Goal: Task Accomplishment & Management: Manage account settings

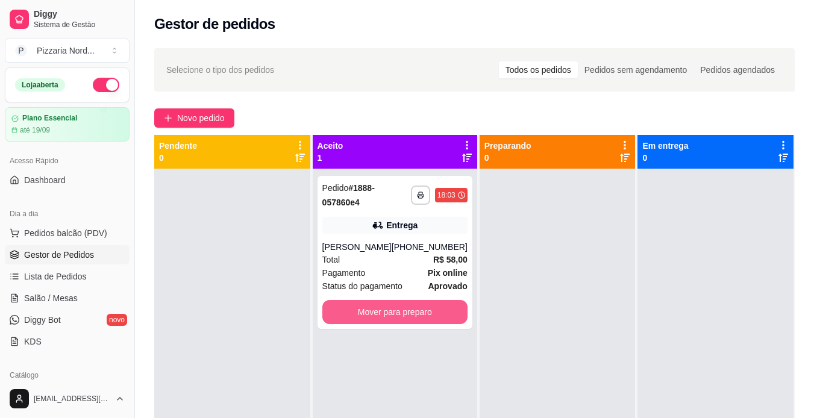
click at [427, 324] on button "Mover para preparo" at bounding box center [394, 312] width 145 height 24
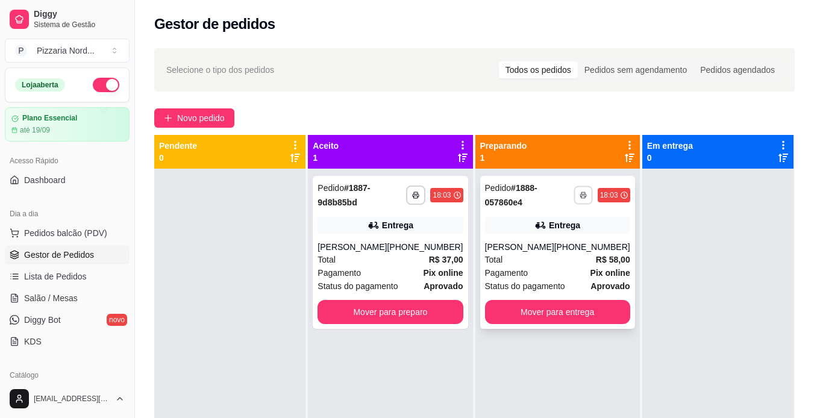
click at [574, 201] on button "button" at bounding box center [583, 195] width 19 height 19
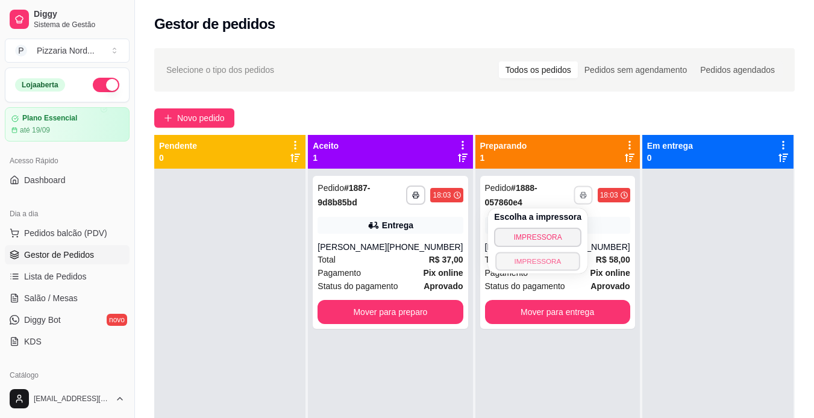
click at [534, 258] on button "IMPRESSORA" at bounding box center [537, 261] width 84 height 19
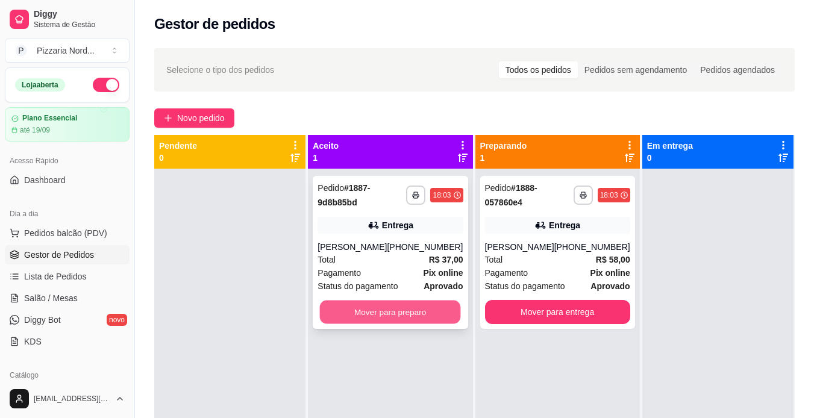
click at [401, 304] on button "Mover para preparo" at bounding box center [390, 312] width 141 height 23
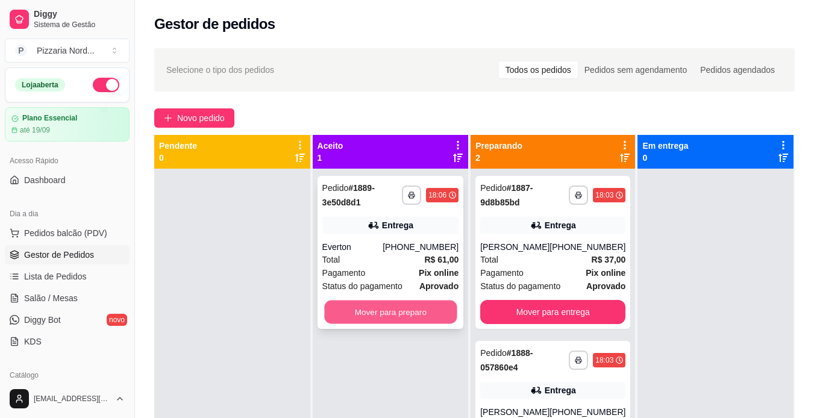
click at [386, 309] on button "Mover para preparo" at bounding box center [390, 312] width 133 height 23
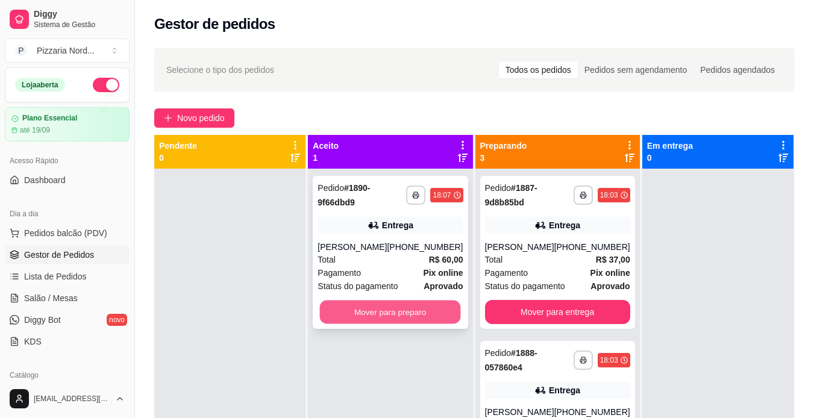
click at [377, 324] on button "Mover para preparo" at bounding box center [390, 312] width 141 height 23
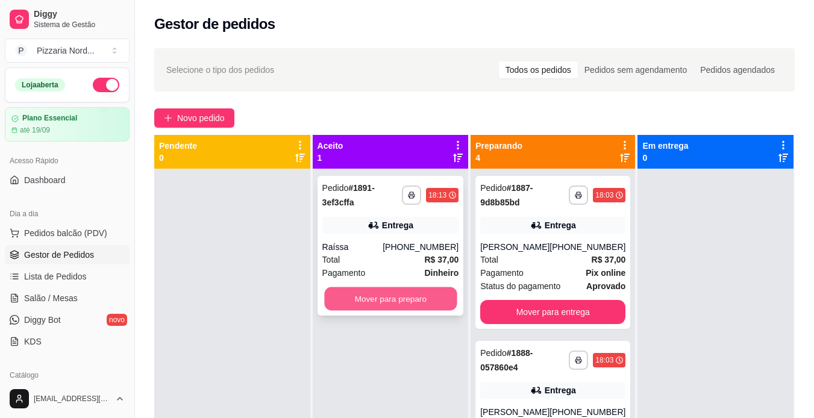
click at [372, 301] on button "Mover para preparo" at bounding box center [390, 298] width 133 height 23
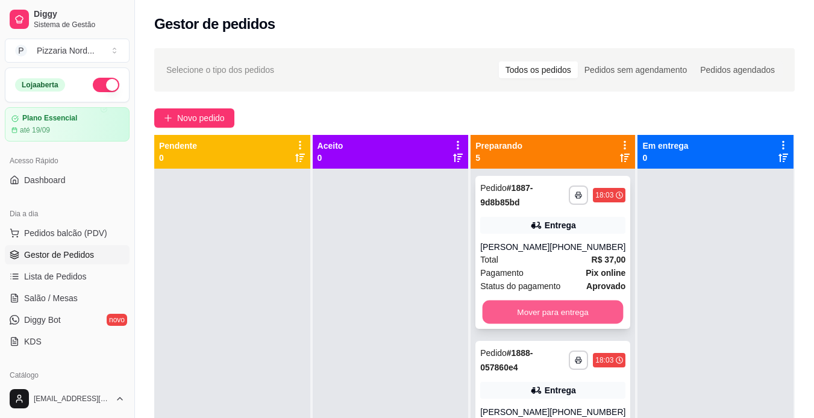
click at [547, 308] on button "Mover para entrega" at bounding box center [553, 312] width 141 height 23
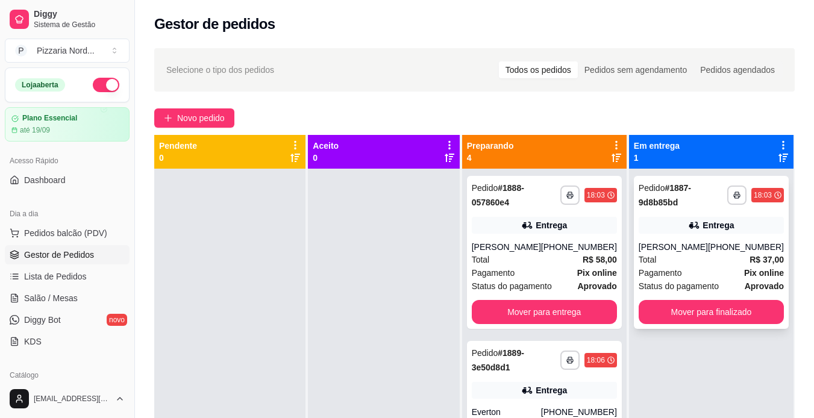
click at [708, 262] on div "Total R$ 37,00" at bounding box center [711, 259] width 145 height 13
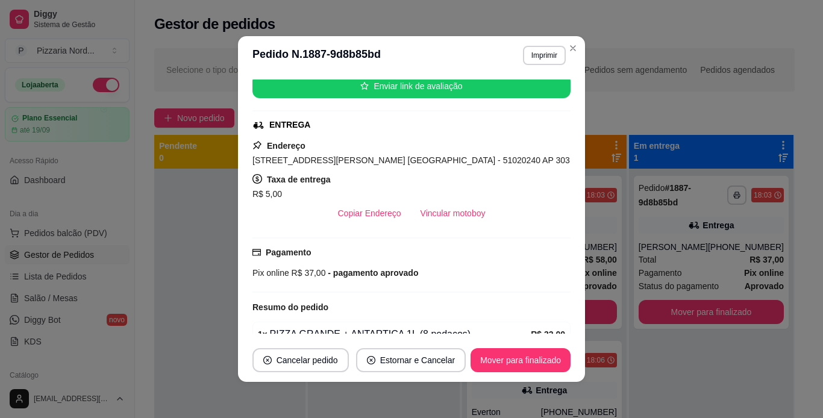
scroll to position [155, 0]
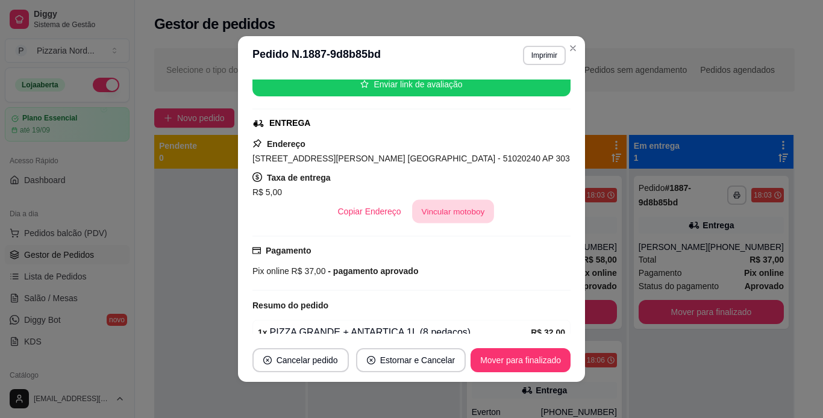
click at [453, 211] on button "Vincular motoboy" at bounding box center [453, 211] width 82 height 23
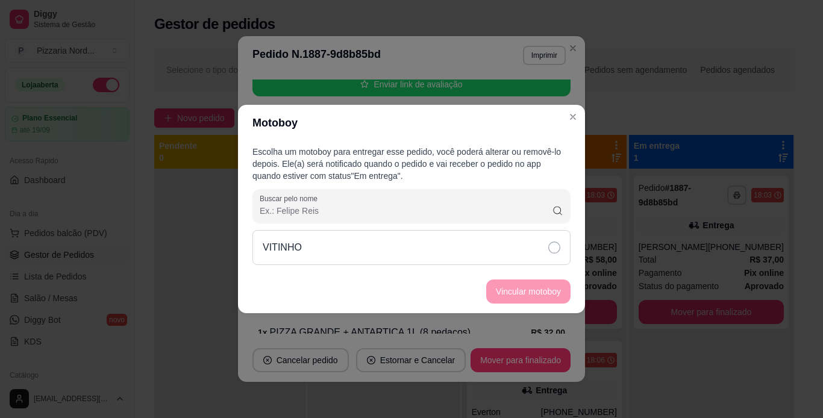
click at [510, 251] on div "VITINHO" at bounding box center [411, 247] width 318 height 35
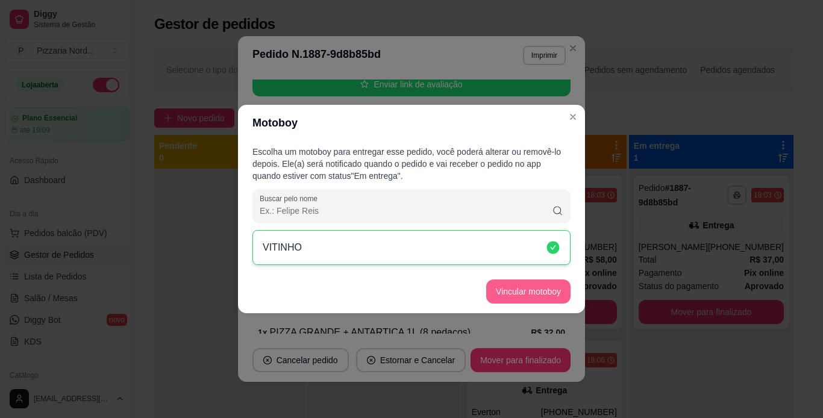
click at [552, 287] on button "Vincular motoboy" at bounding box center [528, 292] width 84 height 24
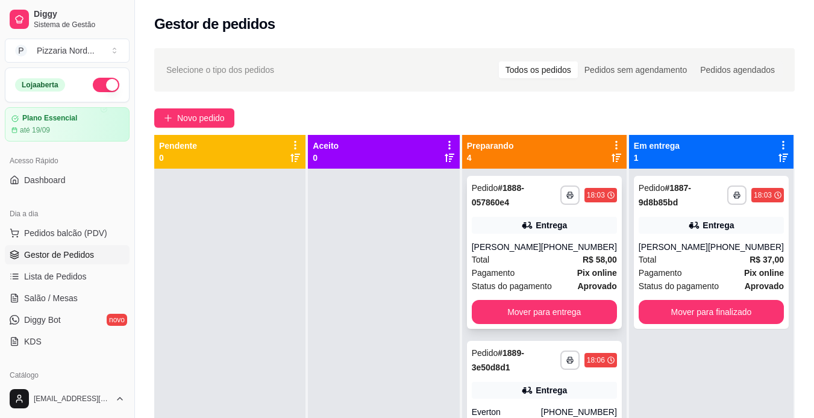
click at [528, 280] on div "Pagamento Pix online" at bounding box center [544, 272] width 145 height 13
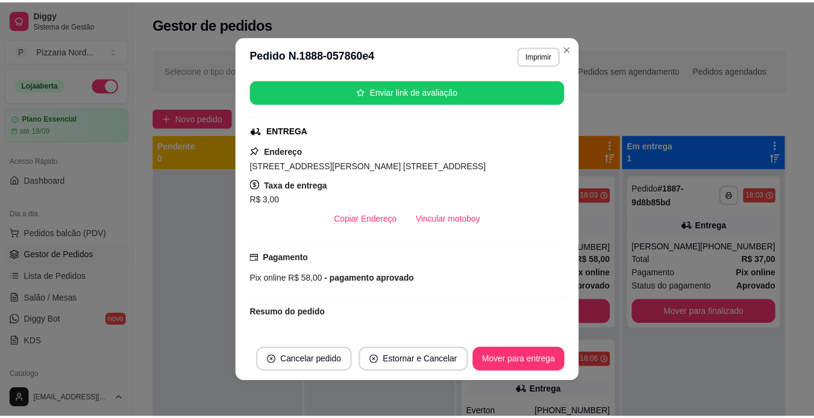
scroll to position [150, 0]
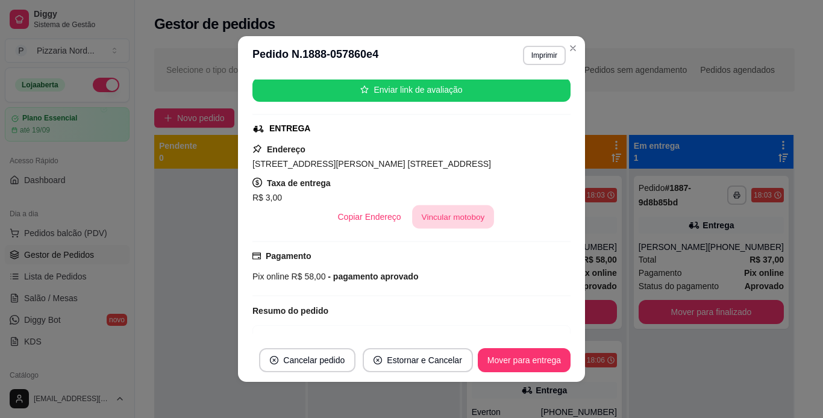
click at [461, 229] on button "Vincular motoboy" at bounding box center [453, 216] width 82 height 23
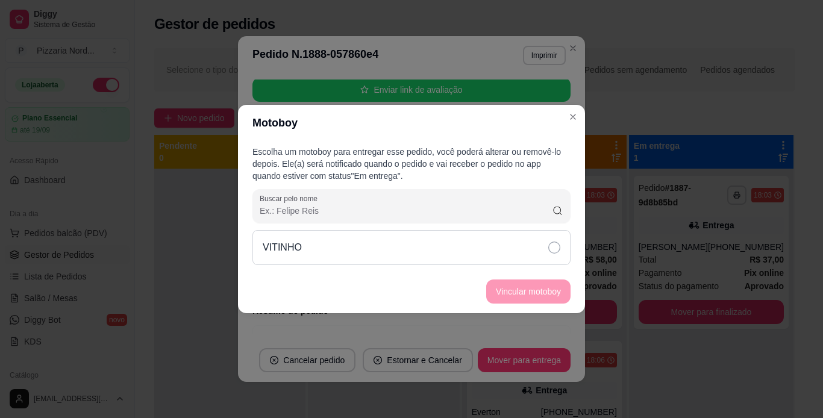
click at [492, 247] on div "VITINHO" at bounding box center [411, 247] width 318 height 35
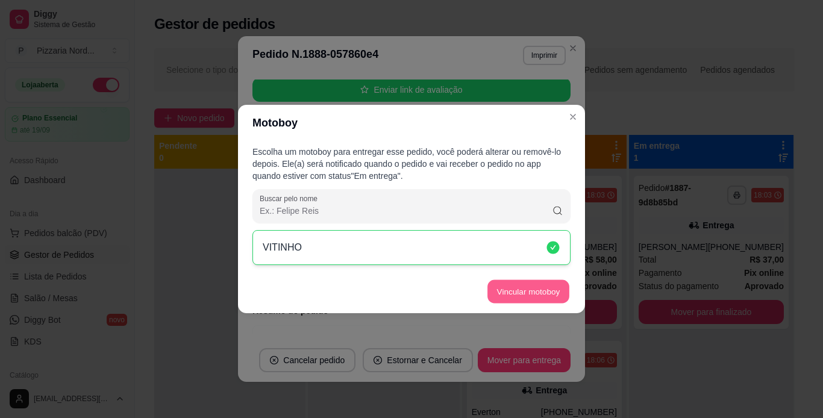
click at [530, 292] on button "Vincular motoboy" at bounding box center [528, 291] width 82 height 23
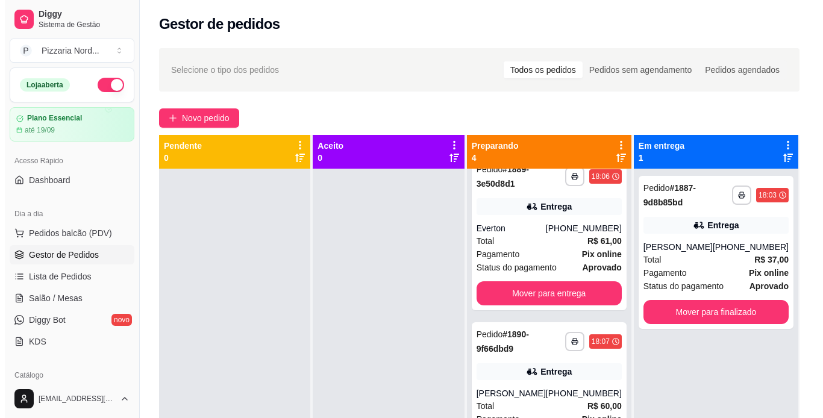
scroll to position [289, 0]
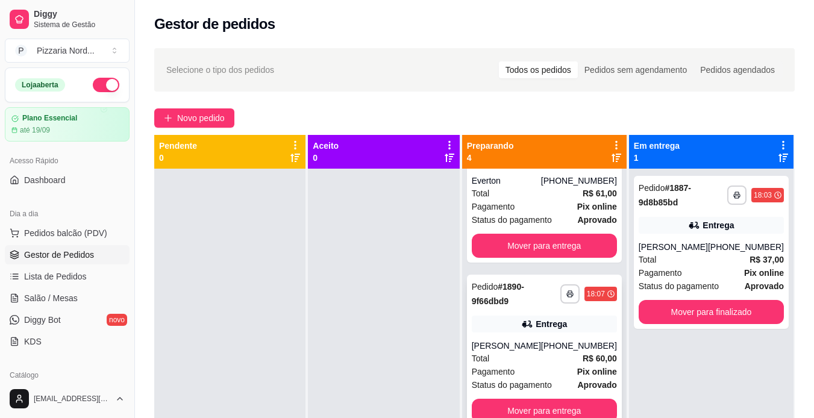
click at [540, 342] on div "[PERSON_NAME]" at bounding box center [506, 346] width 69 height 12
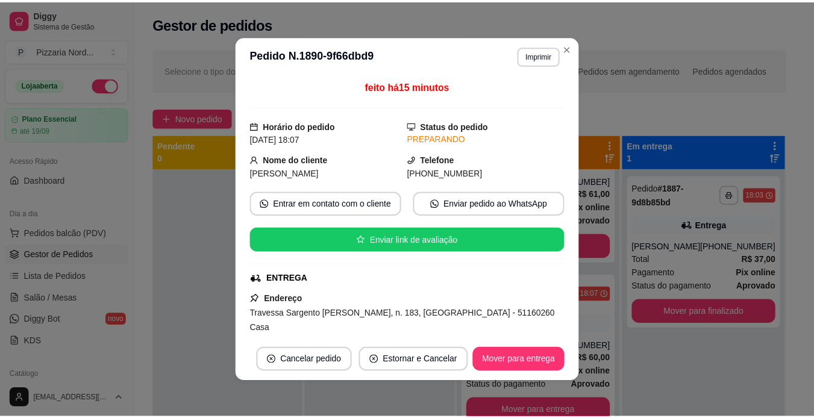
scroll to position [177, 0]
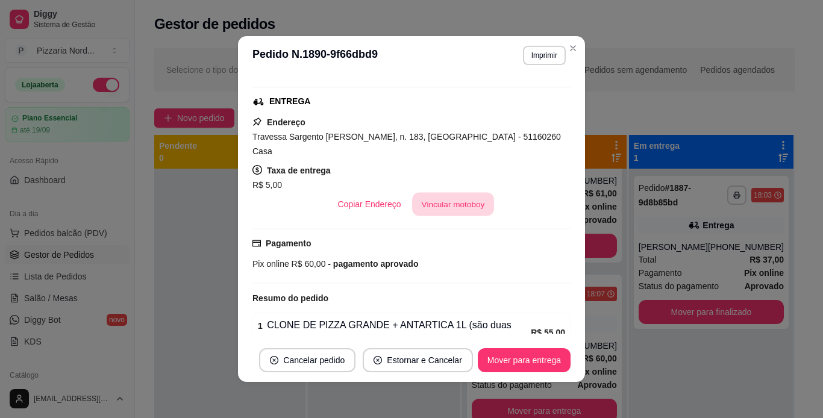
click at [445, 193] on button "Vincular motoboy" at bounding box center [453, 204] width 82 height 23
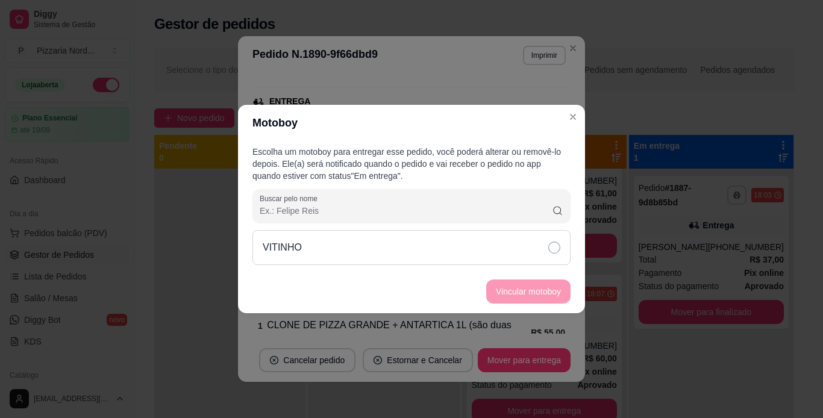
click at [440, 250] on div "VITINHO" at bounding box center [411, 247] width 318 height 35
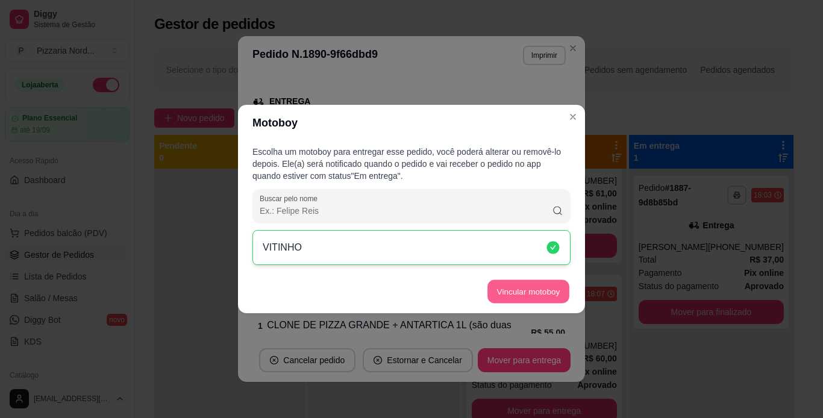
click at [518, 296] on button "Vincular motoboy" at bounding box center [528, 291] width 82 height 23
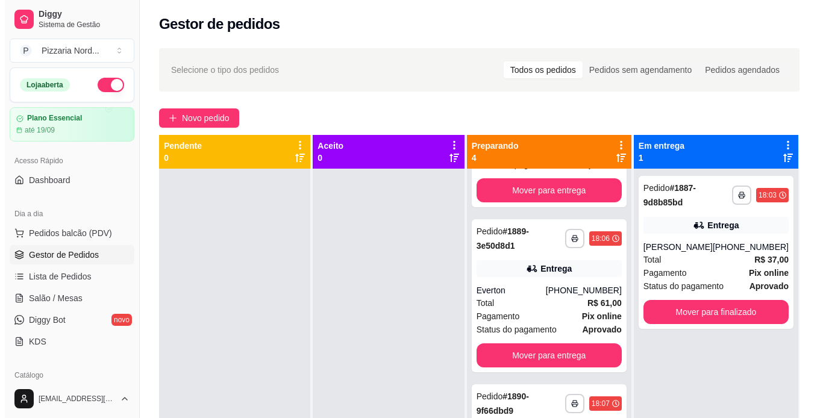
scroll to position [125, 0]
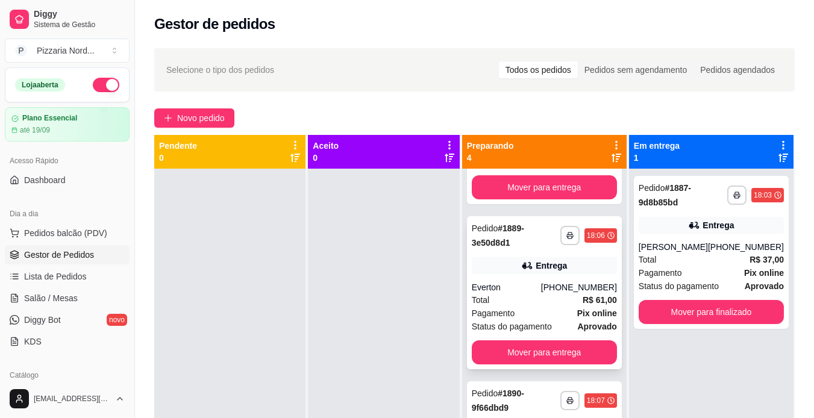
click at [525, 307] on div "Total R$ 61,00" at bounding box center [544, 299] width 145 height 13
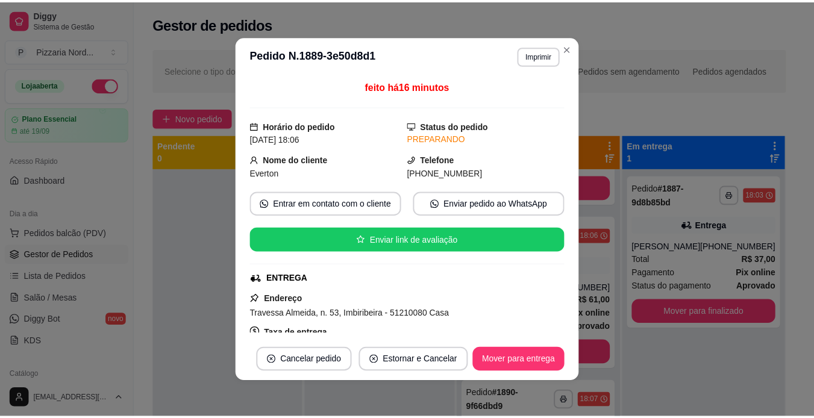
scroll to position [143, 0]
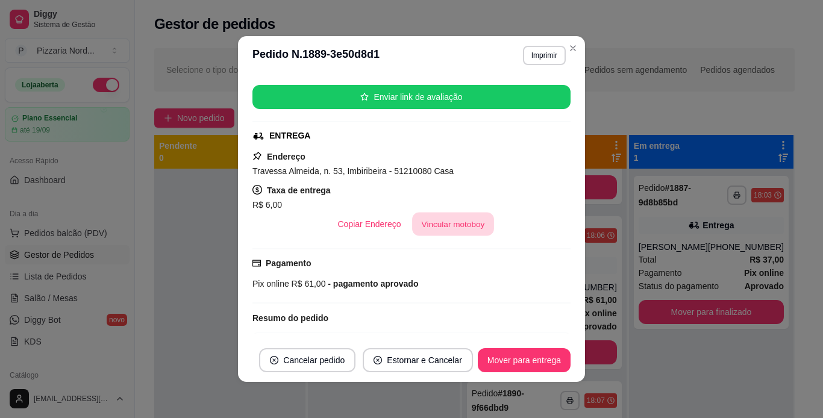
click at [430, 222] on button "Vincular motoboy" at bounding box center [453, 224] width 82 height 23
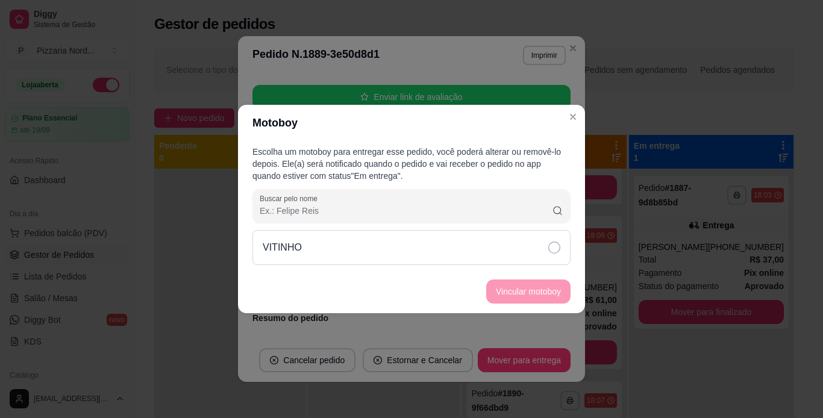
click at [377, 243] on div "VITINHO" at bounding box center [411, 247] width 318 height 35
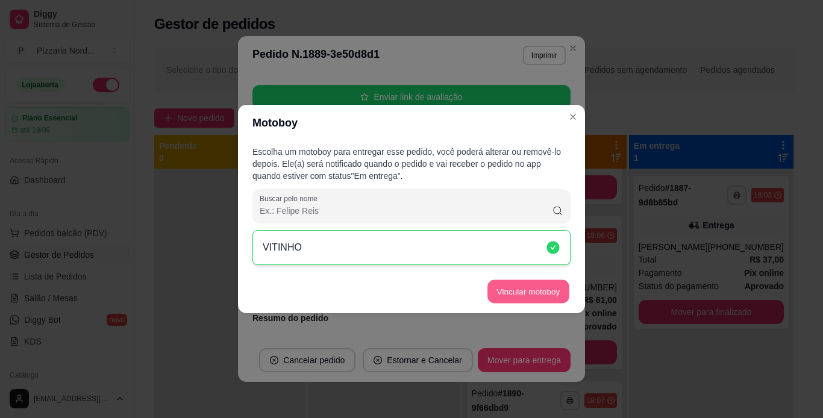
click at [512, 292] on button "Vincular motoboy" at bounding box center [528, 291] width 82 height 23
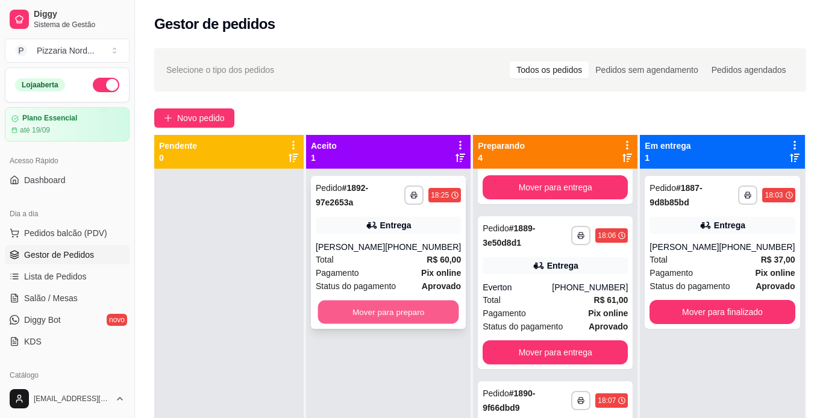
click at [383, 302] on button "Mover para preparo" at bounding box center [388, 312] width 141 height 23
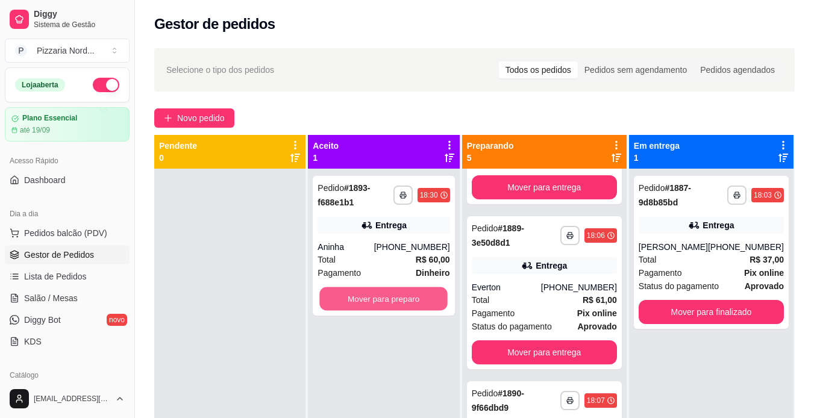
click at [383, 302] on button "Mover para preparo" at bounding box center [384, 298] width 128 height 23
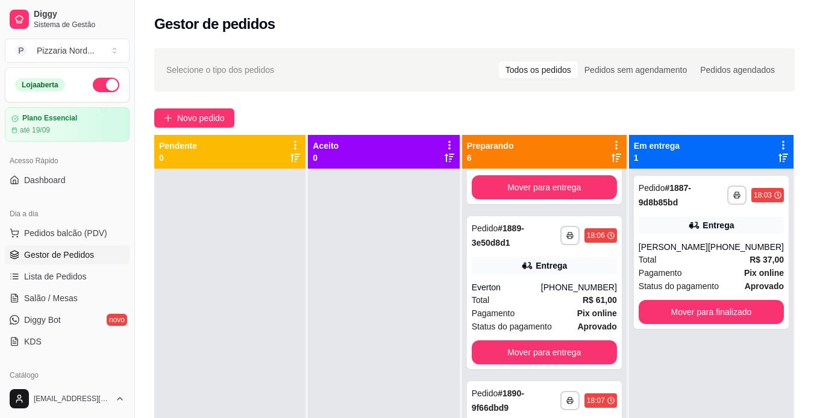
scroll to position [0, 0]
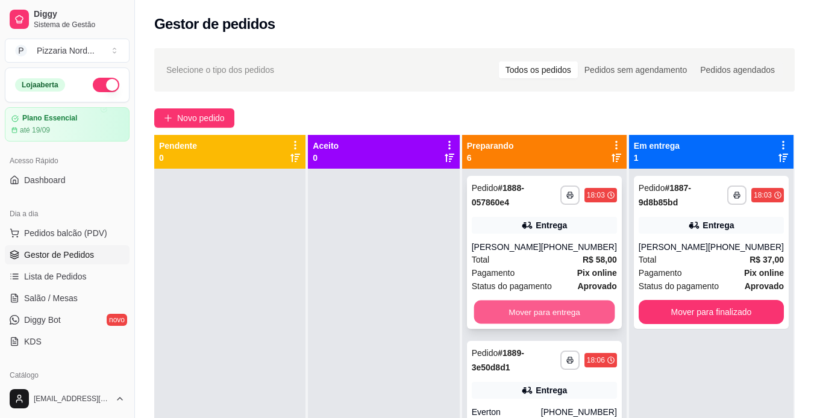
click at [578, 324] on button "Mover para entrega" at bounding box center [544, 312] width 141 height 23
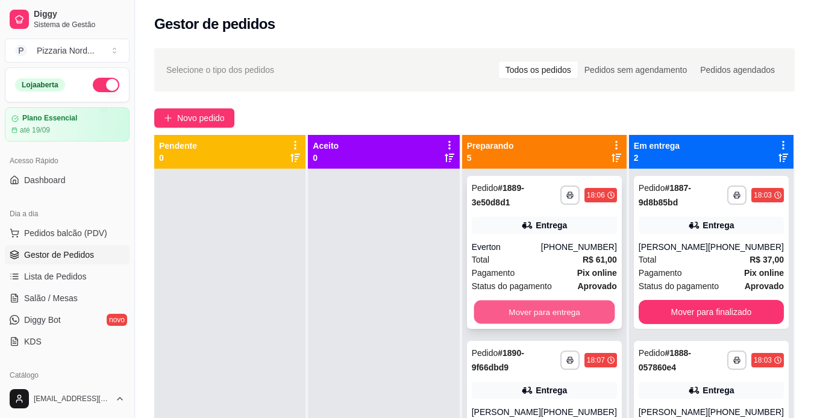
click at [549, 314] on button "Mover para entrega" at bounding box center [544, 312] width 141 height 23
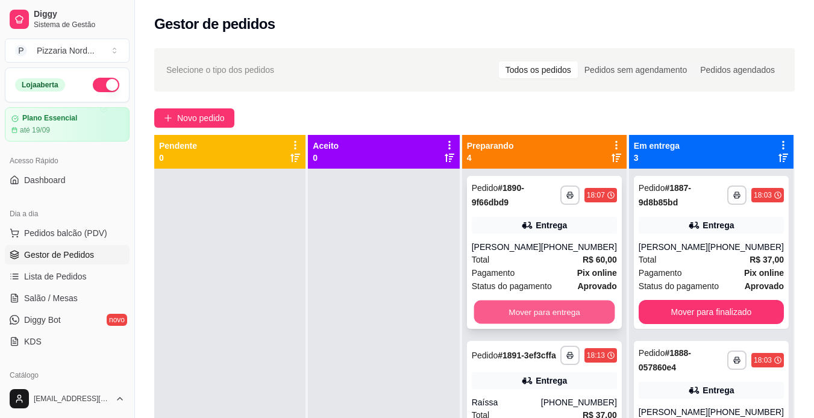
click at [536, 324] on button "Mover para entrega" at bounding box center [544, 312] width 141 height 23
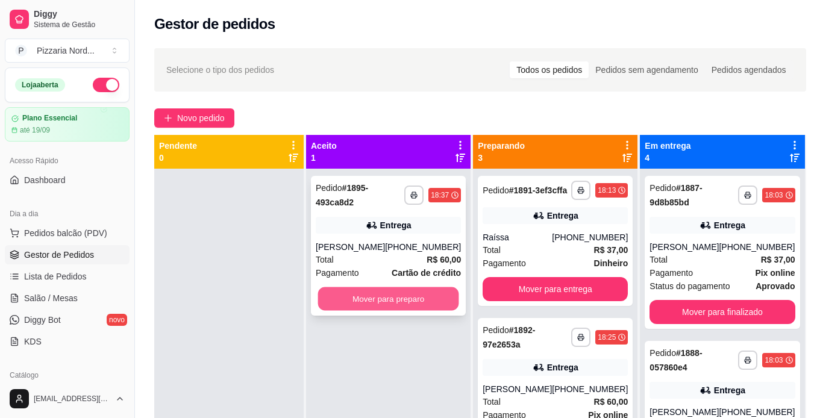
click at [387, 295] on button "Mover para preparo" at bounding box center [388, 298] width 141 height 23
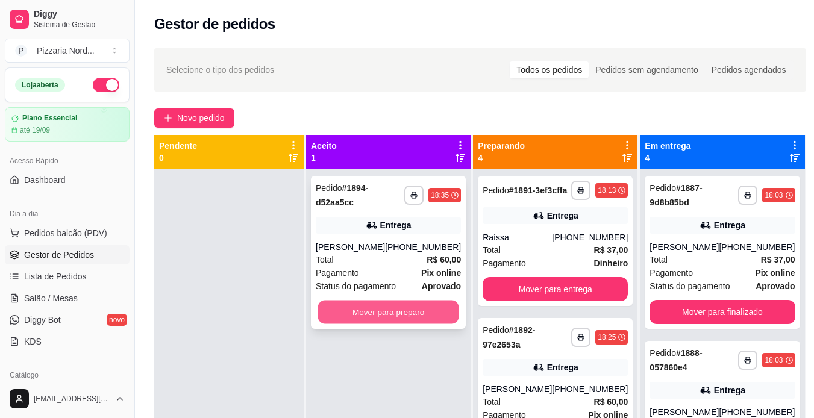
click at [386, 308] on button "Mover para preparo" at bounding box center [388, 312] width 141 height 23
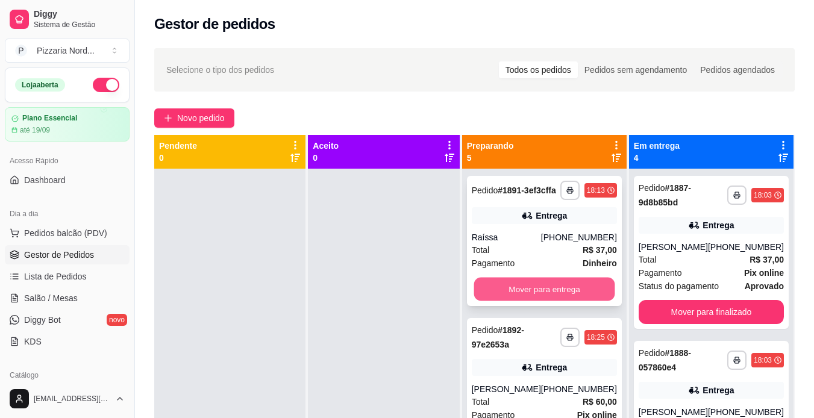
click at [501, 298] on button "Mover para entrega" at bounding box center [544, 289] width 141 height 23
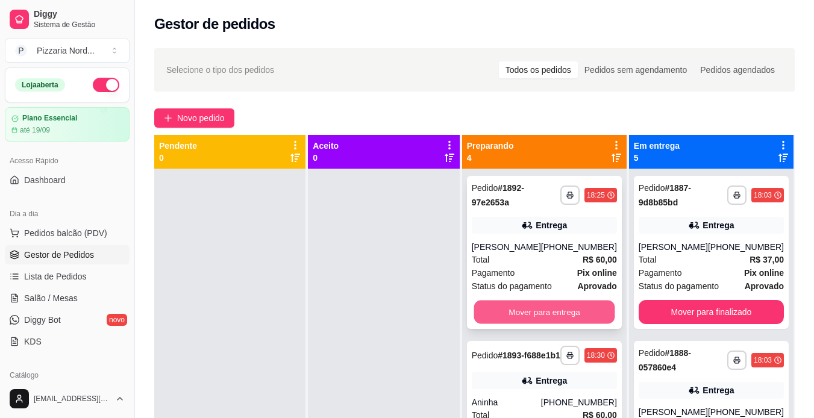
click at [508, 305] on button "Mover para entrega" at bounding box center [544, 312] width 141 height 23
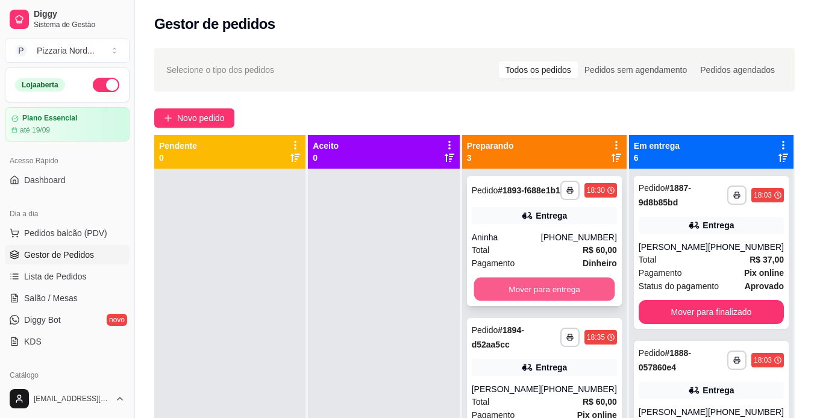
click at [501, 292] on button "Mover para entrega" at bounding box center [544, 289] width 141 height 23
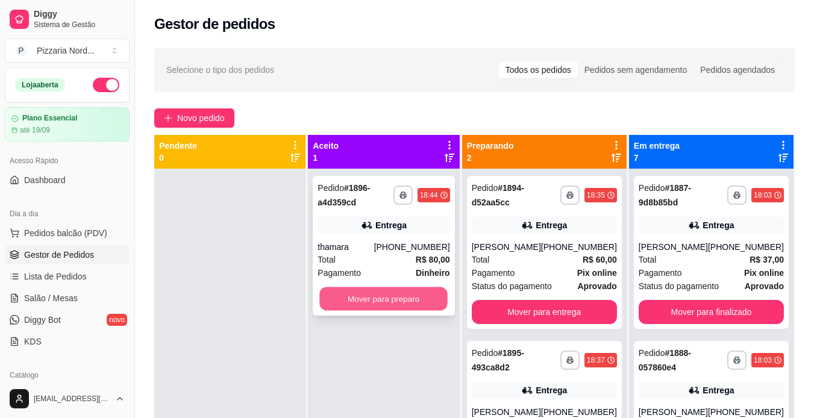
click at [417, 303] on button "Mover para preparo" at bounding box center [384, 298] width 128 height 23
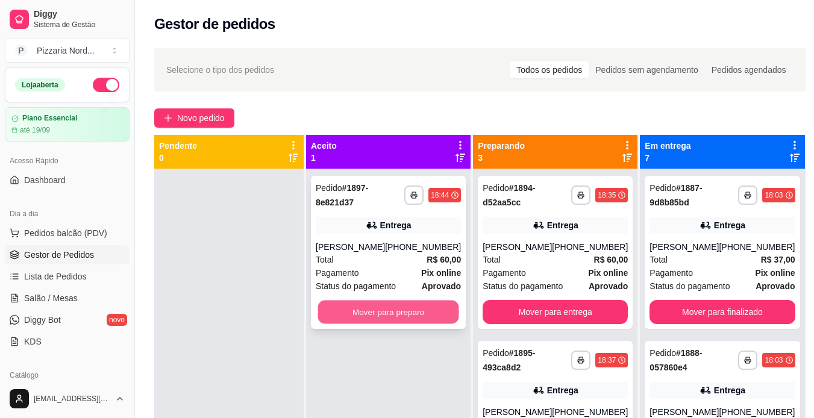
click at [374, 314] on button "Mover para preparo" at bounding box center [388, 312] width 141 height 23
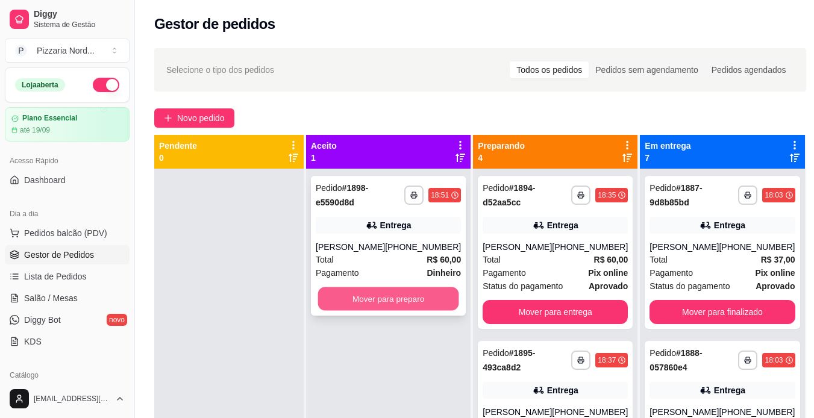
click at [366, 299] on button "Mover para preparo" at bounding box center [388, 298] width 141 height 23
click at [369, 297] on button "Mover para preparo" at bounding box center [388, 298] width 141 height 23
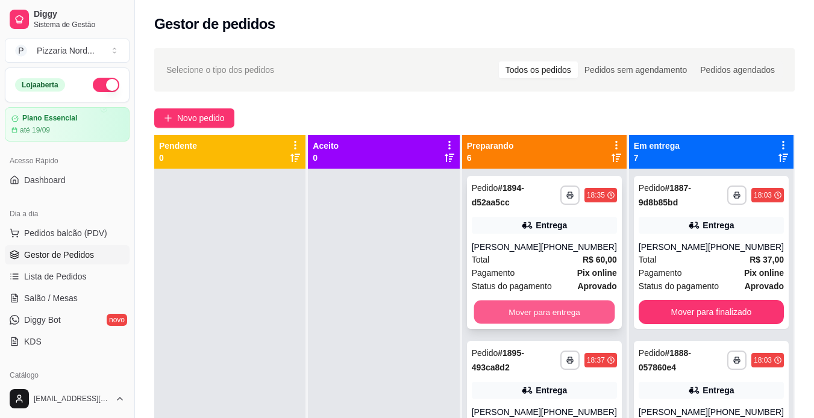
click at [509, 308] on button "Mover para entrega" at bounding box center [544, 312] width 141 height 23
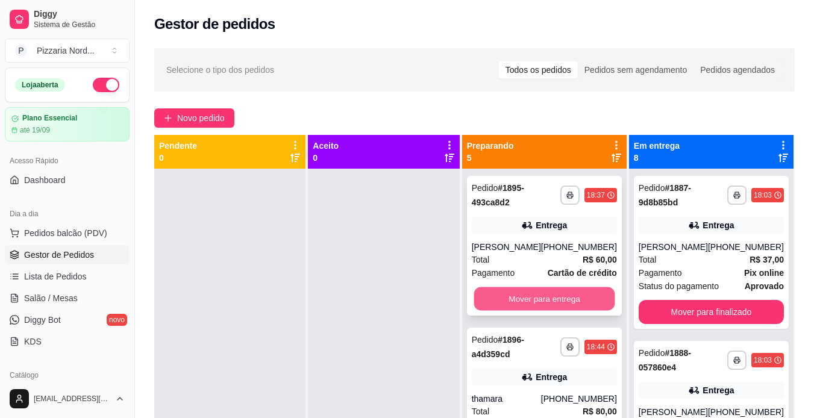
click at [506, 307] on button "Mover para entrega" at bounding box center [544, 298] width 141 height 23
click at [522, 303] on button "Mover para entrega" at bounding box center [544, 298] width 141 height 23
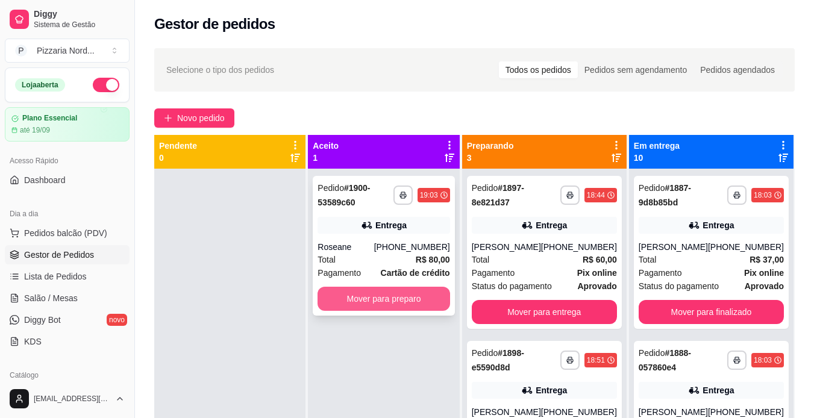
click at [396, 298] on button "Mover para preparo" at bounding box center [384, 299] width 132 height 24
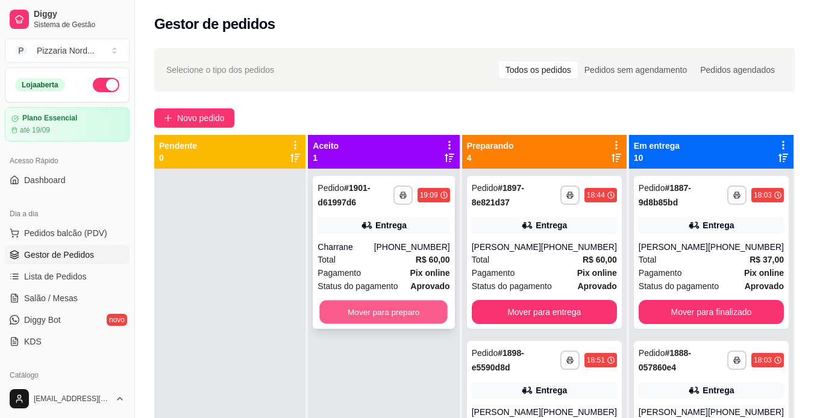
click at [360, 314] on button "Mover para preparo" at bounding box center [384, 312] width 128 height 23
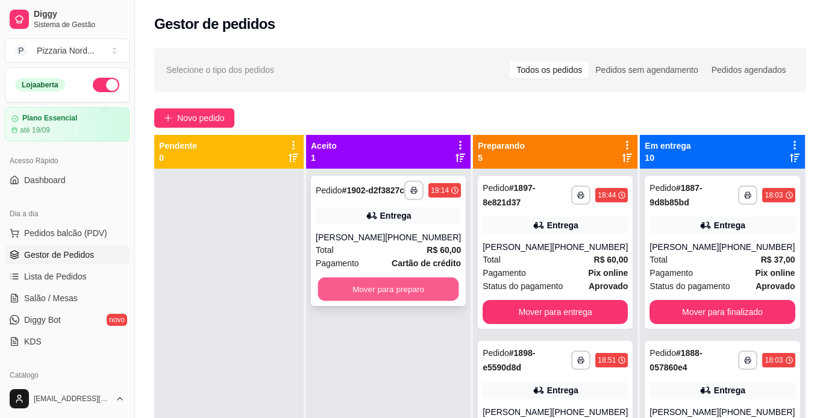
click at [360, 301] on button "Mover para preparo" at bounding box center [388, 289] width 141 height 23
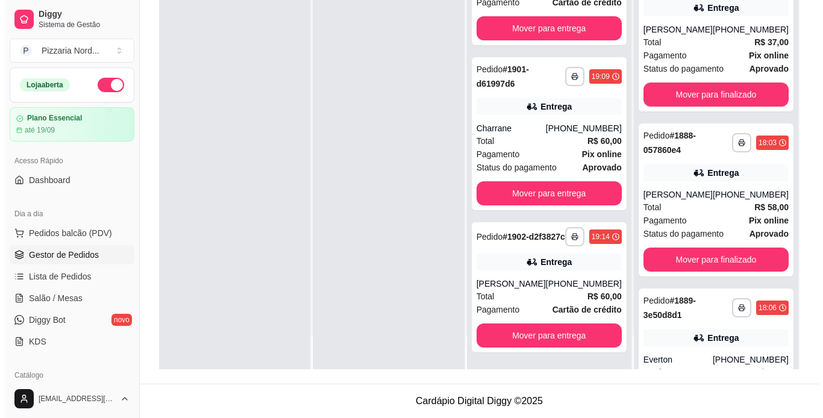
scroll to position [543, 0]
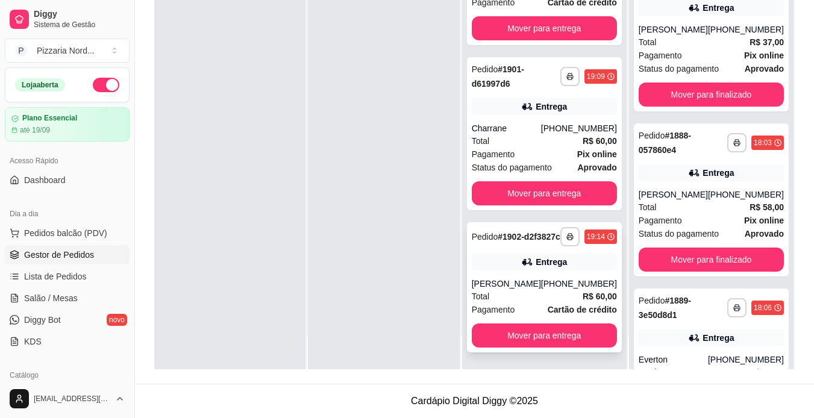
click at [561, 278] on div "[PHONE_NUMBER]" at bounding box center [579, 284] width 76 height 12
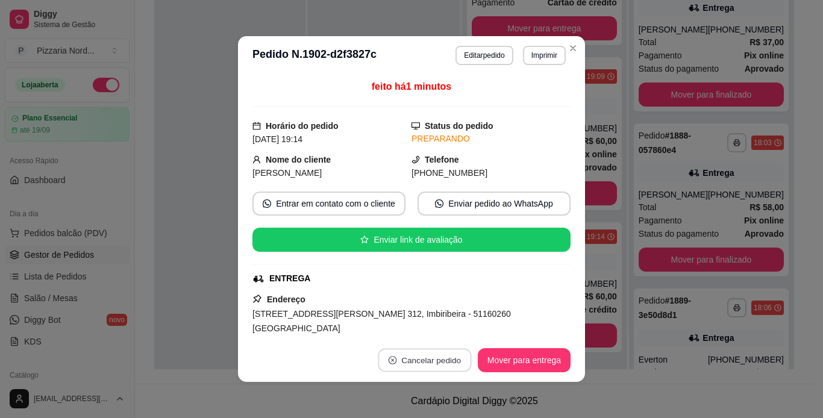
click at [454, 359] on button "Cancelar pedido" at bounding box center [424, 360] width 93 height 23
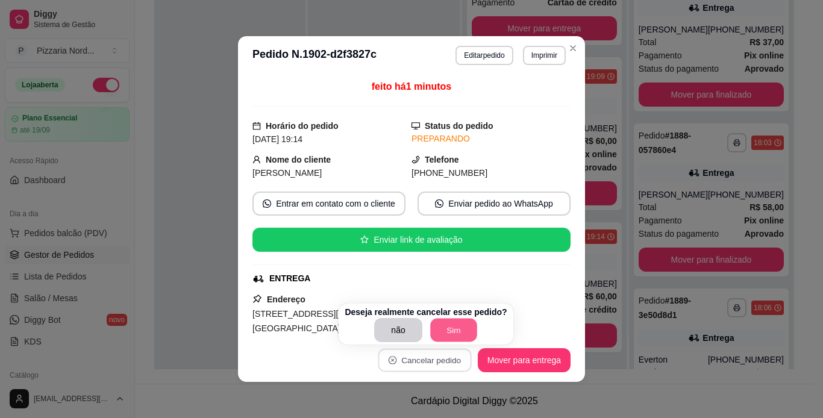
click at [442, 324] on button "Sim" at bounding box center [453, 330] width 47 height 23
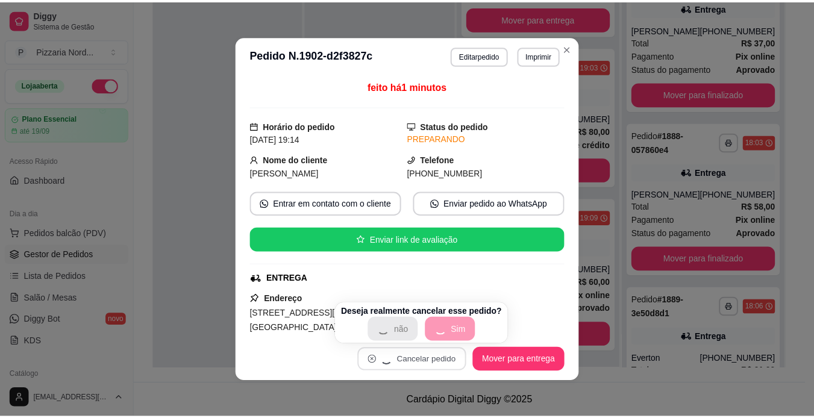
scroll to position [380, 0]
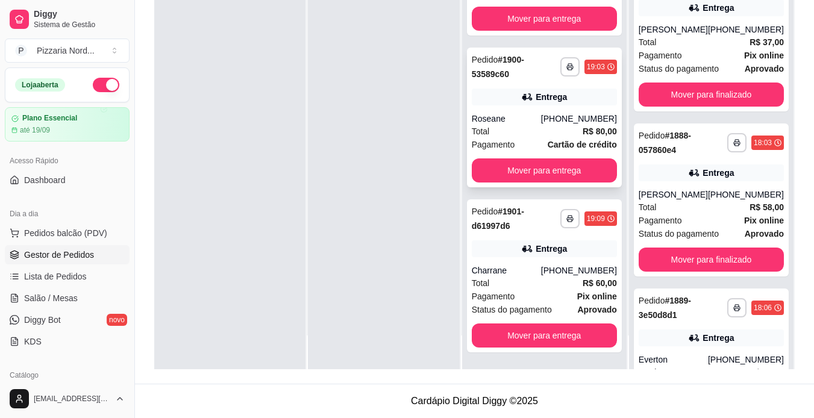
click at [566, 51] on div "**********" at bounding box center [544, 118] width 155 height 140
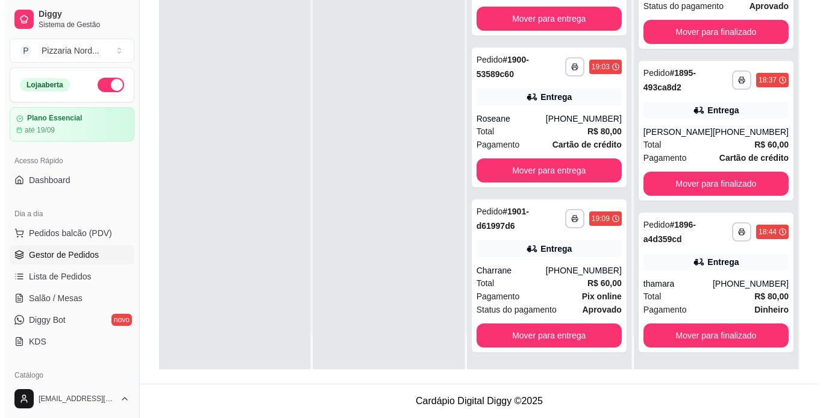
scroll to position [1240, 0]
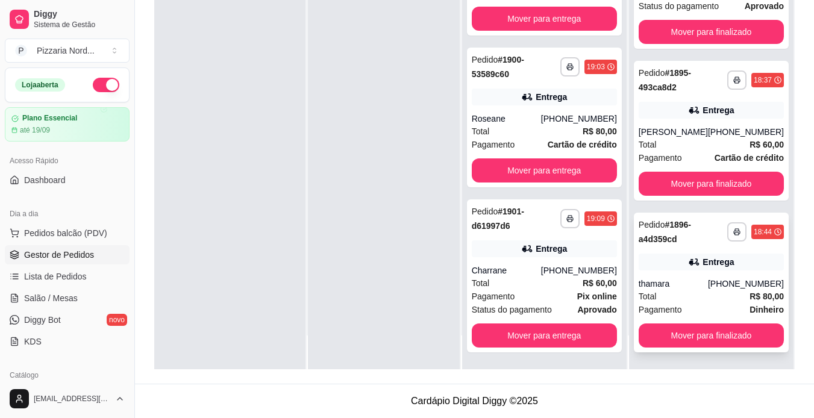
click at [645, 258] on div "Entrega" at bounding box center [711, 262] width 145 height 17
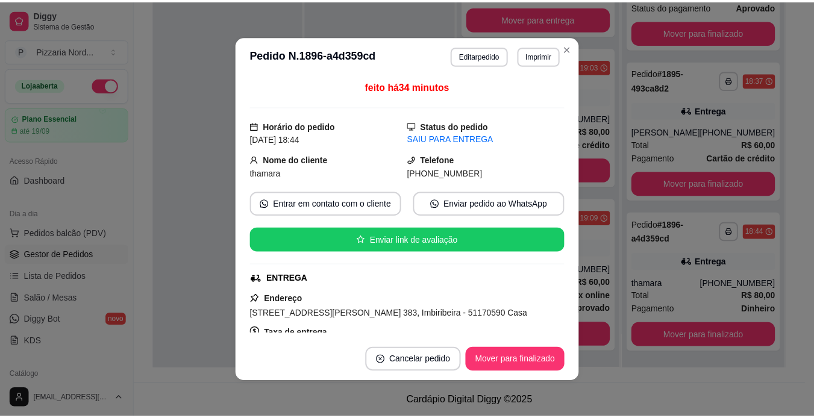
scroll to position [222, 0]
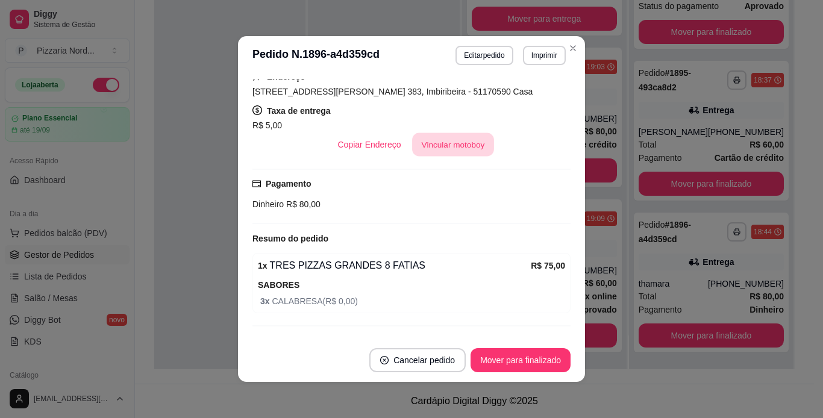
click at [443, 144] on button "Vincular motoboy" at bounding box center [453, 144] width 82 height 23
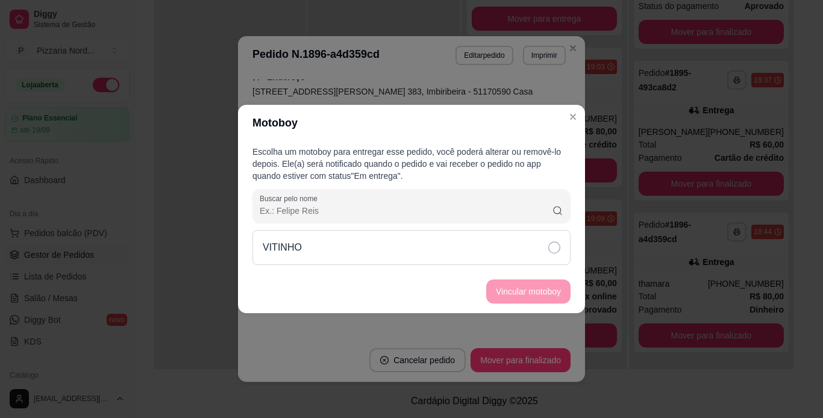
click at [458, 236] on div "VITINHO" at bounding box center [411, 247] width 318 height 35
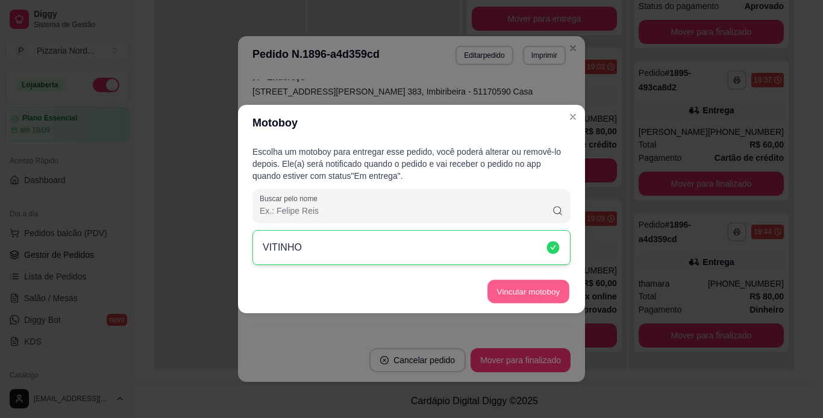
click at [507, 284] on button "Vincular motoboy" at bounding box center [528, 291] width 82 height 23
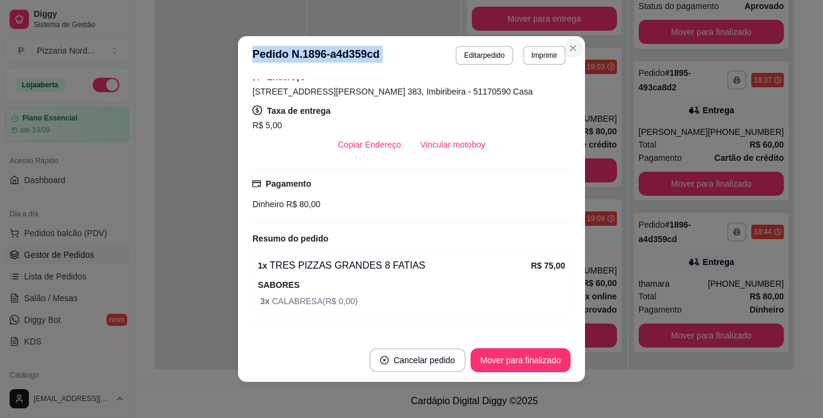
drag, startPoint x: 576, startPoint y: 41, endPoint x: 569, endPoint y: 49, distance: 11.1
click at [569, 49] on section "**********" at bounding box center [411, 209] width 347 height 346
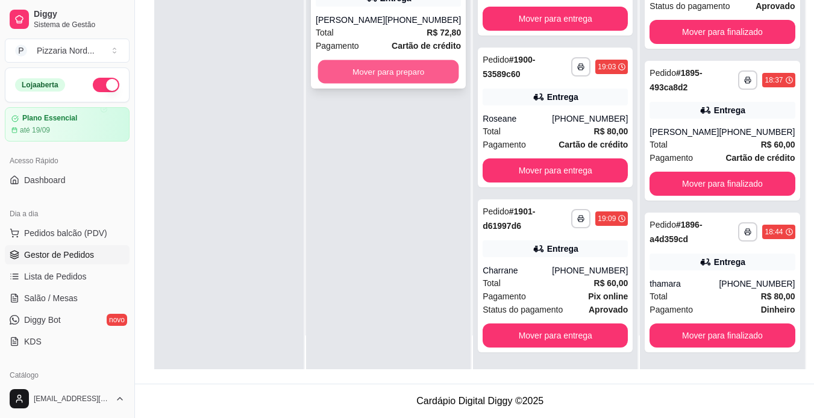
click at [413, 84] on button "Mover para preparo" at bounding box center [388, 71] width 141 height 23
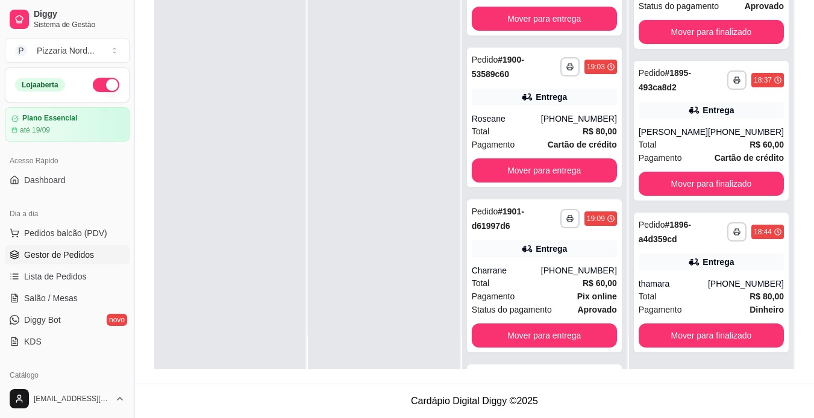
scroll to position [543, 0]
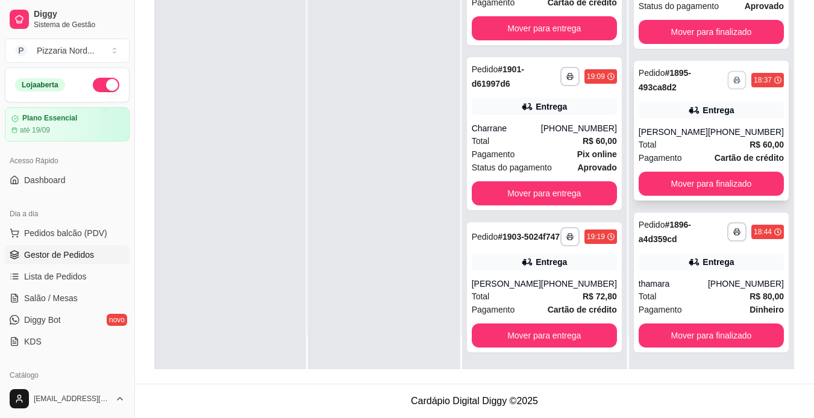
click at [727, 81] on button "button" at bounding box center [736, 79] width 19 height 19
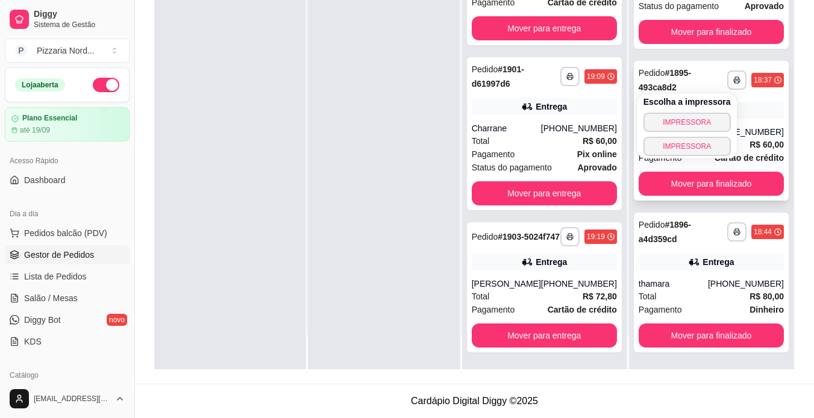
click at [750, 141] on strong "R$ 60,00" at bounding box center [767, 145] width 34 height 10
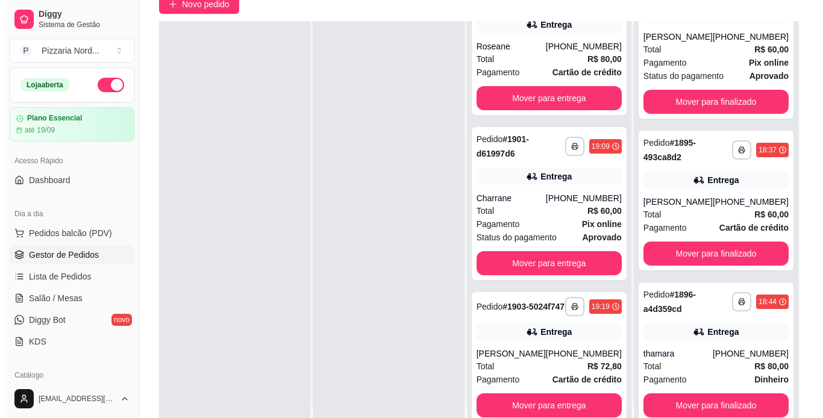
scroll to position [111, 0]
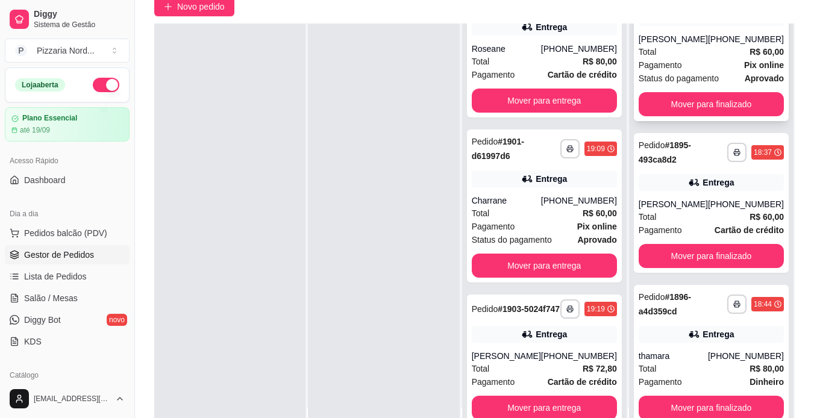
click at [682, 66] on div "Pagamento Pix online" at bounding box center [711, 64] width 145 height 13
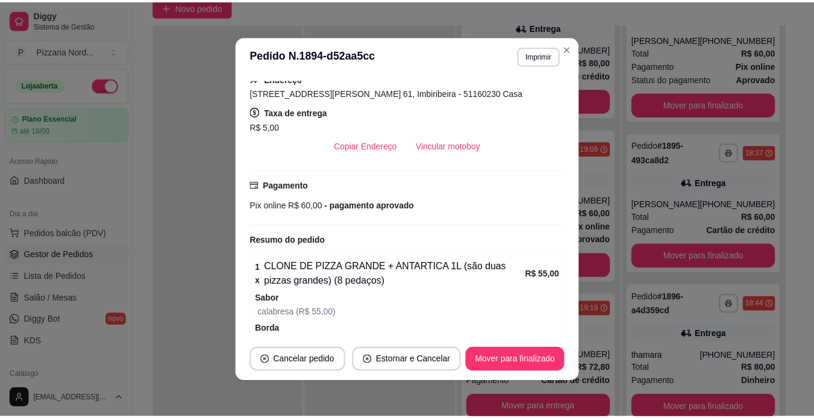
scroll to position [222, 0]
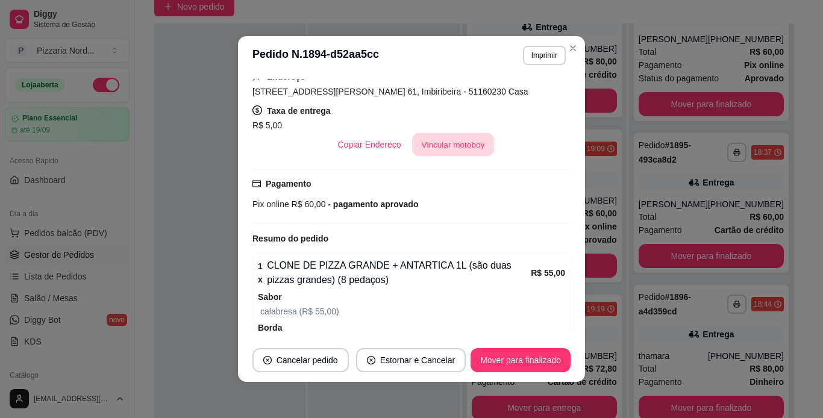
click at [462, 151] on button "Vincular motoboy" at bounding box center [453, 144] width 82 height 23
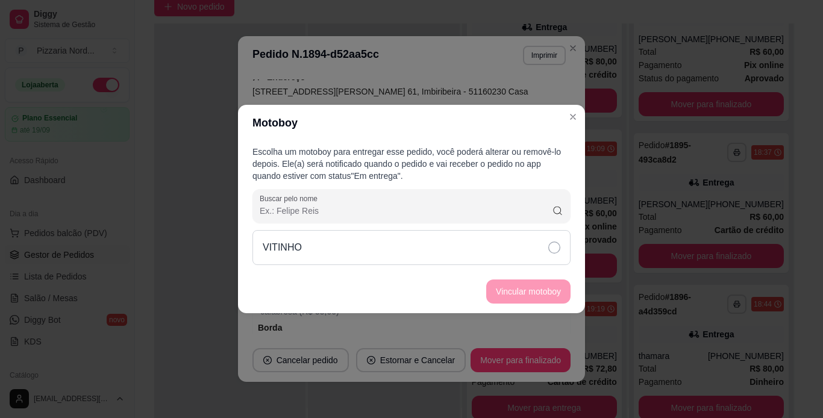
click at [441, 245] on div "VITINHO" at bounding box center [411, 247] width 318 height 35
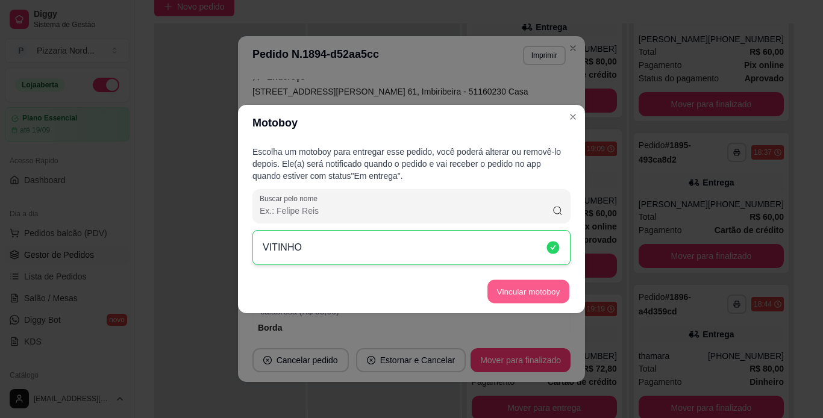
click at [527, 293] on button "Vincular motoboy" at bounding box center [528, 291] width 82 height 23
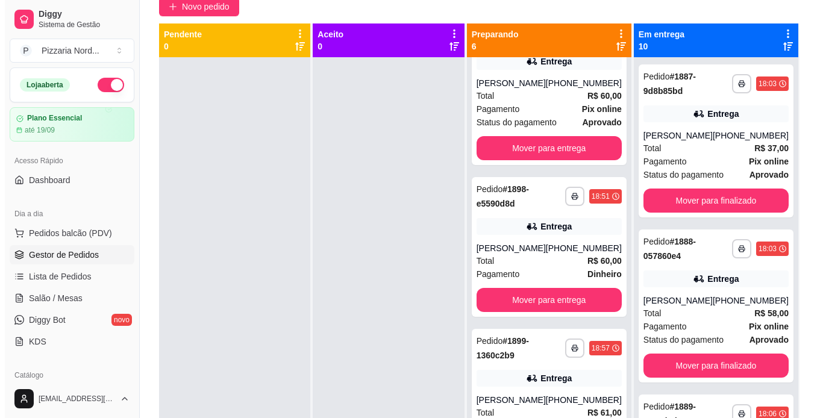
scroll to position [0, 0]
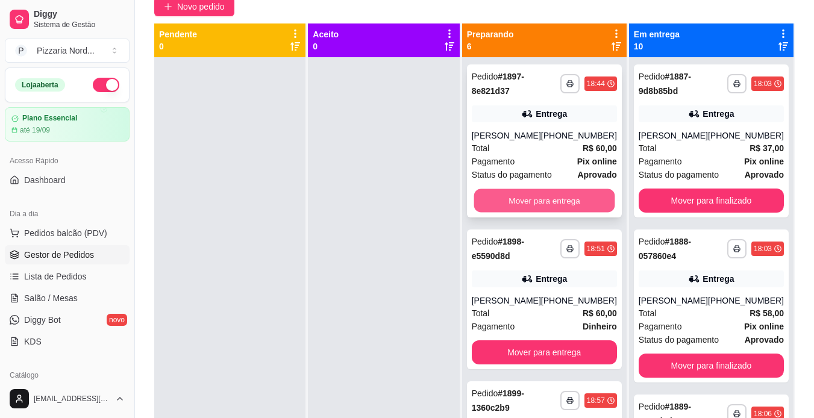
click at [517, 200] on button "Mover para entrega" at bounding box center [544, 200] width 141 height 23
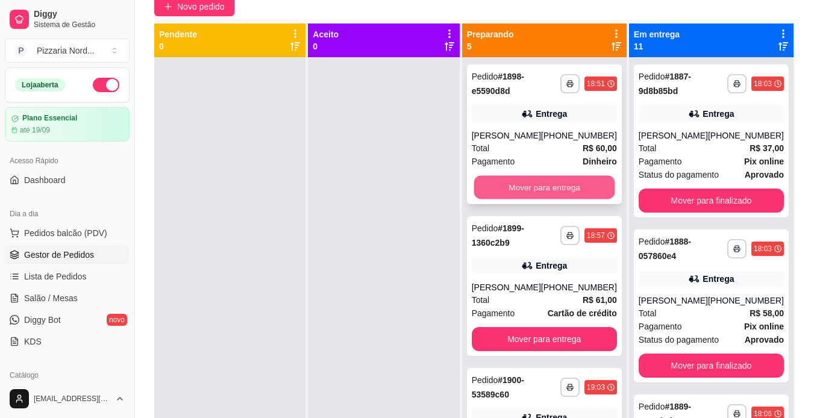
click at [560, 187] on button "Mover para entrega" at bounding box center [544, 187] width 141 height 23
click at [560, 187] on button "Mover para entrega" at bounding box center [544, 187] width 145 height 24
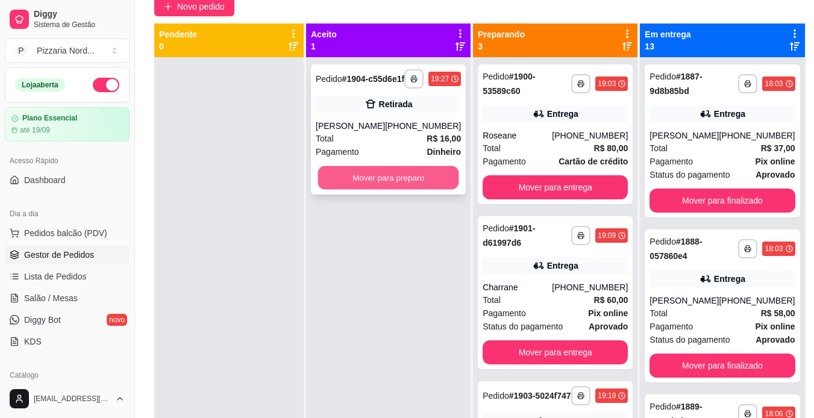
click at [439, 180] on button "Mover para preparo" at bounding box center [388, 177] width 141 height 23
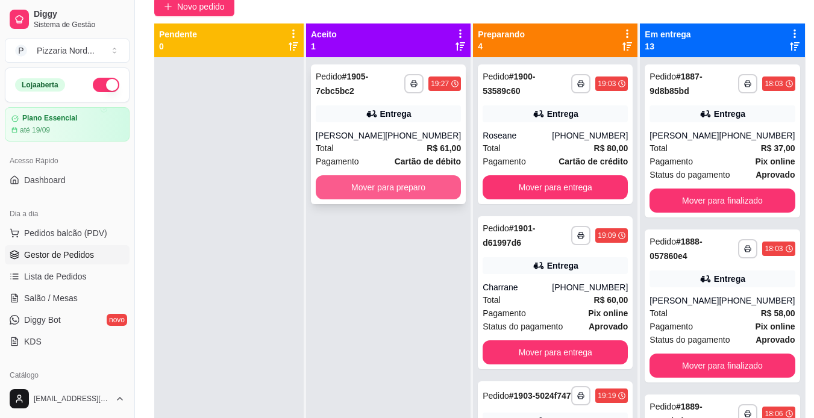
click at [415, 187] on button "Mover para preparo" at bounding box center [388, 187] width 145 height 24
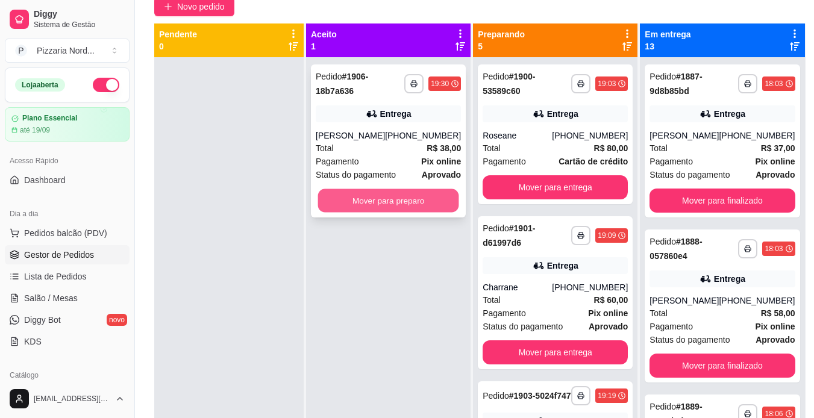
click at [380, 200] on button "Mover para preparo" at bounding box center [388, 200] width 141 height 23
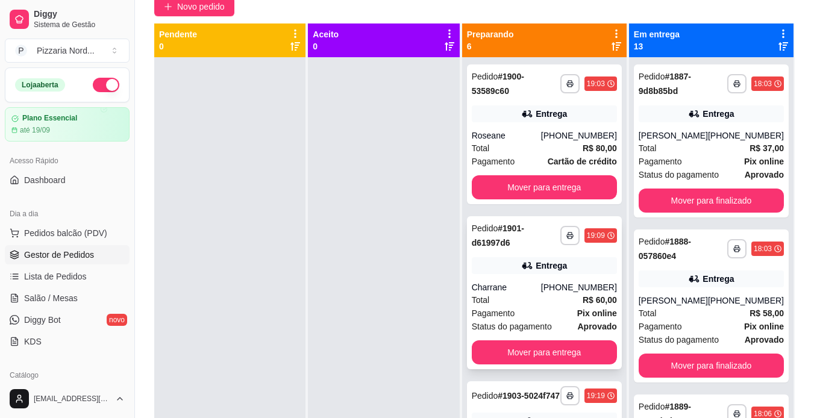
click at [560, 266] on div "Entrega" at bounding box center [551, 266] width 31 height 12
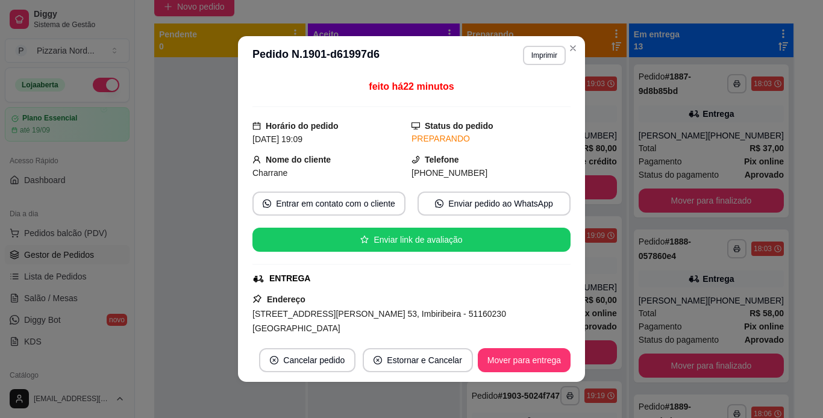
scroll to position [222, 0]
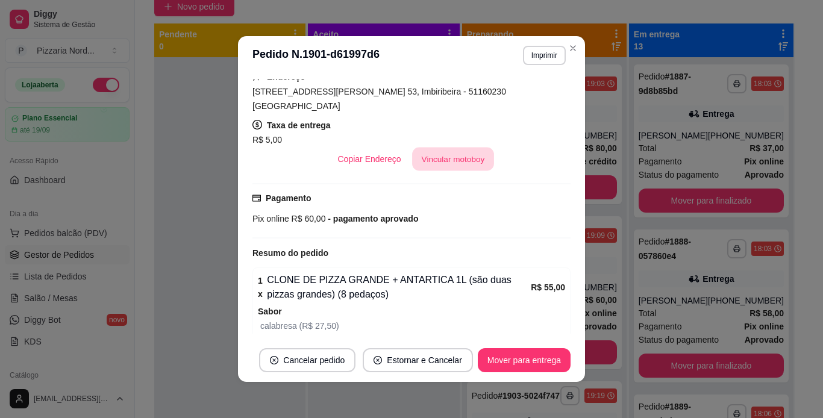
click at [455, 148] on button "Vincular motoboy" at bounding box center [453, 159] width 82 height 23
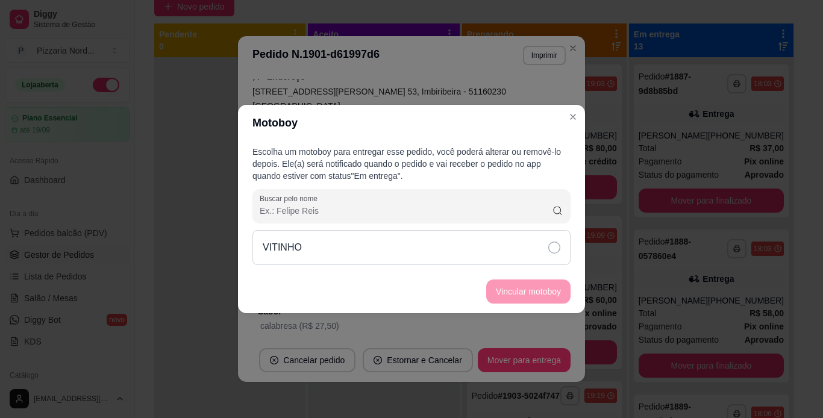
click at [444, 243] on div "VITINHO" at bounding box center [411, 247] width 318 height 35
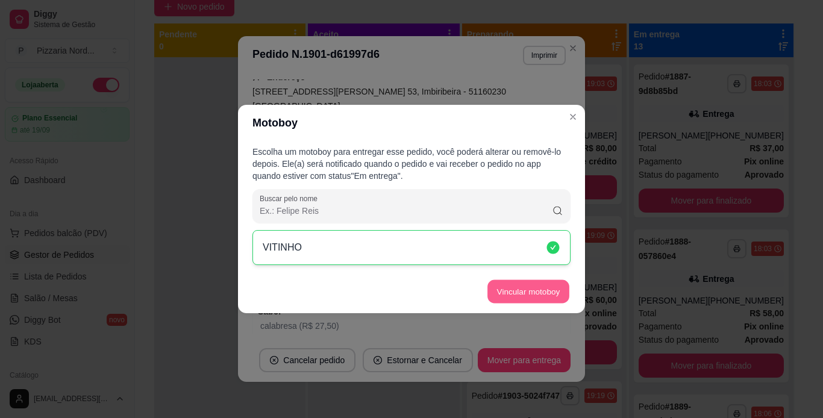
click at [508, 290] on button "Vincular motoboy" at bounding box center [528, 291] width 82 height 23
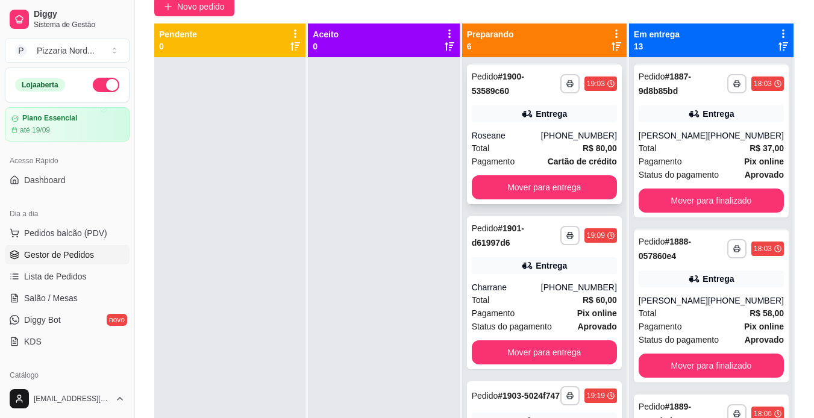
click at [576, 98] on div "**********" at bounding box center [544, 83] width 145 height 29
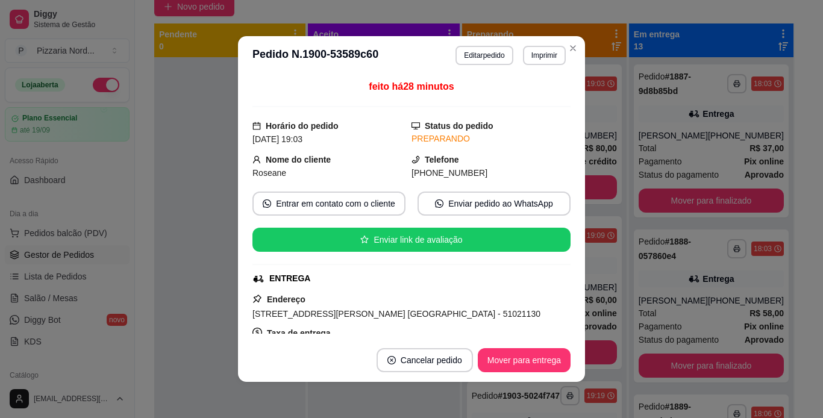
click at [555, 281] on div "ENTREGA" at bounding box center [411, 278] width 318 height 13
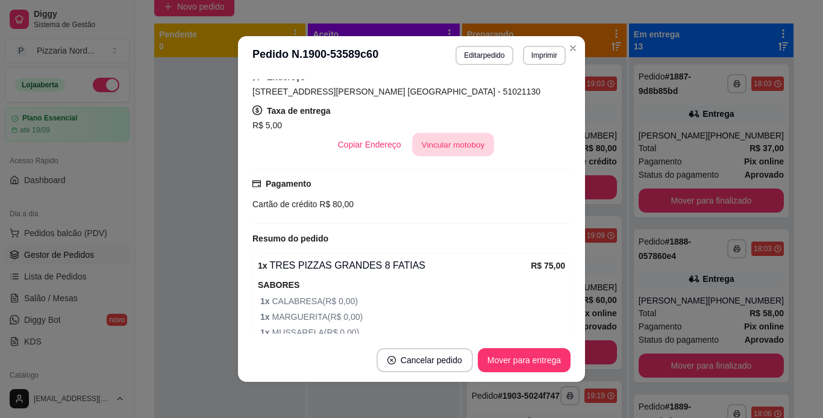
click at [469, 151] on button "Vincular motoboy" at bounding box center [453, 144] width 82 height 23
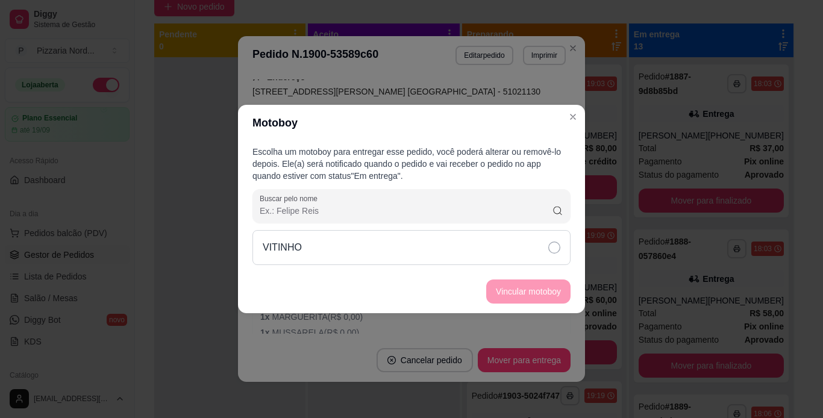
click at [456, 248] on div "VITINHO" at bounding box center [411, 247] width 318 height 35
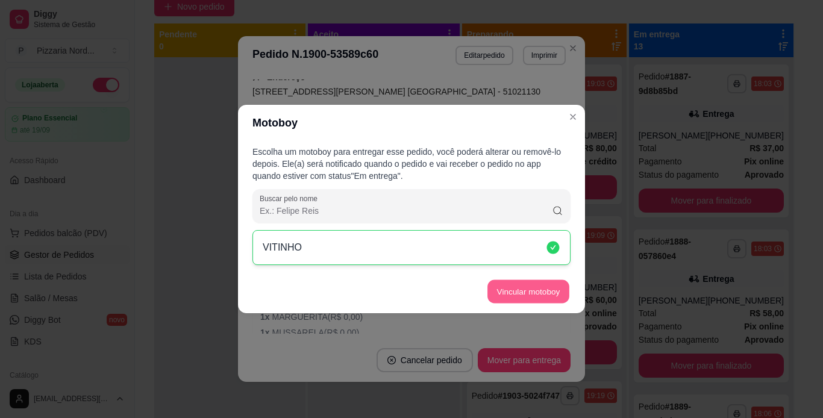
click at [531, 295] on button "Vincular motoboy" at bounding box center [528, 291] width 82 height 23
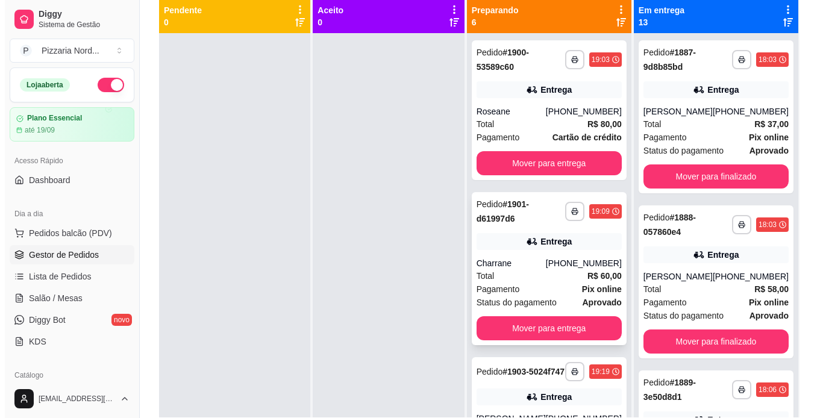
scroll to position [184, 0]
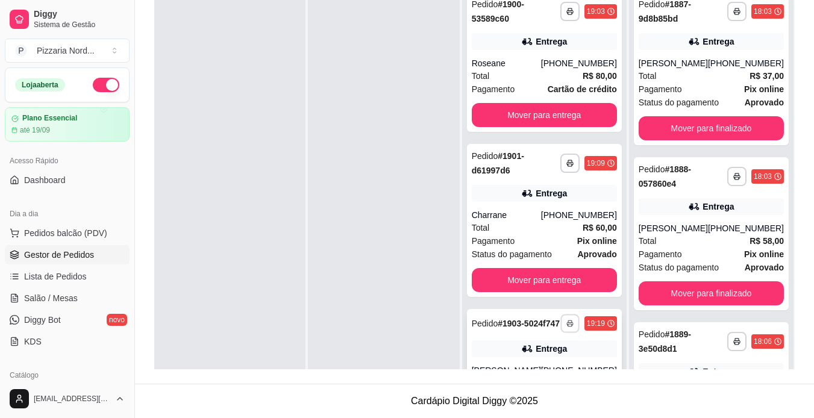
click at [560, 326] on button "button" at bounding box center [569, 323] width 19 height 19
click at [526, 327] on strong "# 1903-5024f747" at bounding box center [529, 324] width 62 height 10
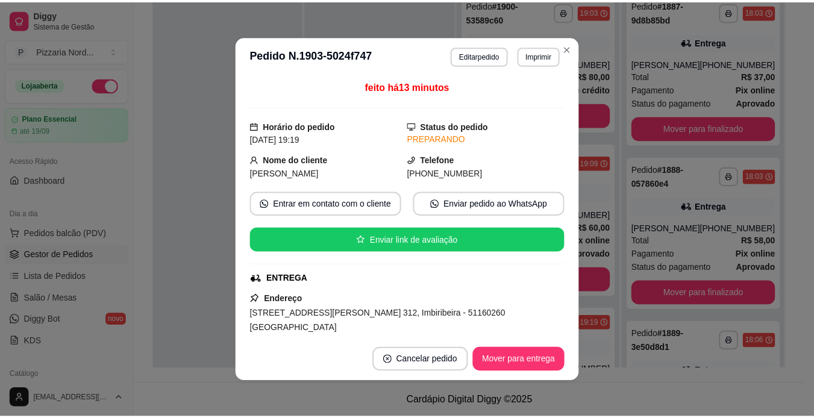
scroll to position [222, 0]
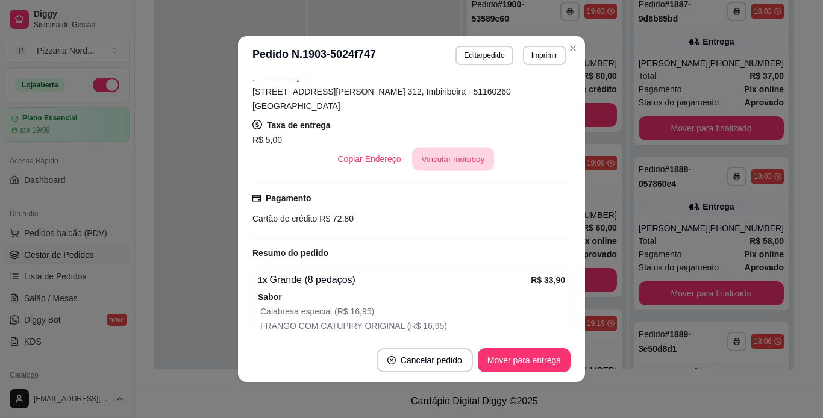
click at [445, 148] on button "Vincular motoboy" at bounding box center [453, 159] width 82 height 23
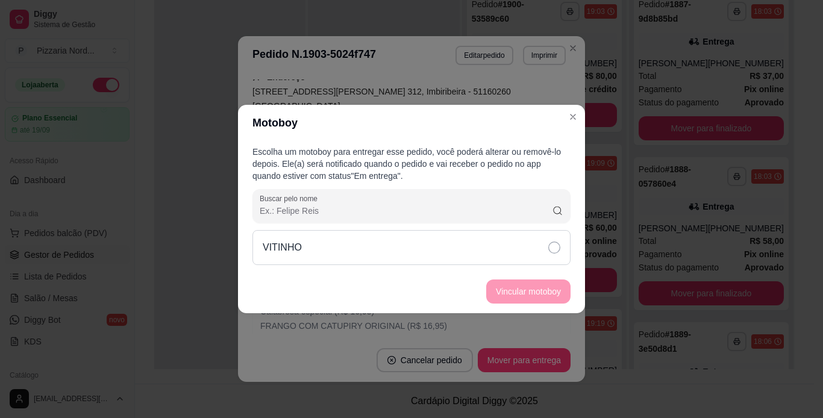
click at [456, 231] on div "VITINHO" at bounding box center [411, 247] width 318 height 35
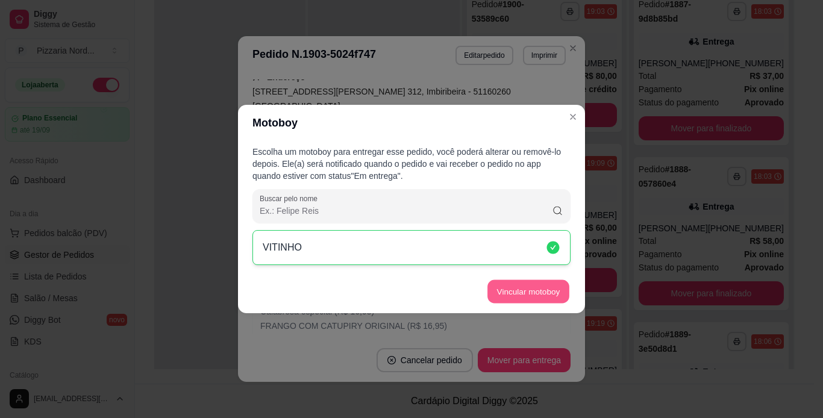
click at [509, 280] on button "Vincular motoboy" at bounding box center [528, 291] width 82 height 23
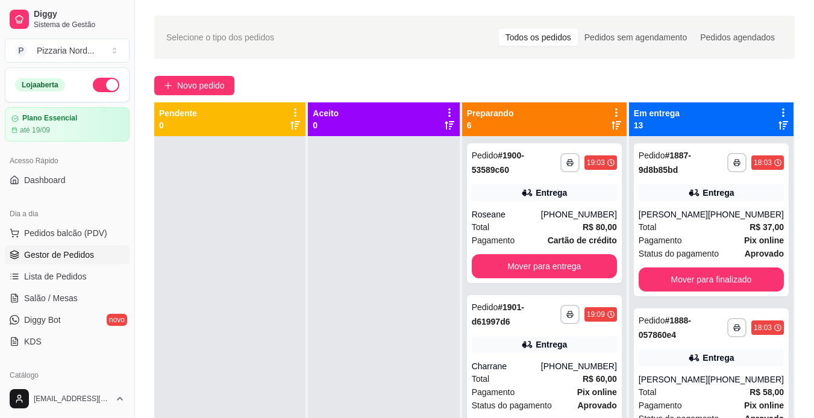
scroll to position [0, 0]
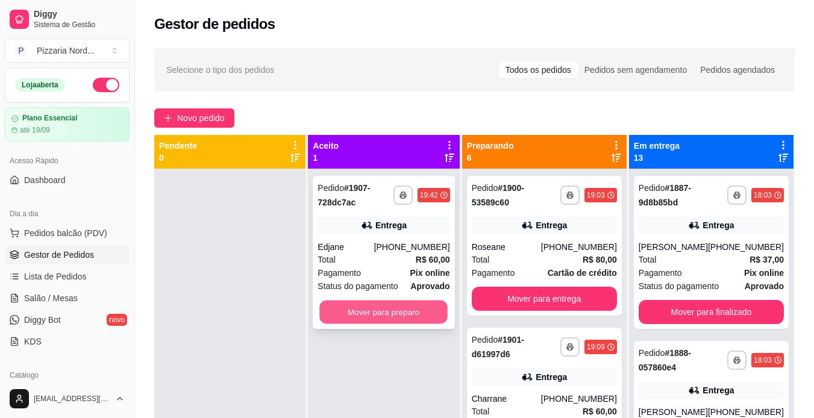
click at [342, 307] on button "Mover para preparo" at bounding box center [384, 312] width 128 height 23
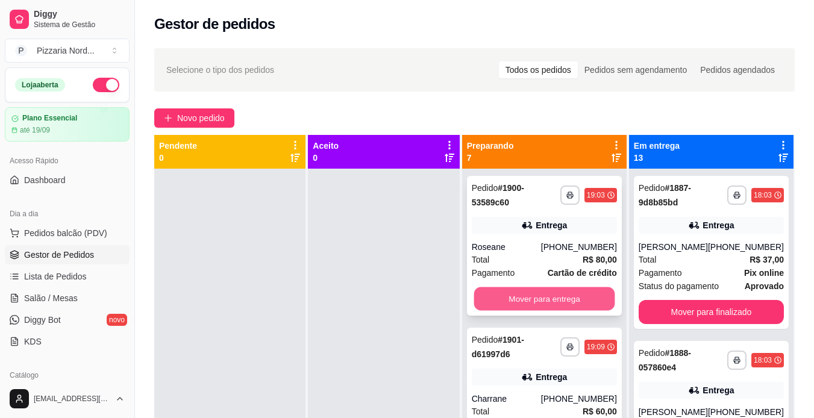
click at [529, 305] on button "Mover para entrega" at bounding box center [544, 298] width 141 height 23
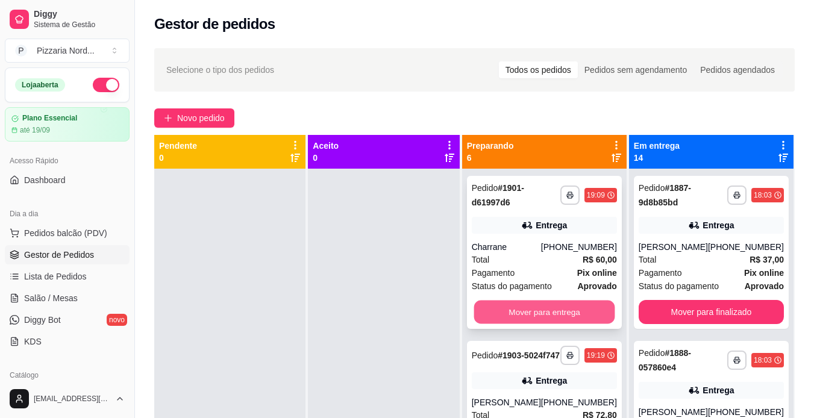
click at [527, 311] on button "Mover para entrega" at bounding box center [544, 312] width 141 height 23
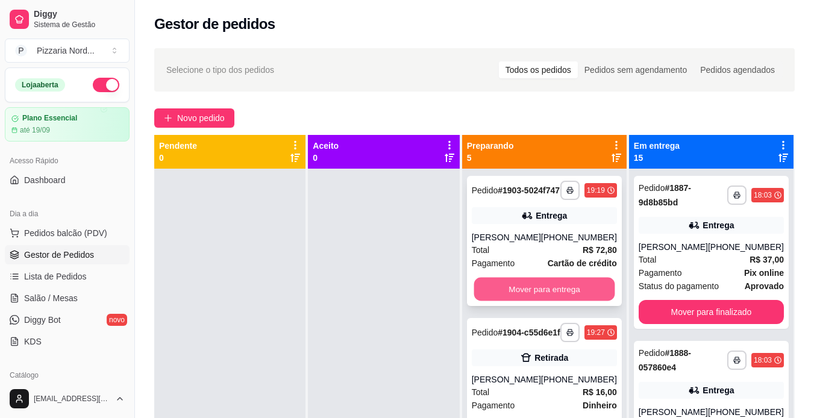
click at [531, 301] on button "Mover para entrega" at bounding box center [544, 289] width 141 height 23
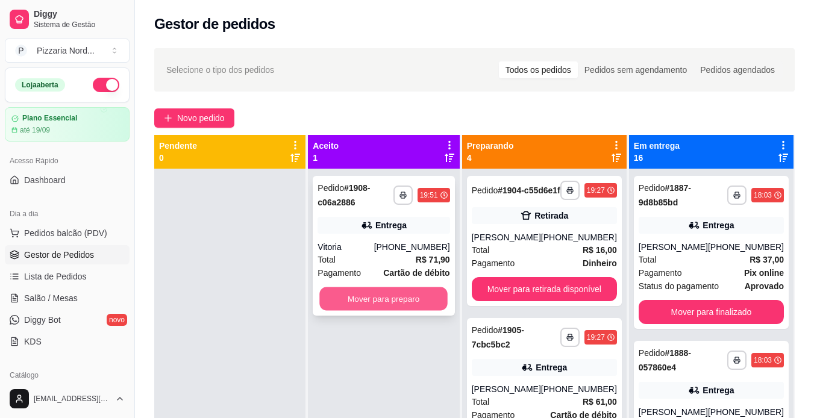
click at [373, 302] on button "Mover para preparo" at bounding box center [384, 298] width 128 height 23
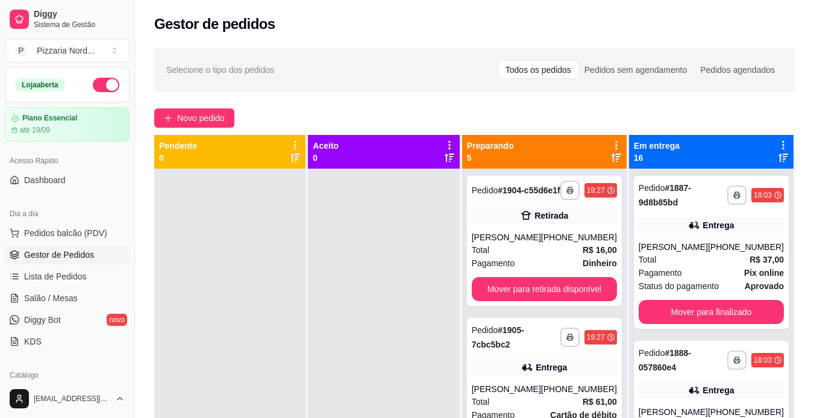
drag, startPoint x: 373, startPoint y: 302, endPoint x: 297, endPoint y: 324, distance: 79.0
click at [297, 324] on div at bounding box center [229, 378] width 151 height 418
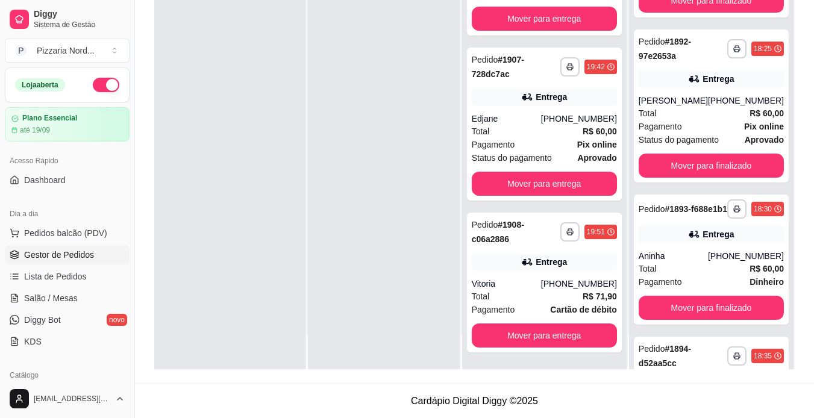
scroll to position [380, 0]
click at [560, 240] on button "button" at bounding box center [569, 231] width 19 height 19
click at [522, 293] on button "IMPRESSORA" at bounding box center [531, 298] width 84 height 19
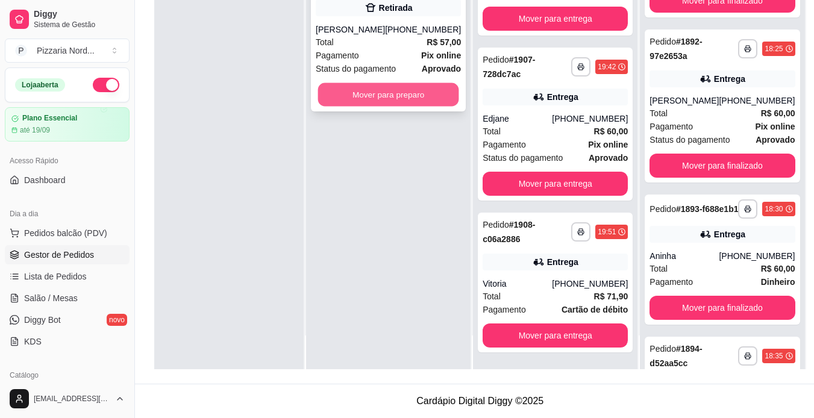
click at [405, 98] on button "Mover para preparo" at bounding box center [388, 94] width 141 height 23
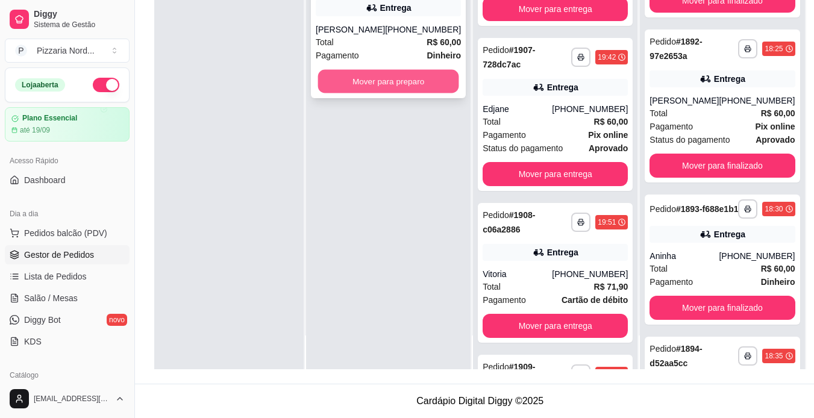
click at [357, 84] on button "Mover para preparo" at bounding box center [388, 81] width 141 height 23
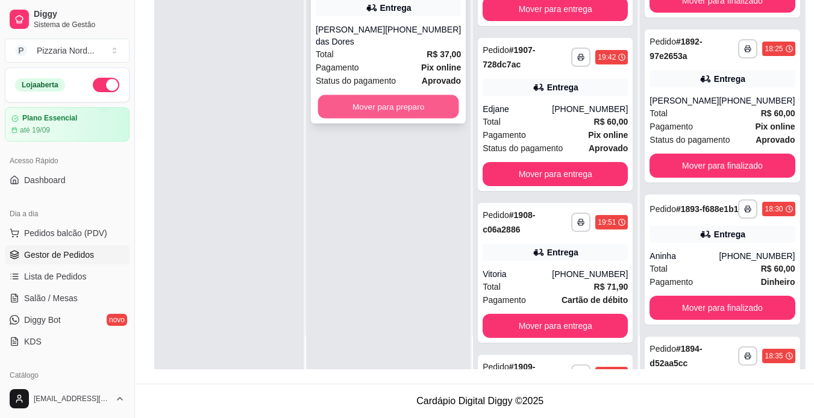
click at [355, 95] on button "Mover para preparo" at bounding box center [388, 106] width 141 height 23
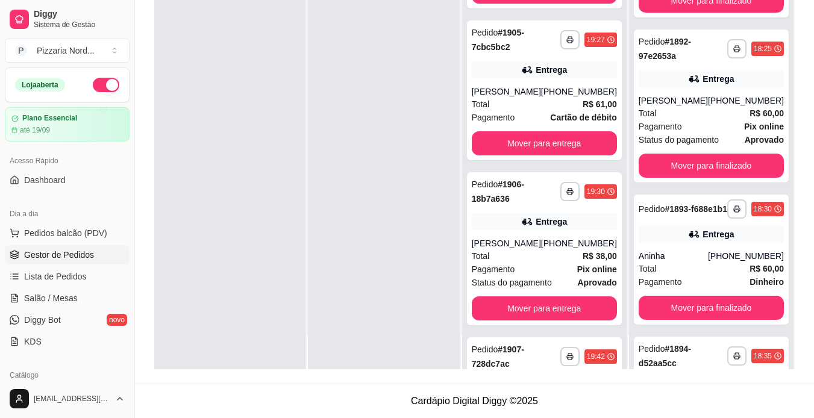
scroll to position [0, 0]
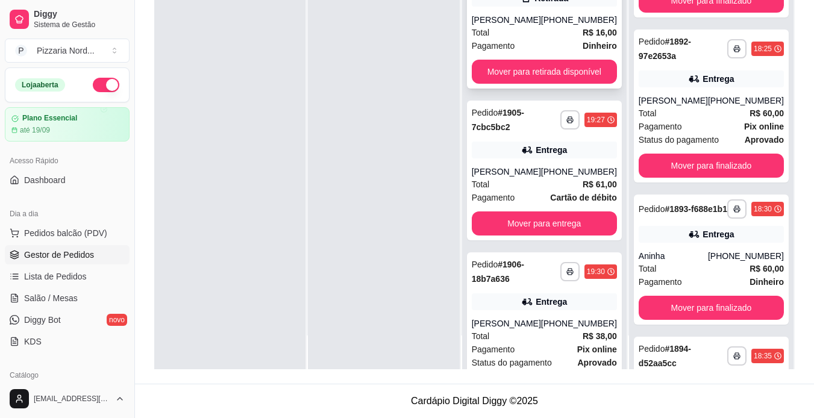
click at [532, 26] on div "[PERSON_NAME]" at bounding box center [506, 20] width 69 height 12
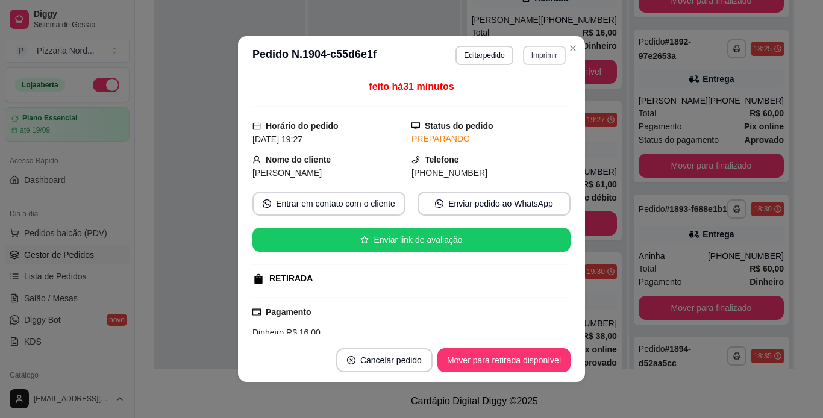
click at [531, 56] on button "Imprimir" at bounding box center [544, 55] width 43 height 19
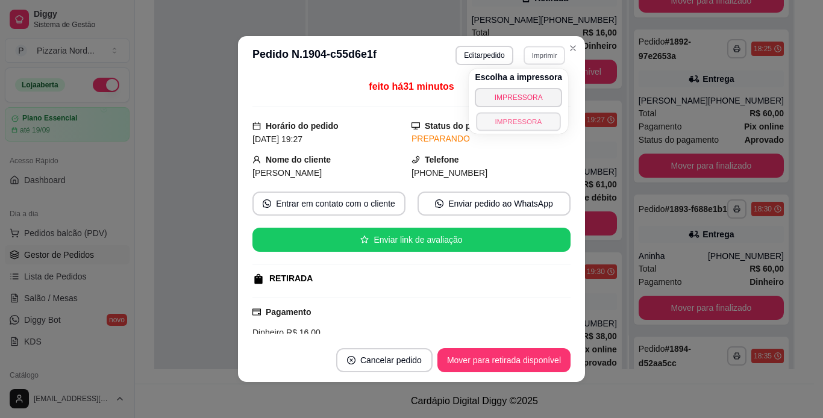
click at [498, 122] on button "IMPRESSORA" at bounding box center [519, 121] width 84 height 19
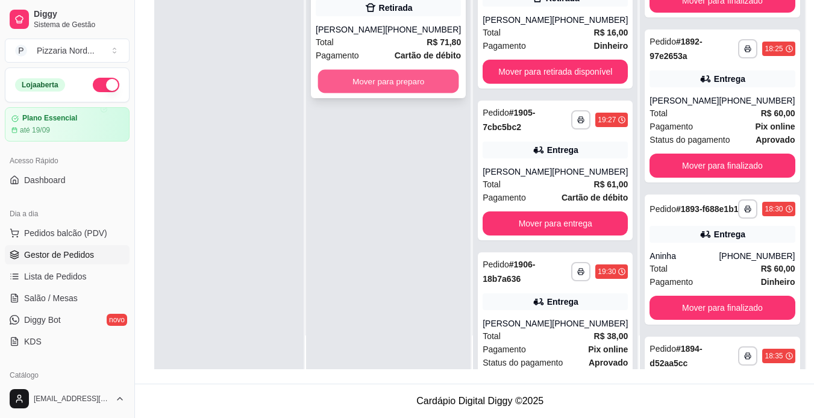
click at [385, 84] on button "Mover para preparo" at bounding box center [388, 81] width 141 height 23
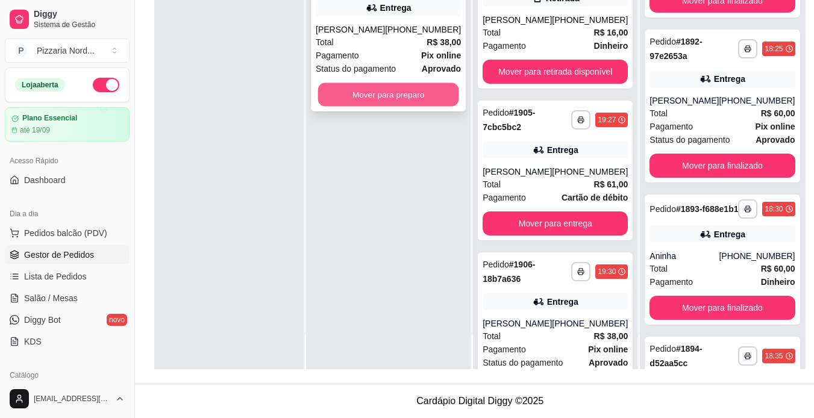
click at [375, 99] on button "Mover para preparo" at bounding box center [388, 94] width 141 height 23
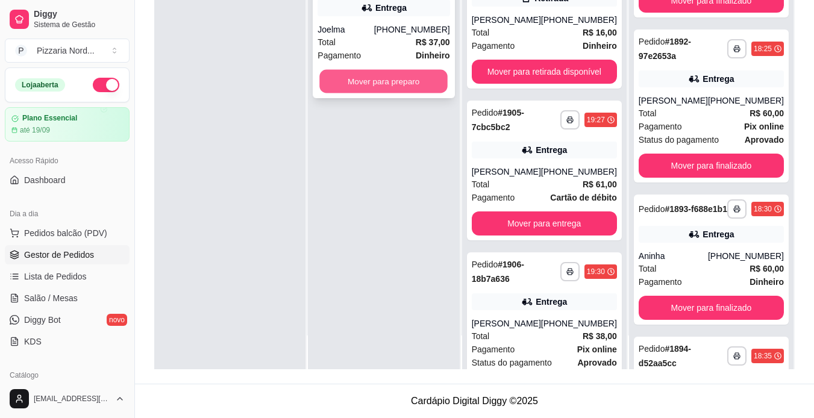
click at [375, 80] on button "Mover para preparo" at bounding box center [384, 81] width 128 height 23
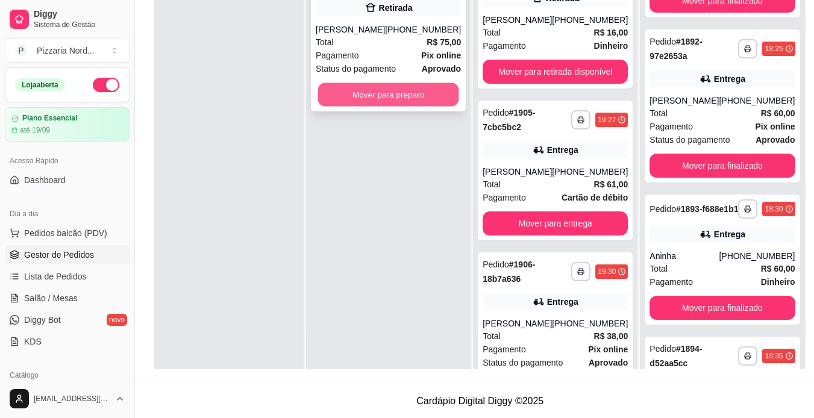
click at [337, 89] on button "Mover para preparo" at bounding box center [388, 94] width 141 height 23
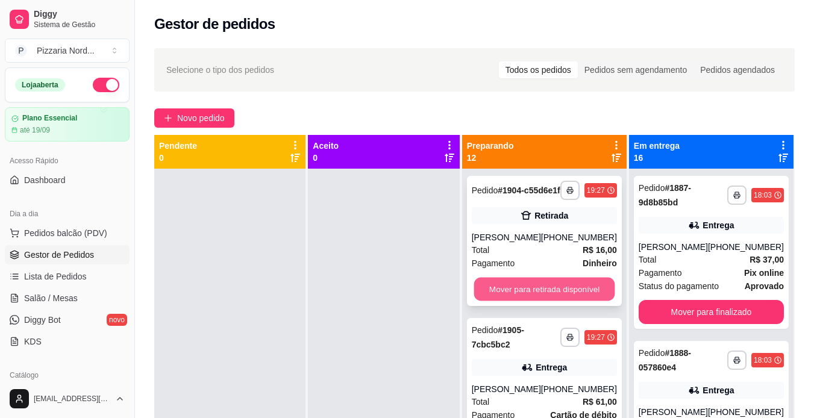
click at [517, 301] on button "Mover para retirada disponível" at bounding box center [544, 289] width 141 height 23
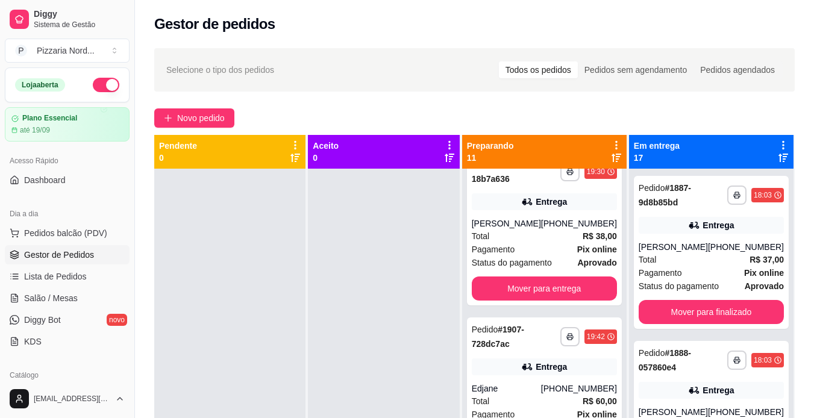
scroll to position [264, 0]
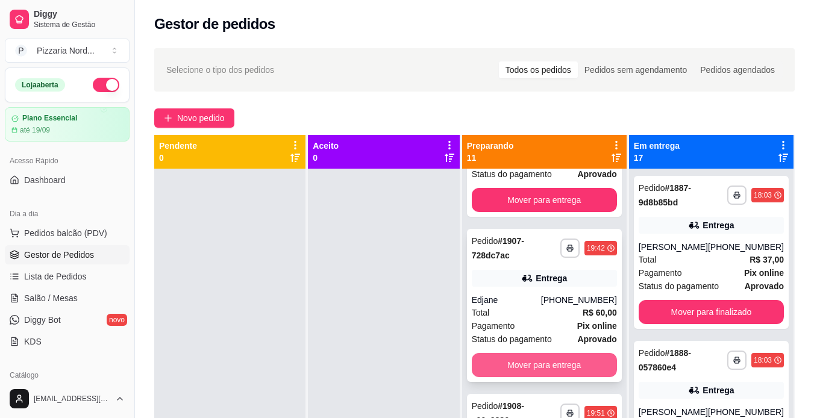
click at [534, 366] on button "Mover para entrega" at bounding box center [544, 365] width 145 height 24
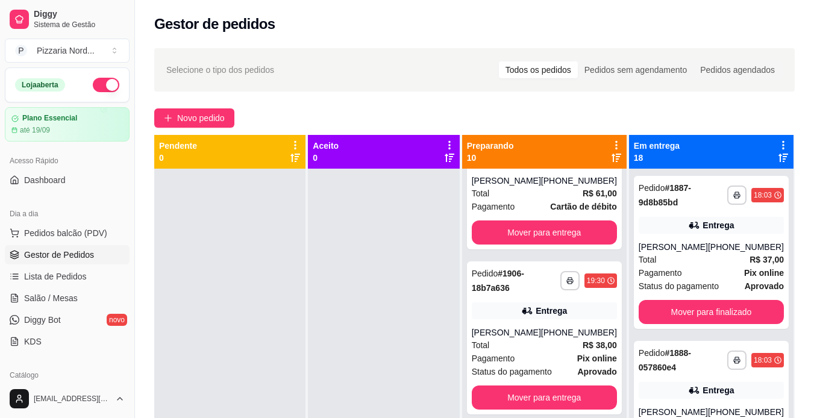
scroll to position [76, 0]
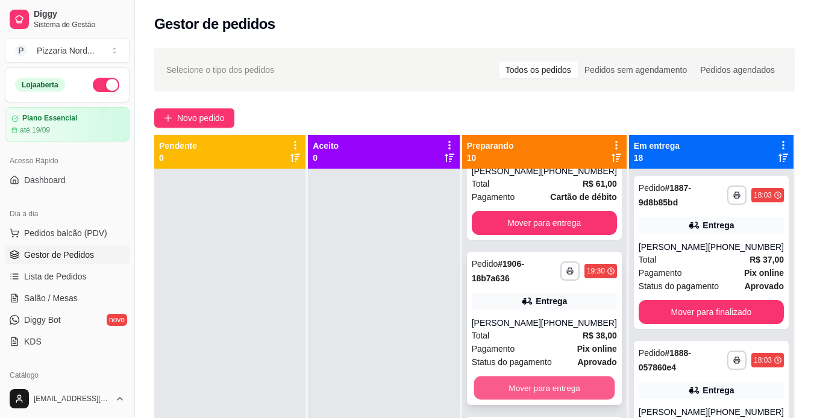
click at [509, 390] on button "Mover para entrega" at bounding box center [544, 388] width 141 height 23
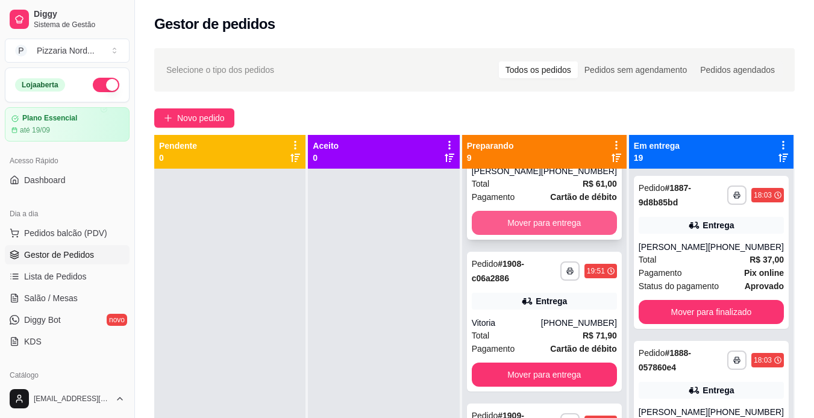
click at [575, 220] on button "Mover para entrega" at bounding box center [544, 223] width 145 height 24
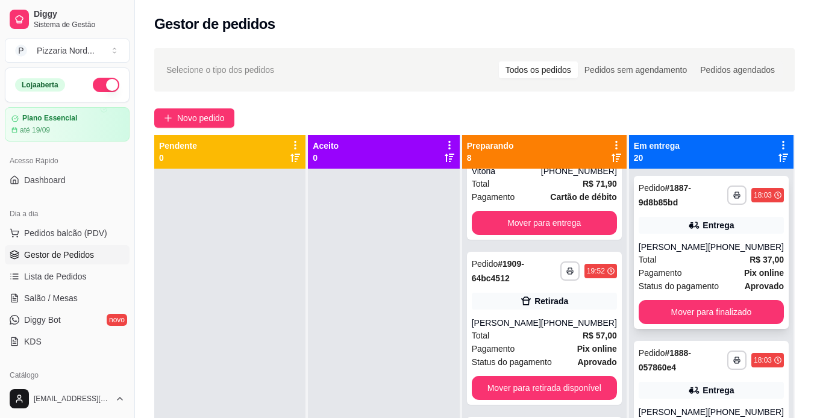
scroll to position [0, 0]
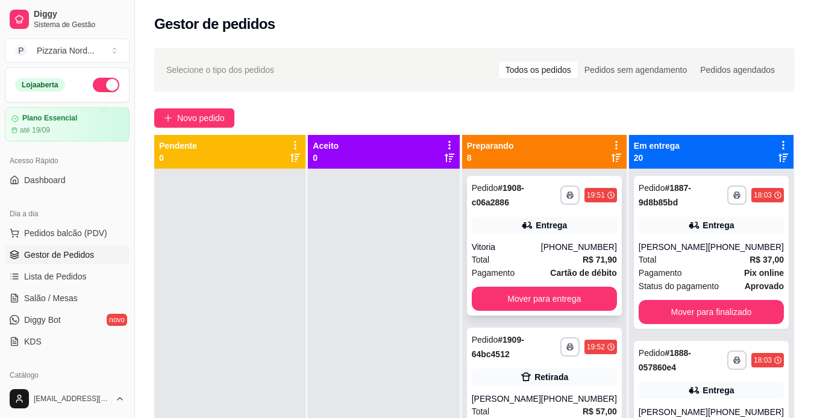
click at [526, 236] on div "**********" at bounding box center [544, 246] width 155 height 140
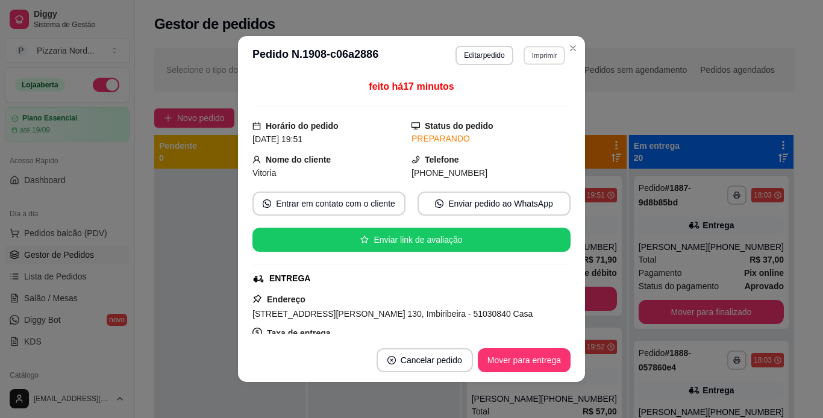
click at [540, 57] on button "Imprimir" at bounding box center [545, 55] width 42 height 19
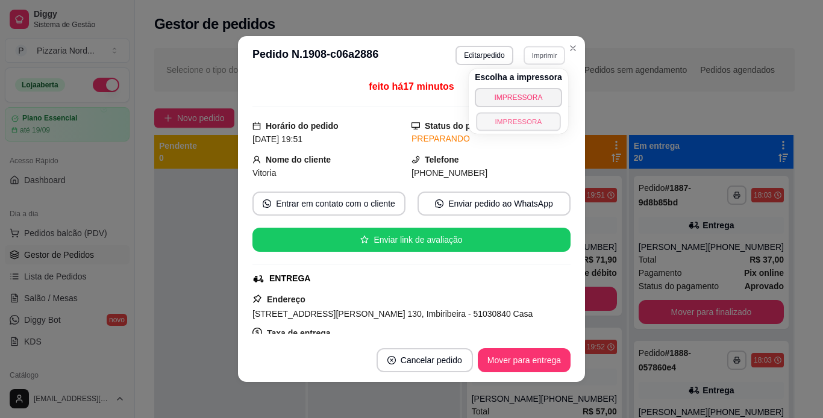
click at [504, 122] on button "IMPRESSORA" at bounding box center [518, 121] width 84 height 19
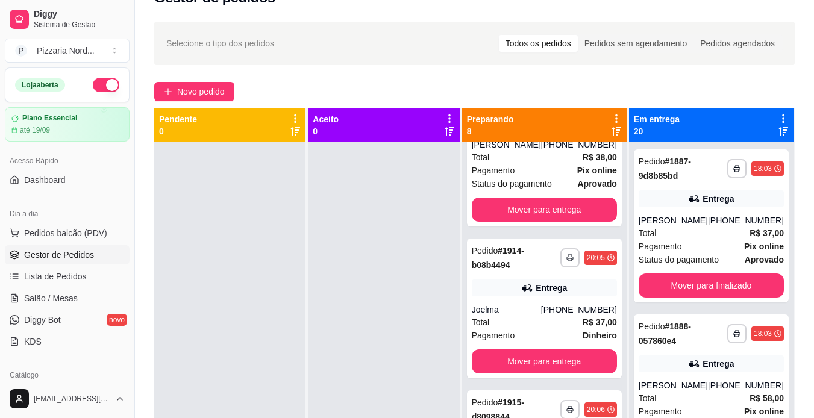
scroll to position [23, 0]
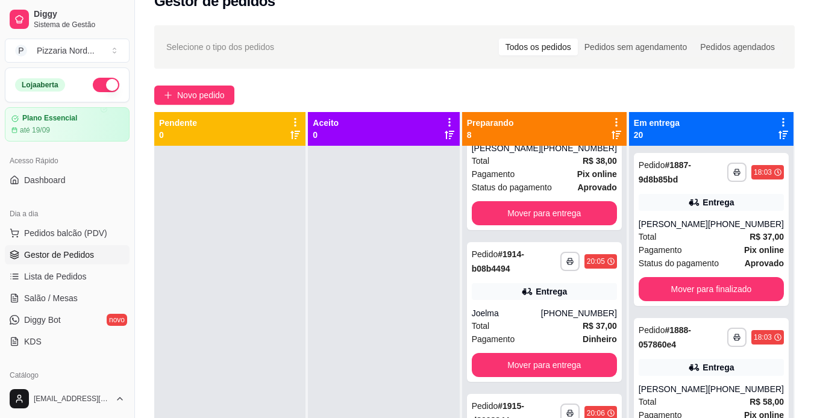
click at [615, 290] on div "**********" at bounding box center [544, 355] width 164 height 418
click at [615, 287] on div "**********" at bounding box center [544, 355] width 164 height 418
drag, startPoint x: 615, startPoint y: 287, endPoint x: 627, endPoint y: 263, distance: 26.7
click at [615, 286] on div "**********" at bounding box center [544, 355] width 164 height 418
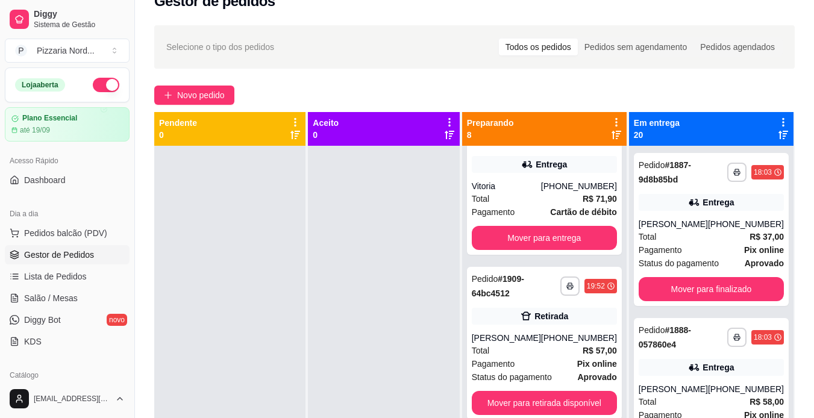
scroll to position [0, 0]
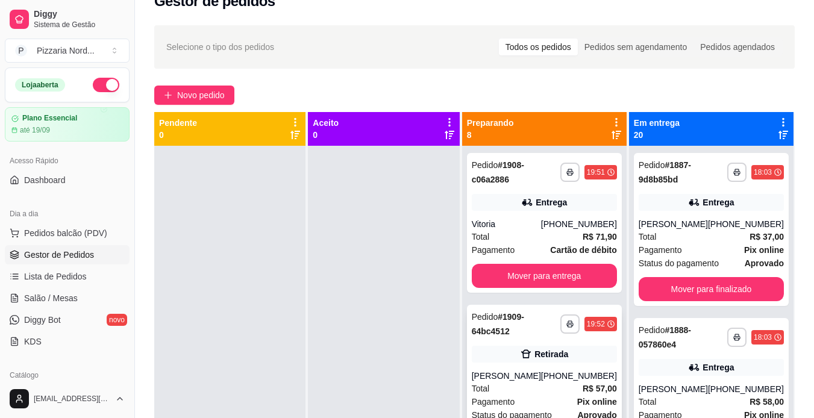
click at [534, 374] on div "[PERSON_NAME]" at bounding box center [506, 376] width 69 height 12
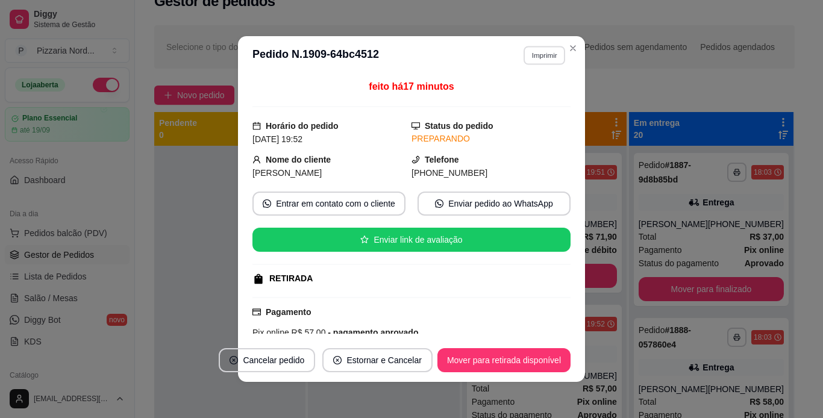
click at [544, 60] on button "Imprimir" at bounding box center [545, 55] width 42 height 19
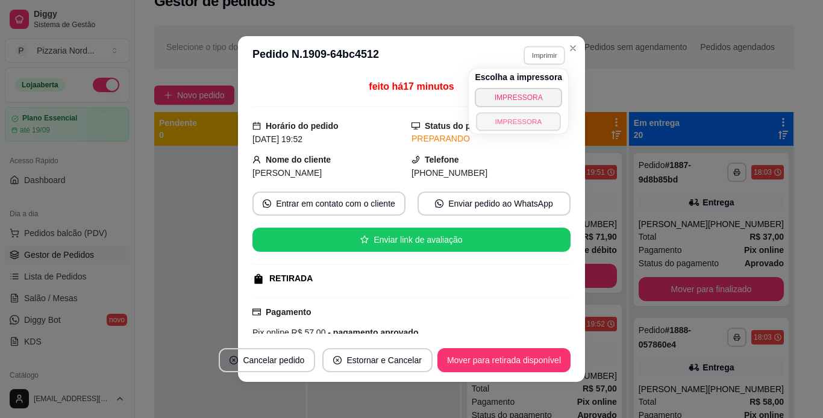
click at [519, 122] on button "IMPRESSORA" at bounding box center [519, 121] width 84 height 19
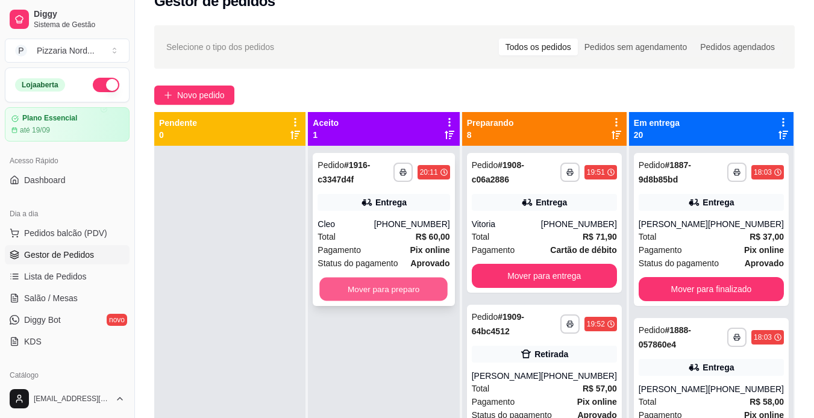
click at [372, 293] on button "Mover para preparo" at bounding box center [384, 289] width 128 height 23
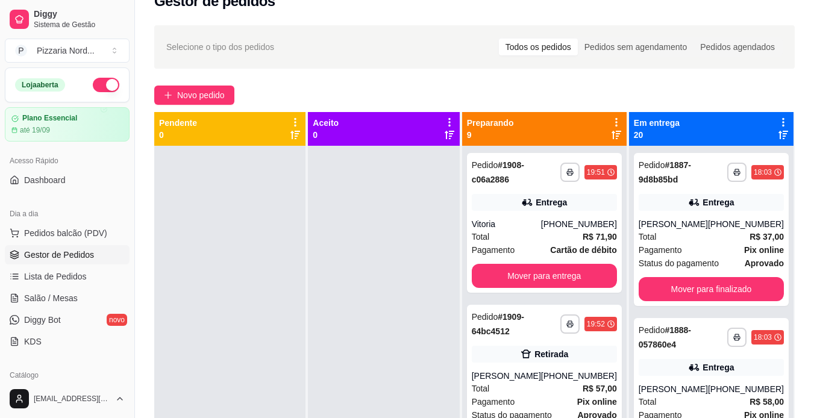
scroll to position [33, 0]
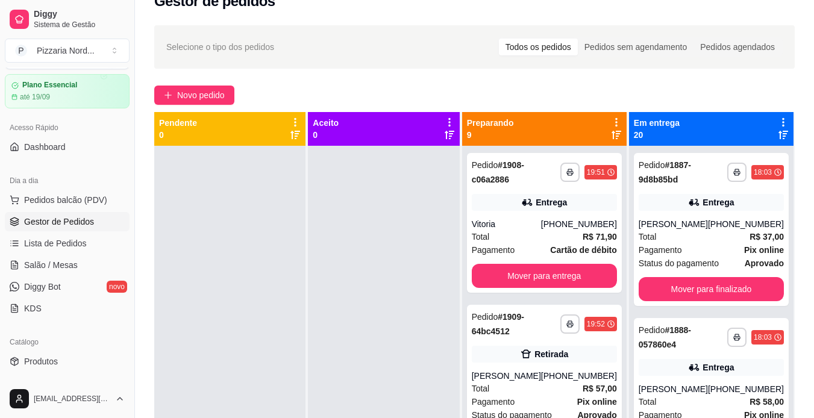
click at [69, 222] on span "Gestor de Pedidos" at bounding box center [59, 222] width 70 height 12
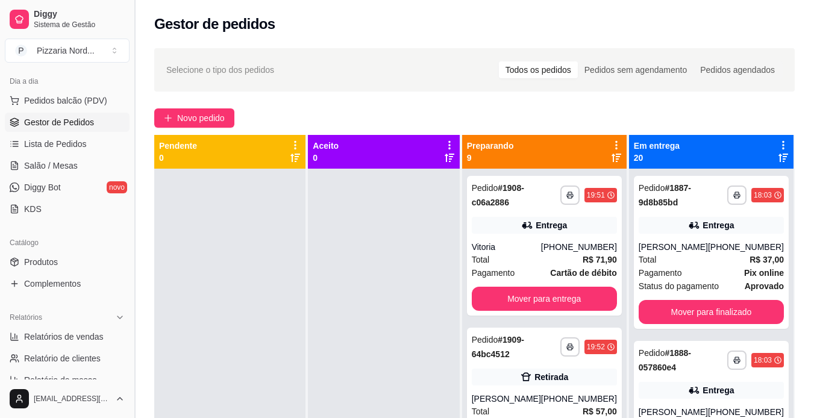
scroll to position [152, 0]
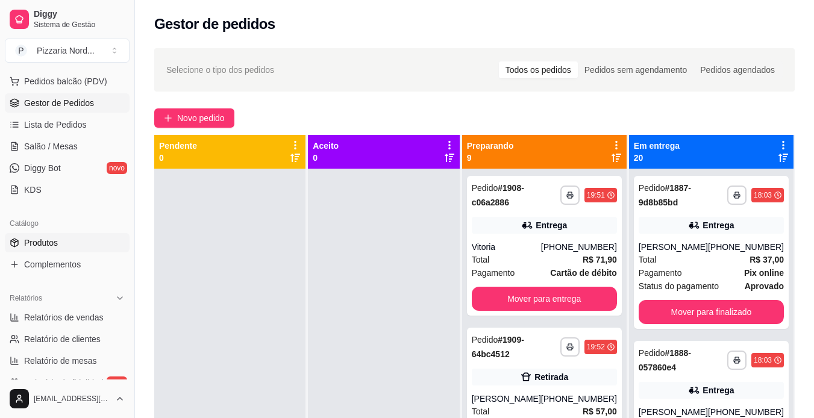
click at [48, 243] on span "Produtos" at bounding box center [41, 243] width 34 height 12
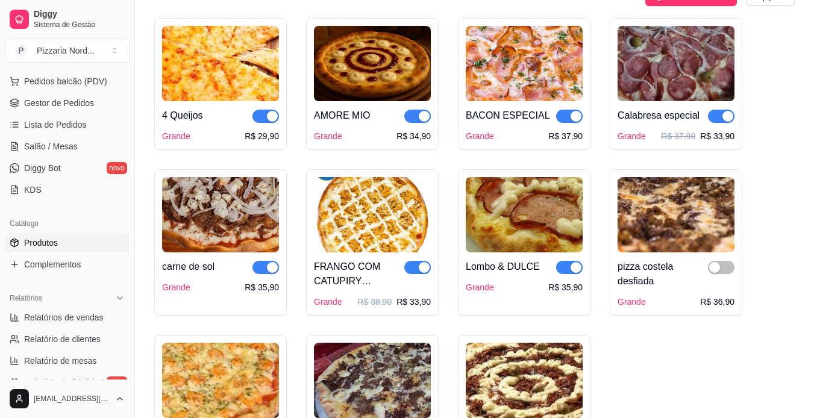
scroll to position [708, 0]
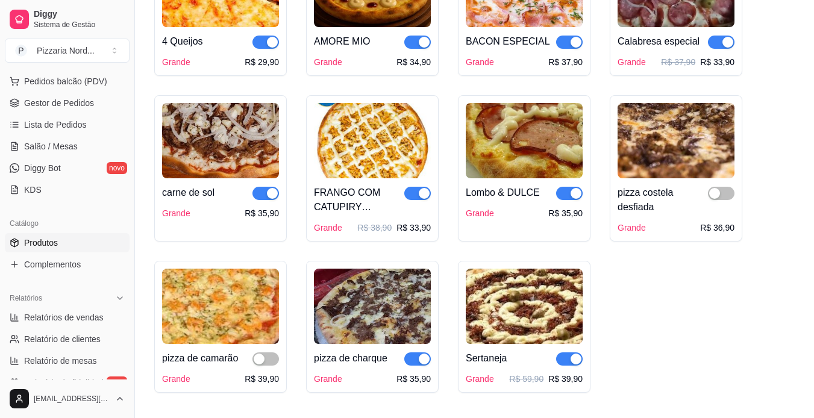
click at [722, 36] on span "button" at bounding box center [721, 42] width 27 height 13
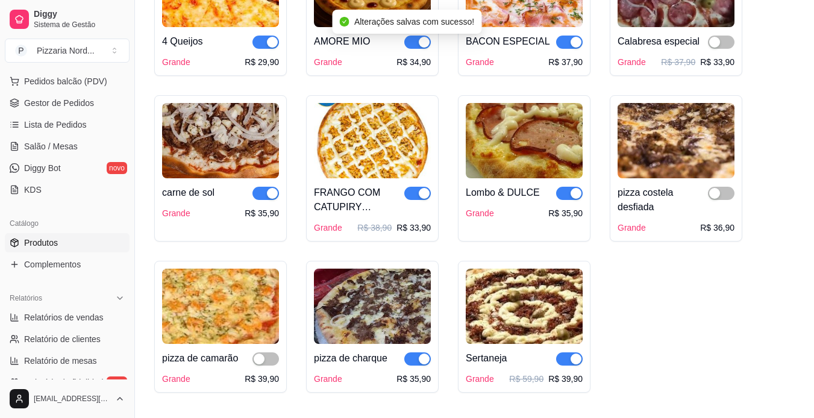
scroll to position [1130, 0]
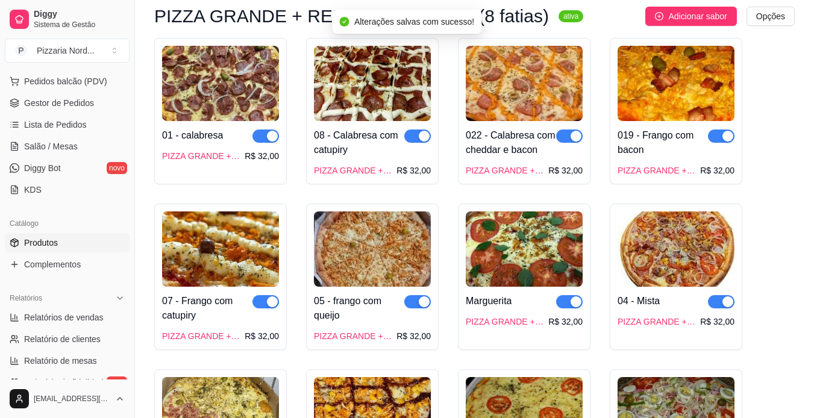
click at [568, 130] on span "button" at bounding box center [569, 136] width 27 height 13
click at [413, 130] on span "button" at bounding box center [417, 136] width 27 height 13
click at [262, 130] on span "button" at bounding box center [265, 136] width 27 height 13
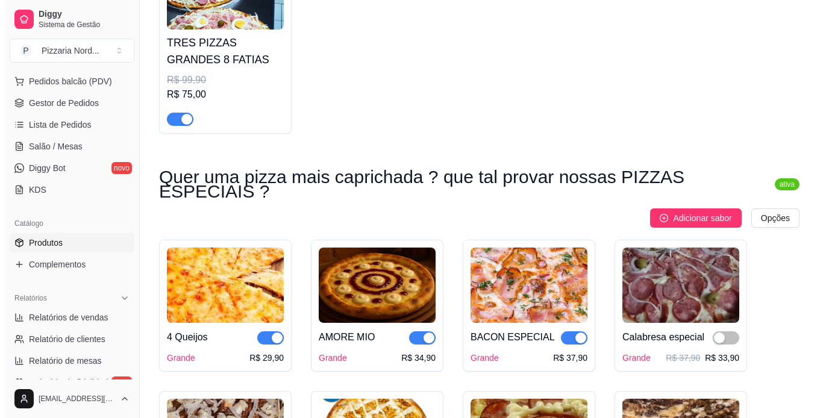
scroll to position [401, 0]
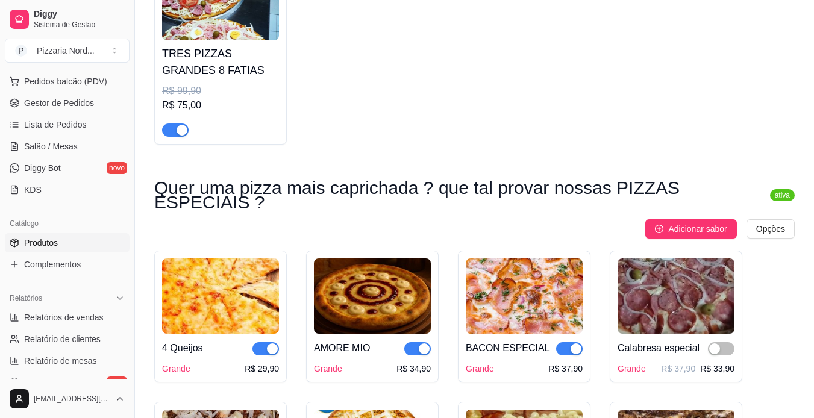
click at [274, 84] on div "TRES PIZZAS GRANDES 8 FATIAS R$ 99,90 R$ 75,00" at bounding box center [220, 88] width 117 height 96
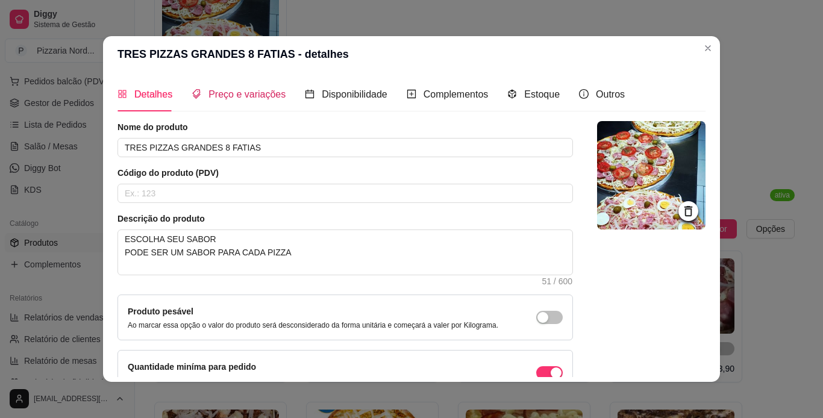
click at [223, 89] on span "Preço e variações" at bounding box center [246, 94] width 77 height 10
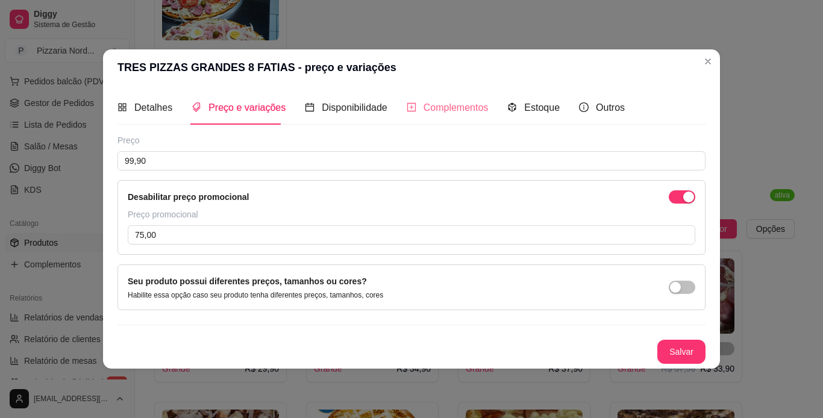
click at [416, 116] on div "Complementos" at bounding box center [448, 107] width 82 height 34
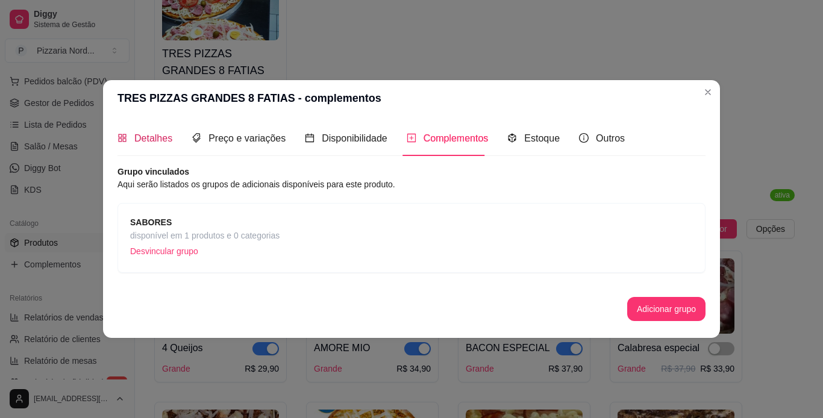
click at [140, 143] on span "Detalhes" at bounding box center [153, 138] width 38 height 10
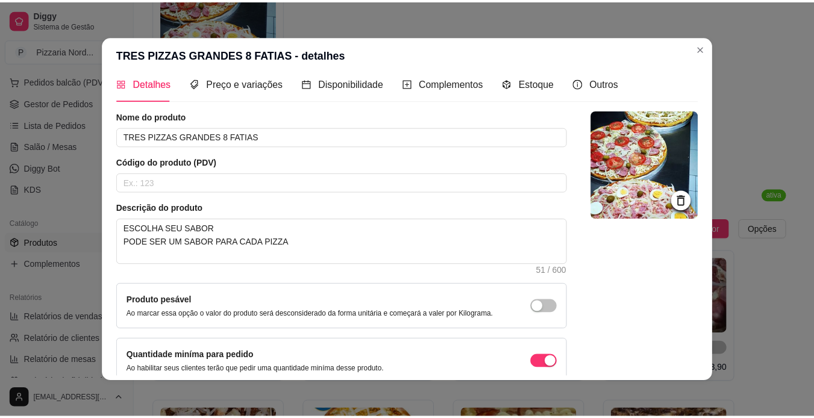
scroll to position [0, 0]
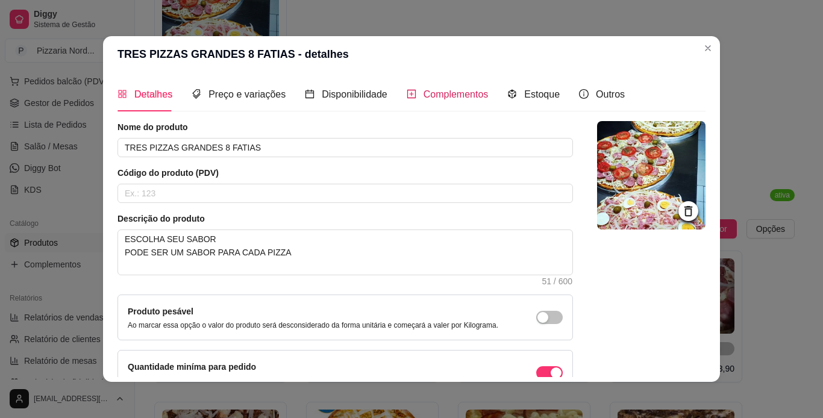
click at [460, 101] on div "Complementos" at bounding box center [448, 94] width 82 height 15
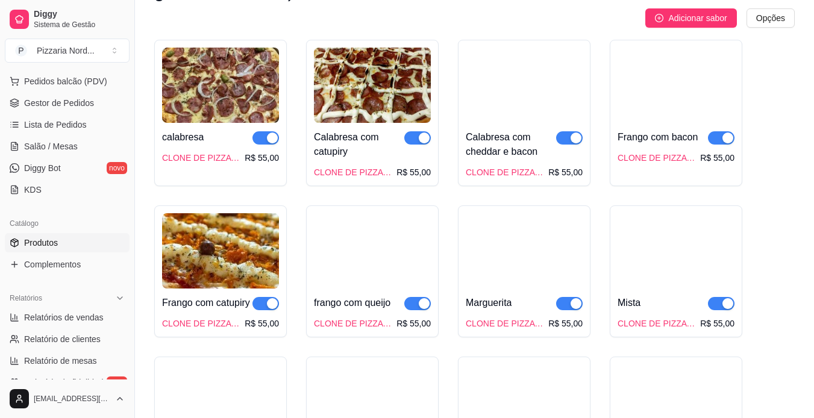
scroll to position [1860, 0]
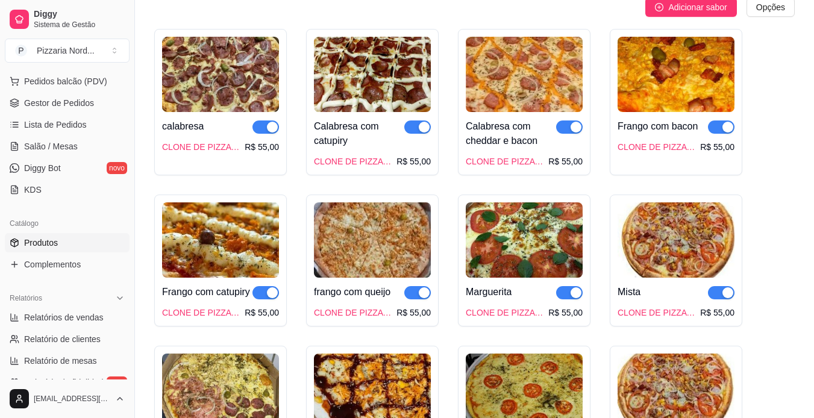
click at [258, 121] on span "button" at bounding box center [265, 127] width 27 height 13
click at [418, 121] on button "button" at bounding box center [417, 127] width 27 height 13
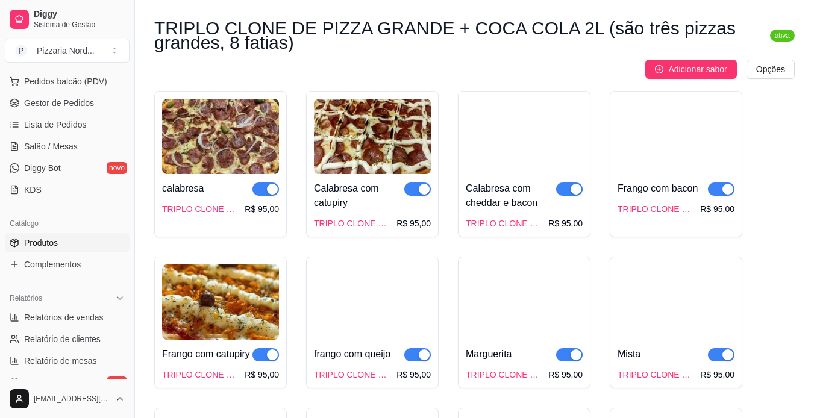
scroll to position [2578, 0]
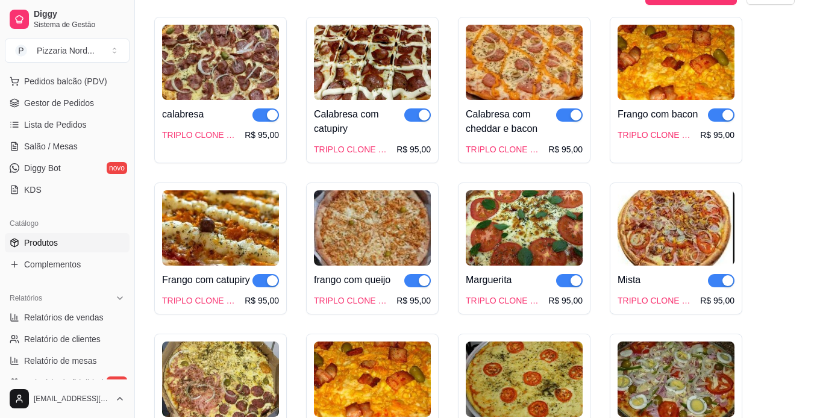
click at [270, 117] on div "button" at bounding box center [272, 115] width 11 height 11
click at [415, 116] on span "button" at bounding box center [417, 114] width 27 height 13
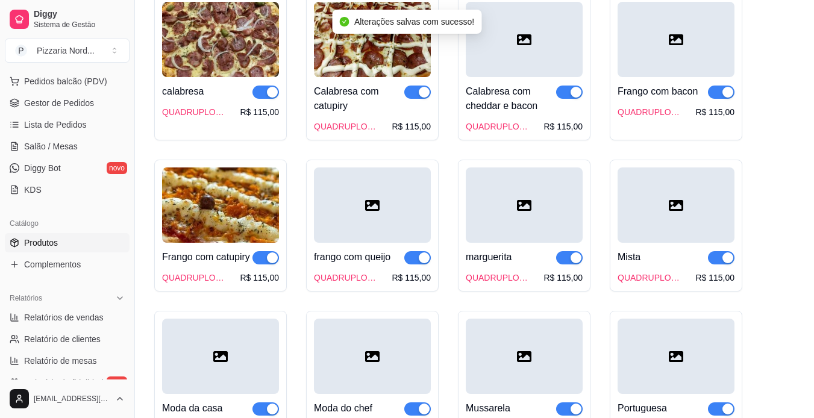
scroll to position [3318, 0]
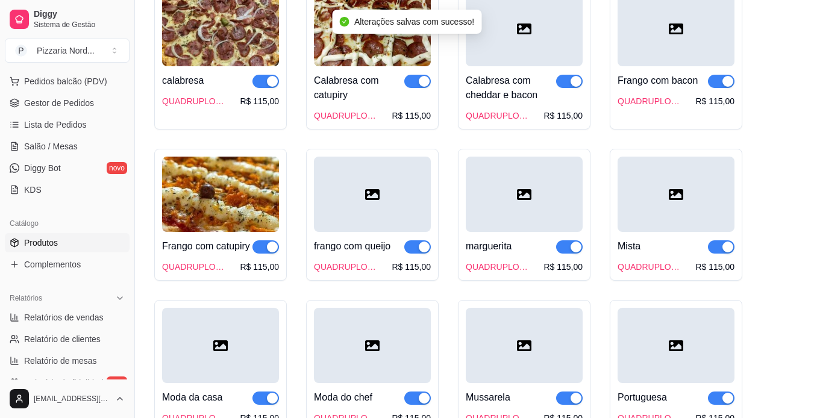
click at [259, 88] on span "button" at bounding box center [265, 81] width 27 height 13
click at [413, 88] on span "button" at bounding box center [417, 81] width 27 height 13
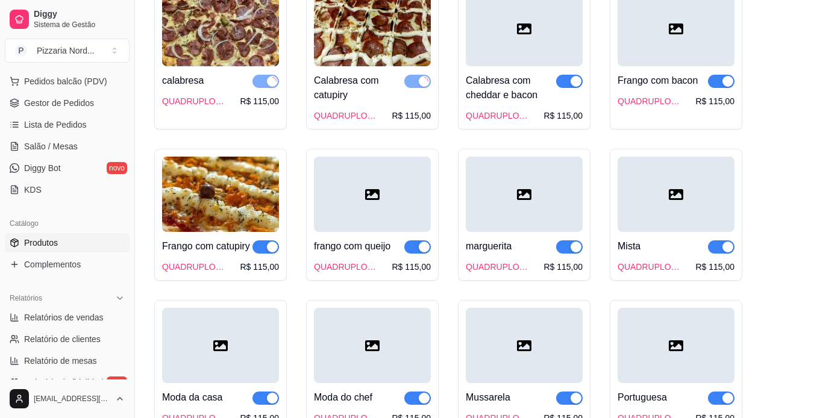
click at [556, 98] on div "Calabresa com cheddar e bacon" at bounding box center [511, 88] width 90 height 29
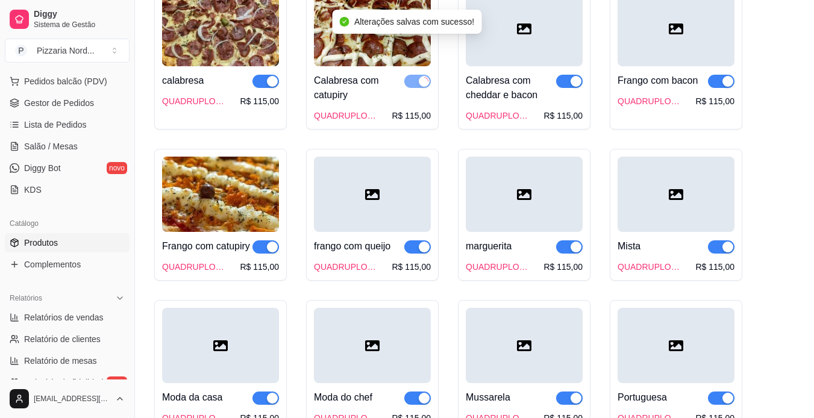
click at [567, 88] on span "button" at bounding box center [569, 81] width 27 height 13
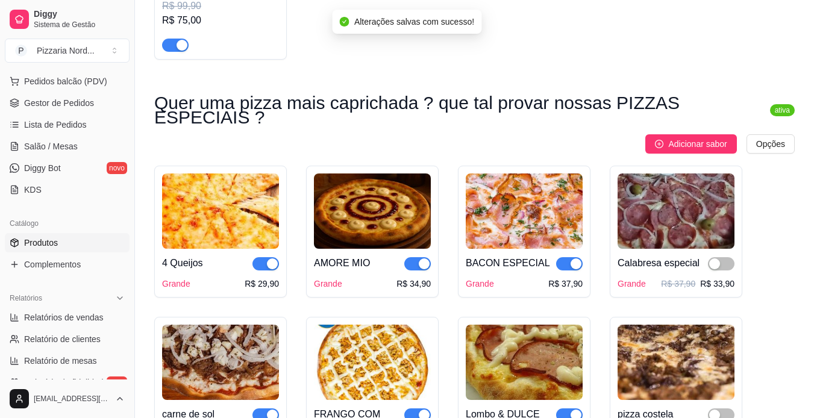
scroll to position [0, 0]
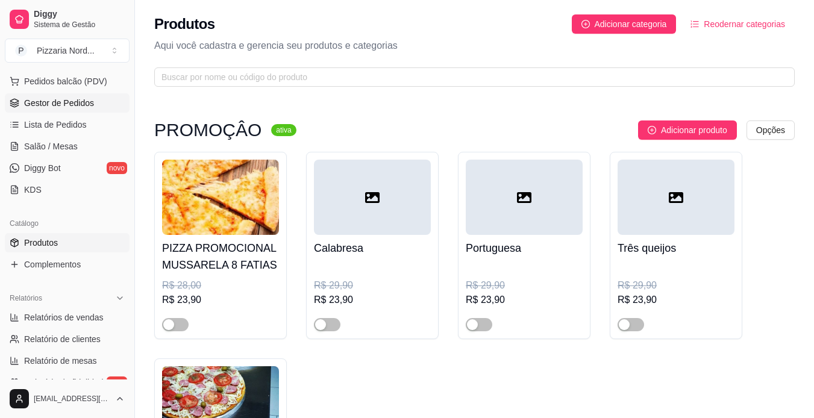
click at [72, 98] on span "Gestor de Pedidos" at bounding box center [59, 103] width 70 height 12
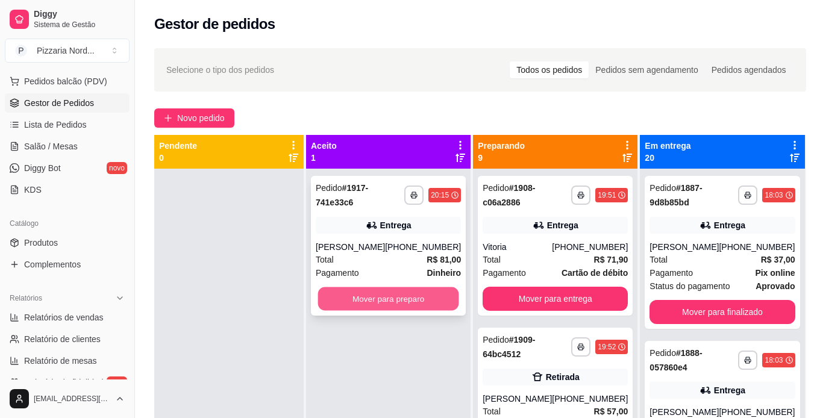
click at [349, 311] on button "Mover para preparo" at bounding box center [388, 298] width 141 height 23
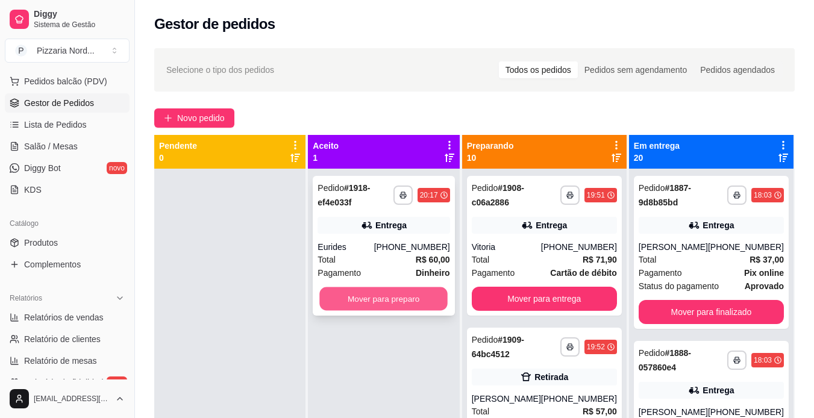
click at [399, 304] on button "Mover para preparo" at bounding box center [384, 298] width 128 height 23
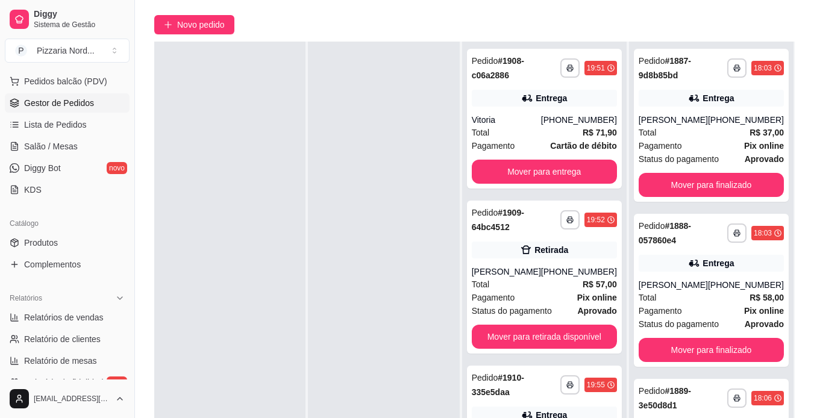
scroll to position [96, 0]
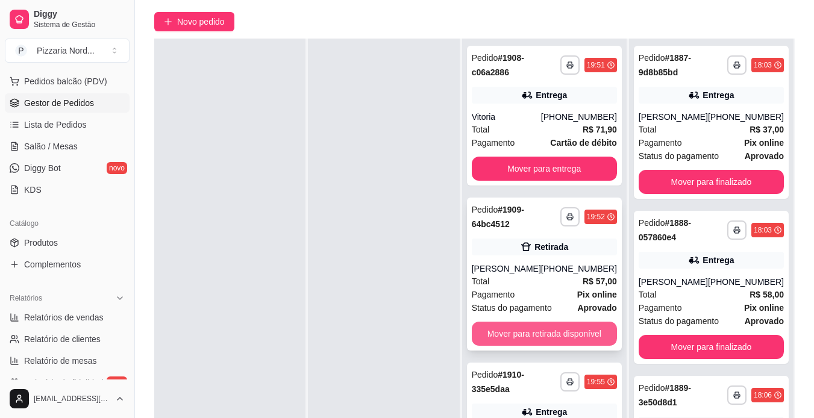
click at [539, 345] on button "Mover para retirada disponível" at bounding box center [544, 334] width 145 height 24
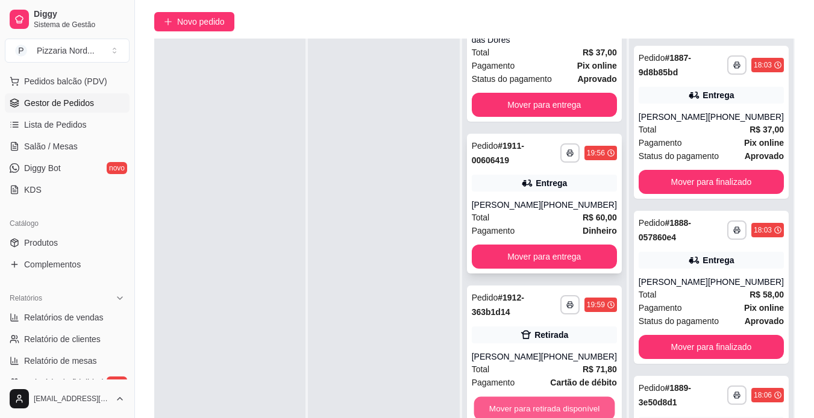
click at [598, 397] on button "Mover para retirada disponível" at bounding box center [544, 408] width 141 height 23
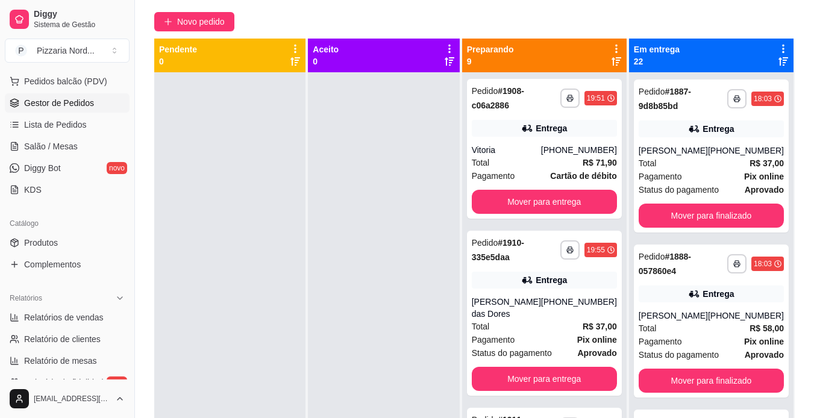
scroll to position [0, 0]
click at [63, 238] on link "Produtos" at bounding box center [67, 242] width 125 height 19
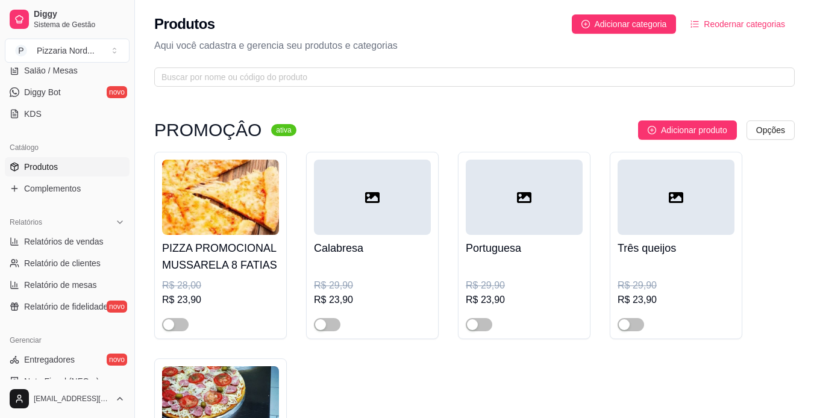
scroll to position [272, 0]
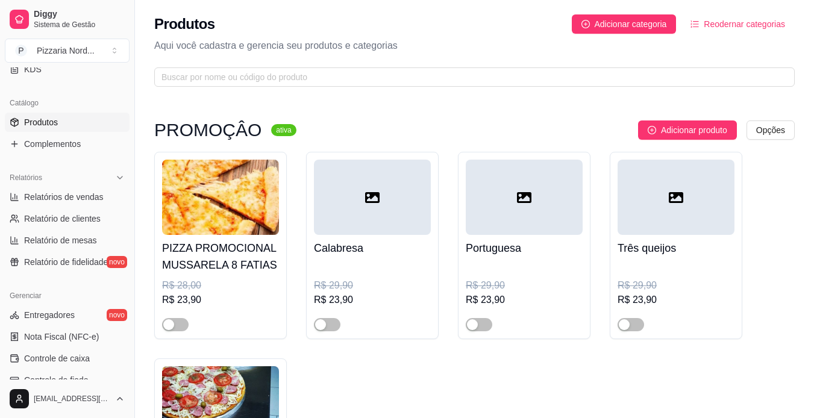
click at [330, 393] on div "PIZZA PROMOCIONAL MUSSARELA 8 FATIAS R$ 28,00 R$ 23,90 Calabresa R$ 29,90 R$ 23…" at bounding box center [474, 349] width 640 height 394
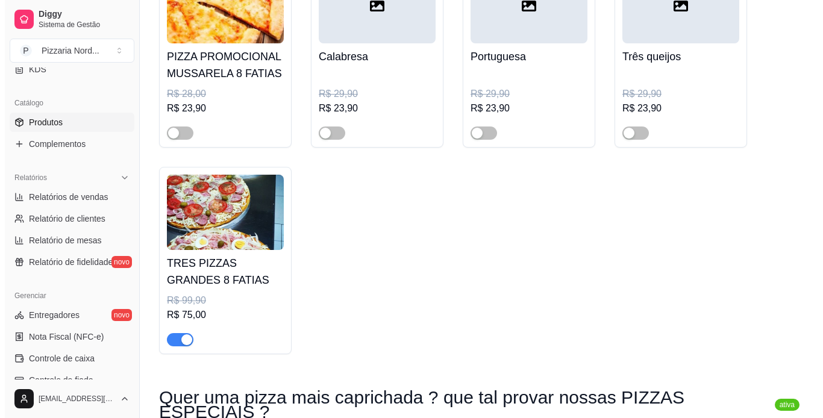
scroll to position [193, 0]
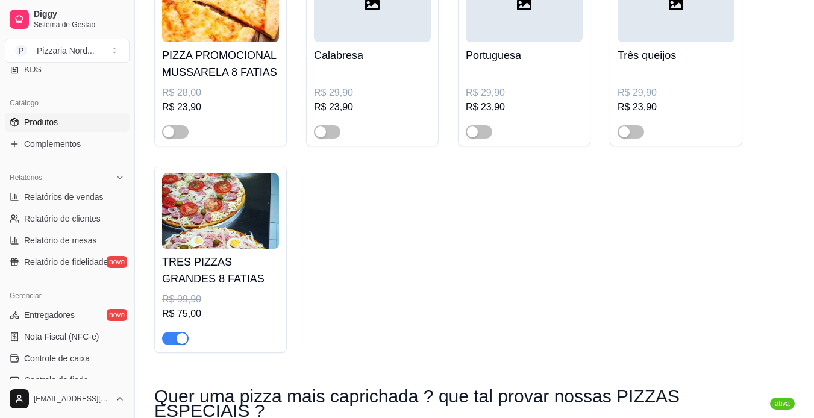
click at [195, 249] on img at bounding box center [220, 211] width 117 height 75
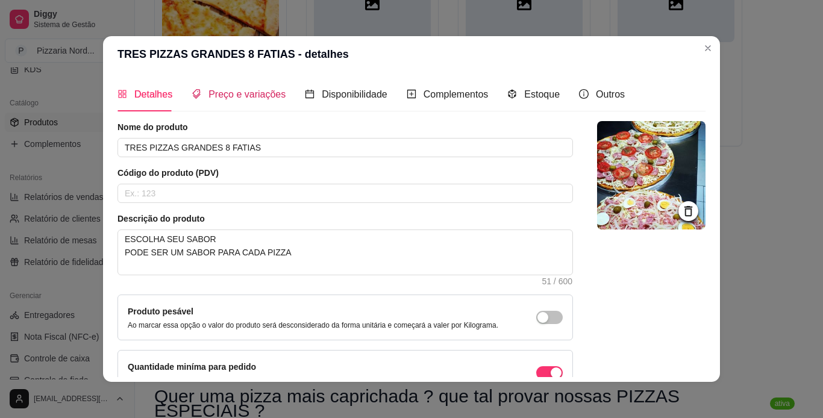
click at [256, 97] on span "Preço e variações" at bounding box center [246, 94] width 77 height 10
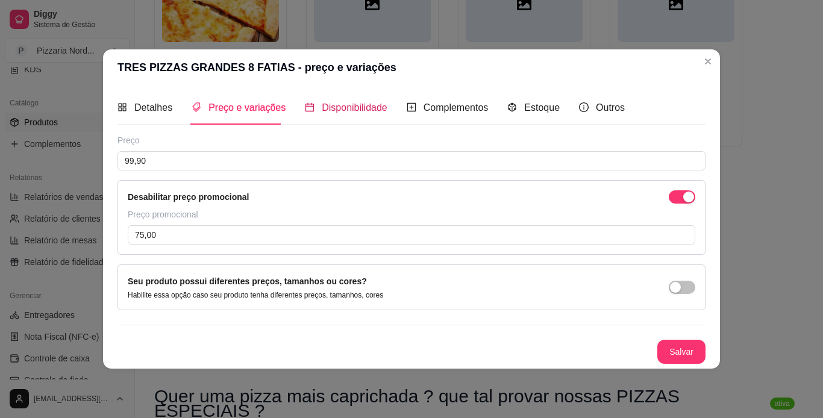
click at [348, 102] on span "Disponibilidade" at bounding box center [355, 107] width 66 height 10
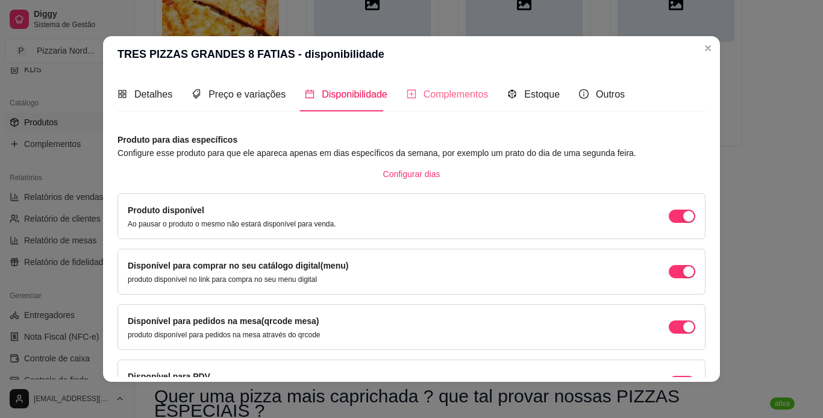
click at [409, 111] on div "Complementos" at bounding box center [448, 94] width 82 height 34
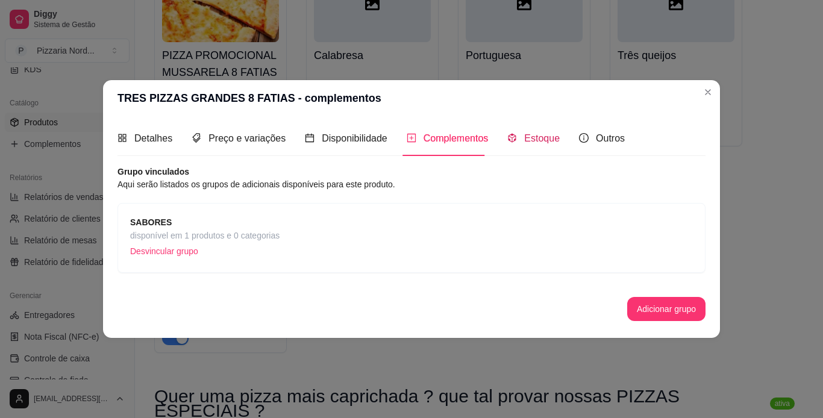
click at [524, 131] on div "Estoque" at bounding box center [533, 138] width 52 height 15
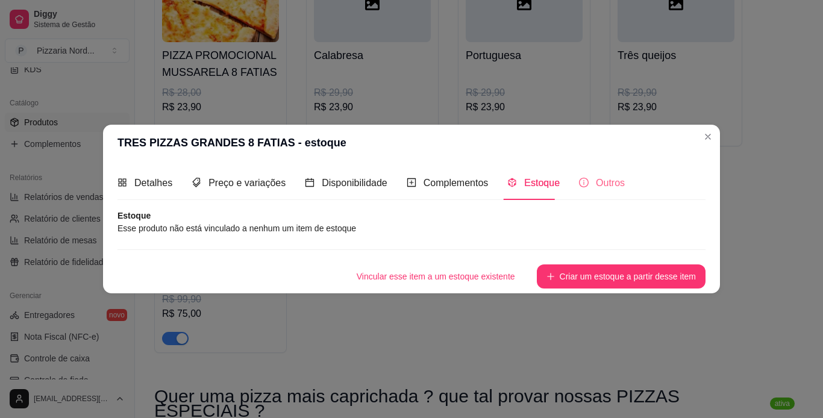
click at [600, 172] on div "Outros" at bounding box center [602, 183] width 46 height 34
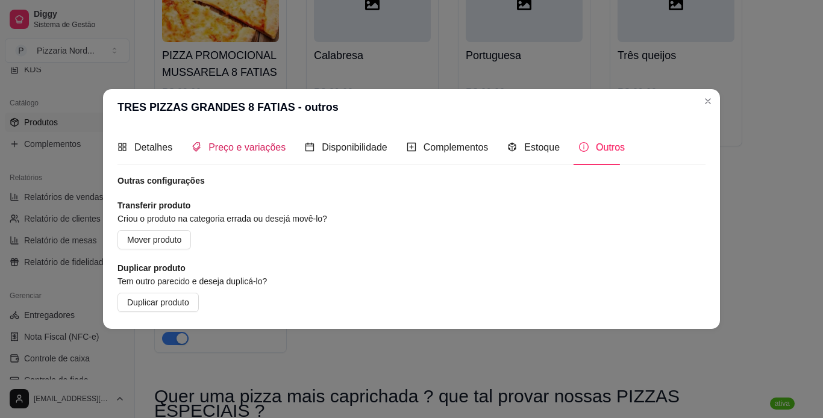
click at [227, 154] on div "Preço e variações" at bounding box center [239, 147] width 94 height 15
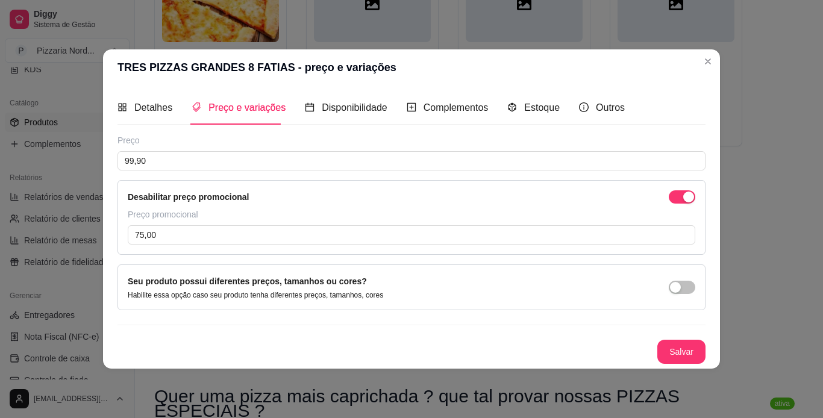
click at [174, 105] on div "Detalhes Preço e variações Disponibilidade Complementos Estoque Outros" at bounding box center [370, 107] width 507 height 34
click at [150, 108] on span "Detalhes" at bounding box center [153, 107] width 38 height 10
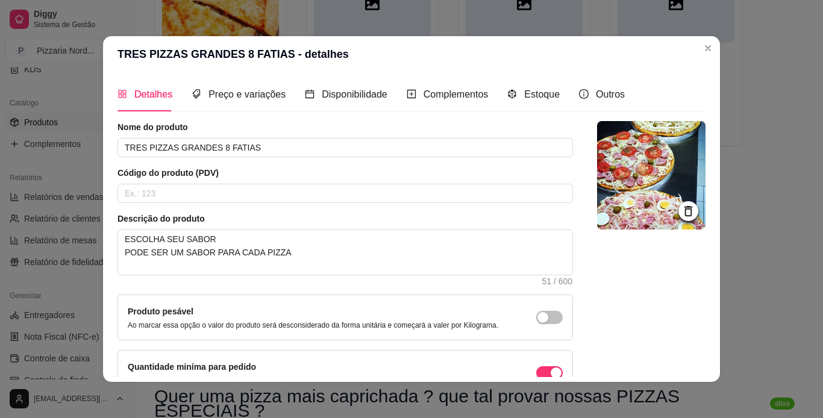
click at [691, 312] on div at bounding box center [651, 279] width 108 height 316
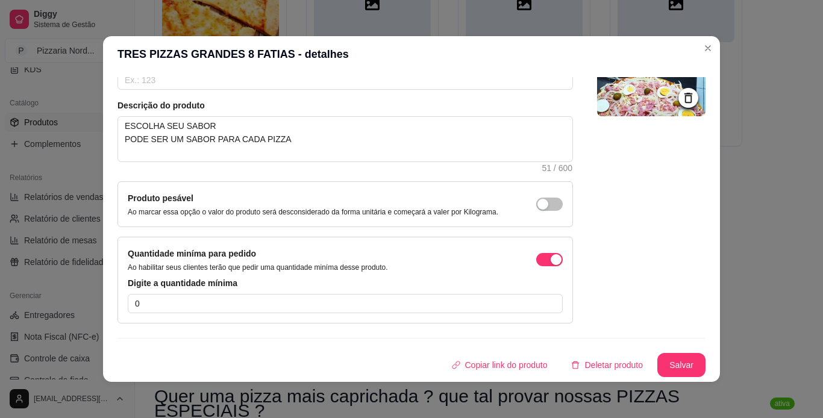
scroll to position [0, 0]
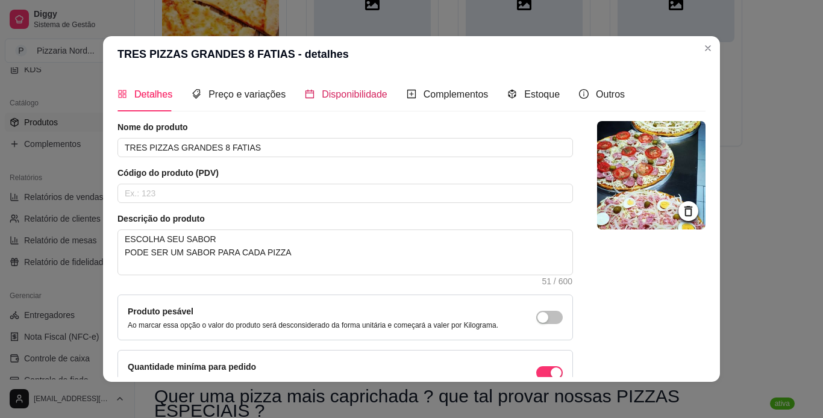
click at [337, 89] on span "Disponibilidade" at bounding box center [355, 94] width 66 height 10
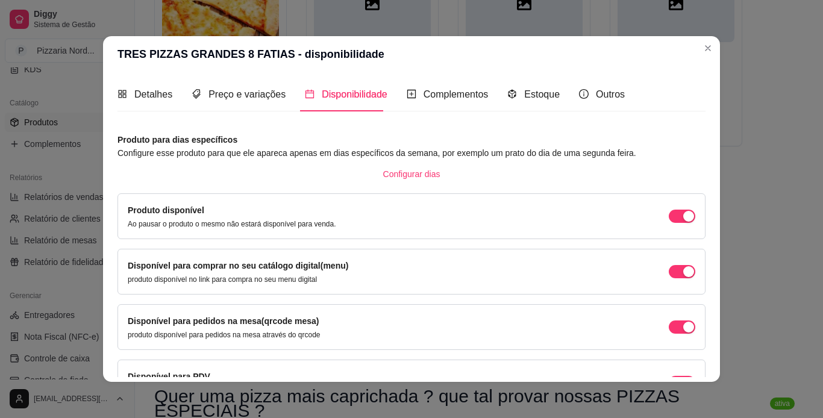
click at [704, 325] on div "Detalhes Preço e variações Disponibilidade Complementos Estoque Outros Nome do …" at bounding box center [411, 227] width 617 height 310
click at [443, 89] on span "Complementos" at bounding box center [456, 94] width 65 height 10
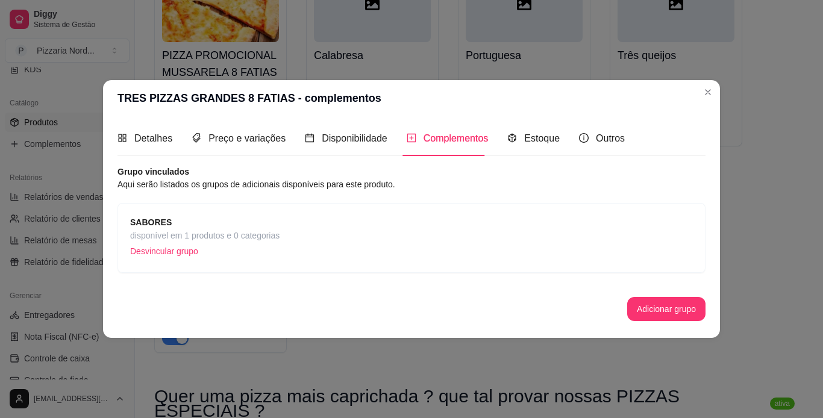
click at [221, 248] on p "Desvincular grupo" at bounding box center [204, 251] width 149 height 18
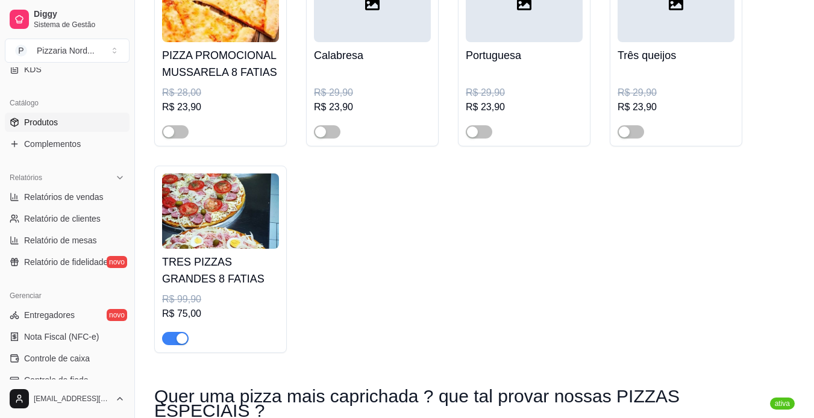
click at [195, 246] on img at bounding box center [220, 211] width 117 height 75
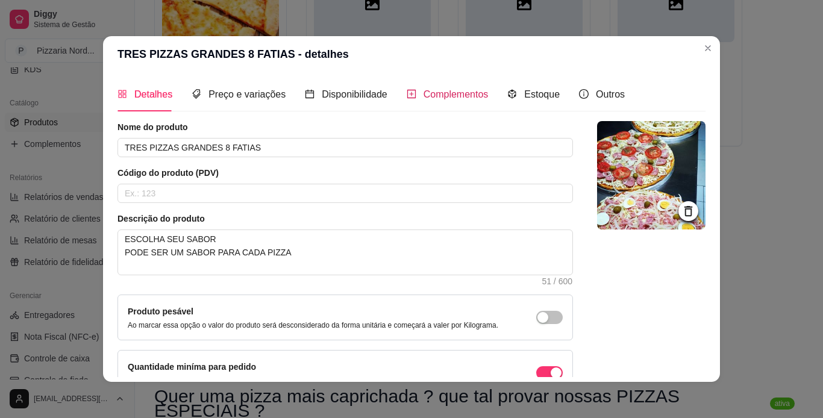
click at [425, 99] on span "Complementos" at bounding box center [456, 94] width 65 height 10
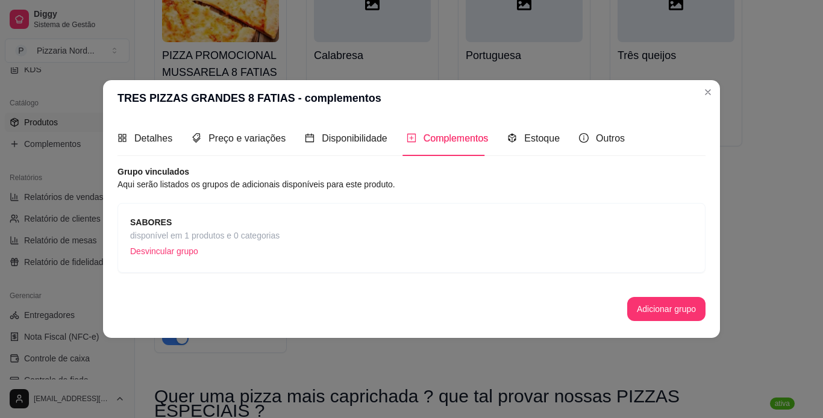
click at [277, 230] on span "disponível em 1 produtos e 0 categorias" at bounding box center [204, 235] width 149 height 13
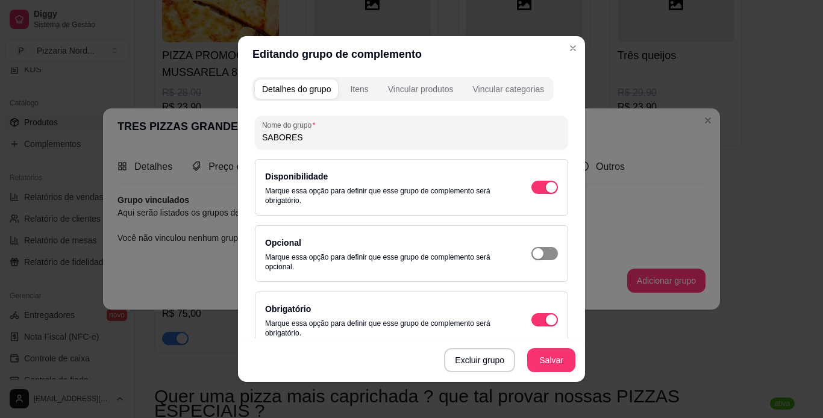
click at [536, 255] on span "button" at bounding box center [544, 253] width 27 height 13
type input "0"
click at [540, 319] on span "button" at bounding box center [544, 319] width 27 height 13
click at [351, 93] on div "Itens" at bounding box center [359, 89] width 18 height 12
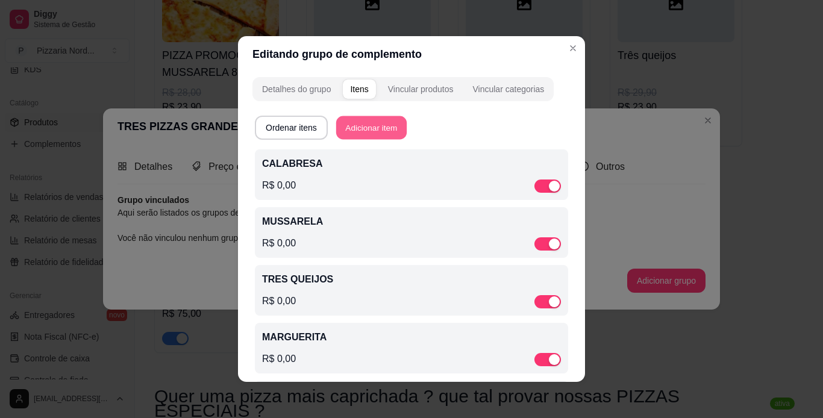
click at [362, 131] on button "Adicionar item" at bounding box center [371, 127] width 70 height 23
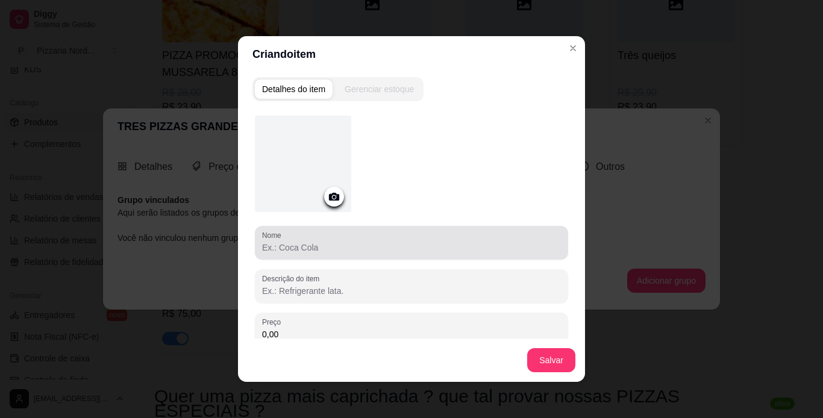
click at [321, 237] on div at bounding box center [411, 243] width 299 height 24
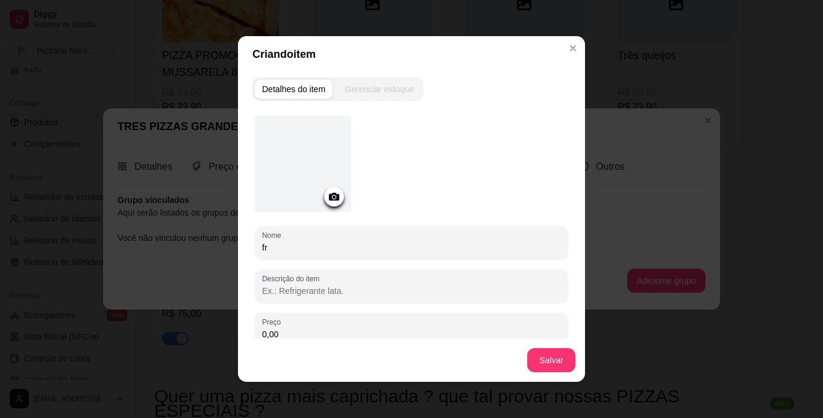
type input "f"
type input "FRANGO COM CATUPIRY"
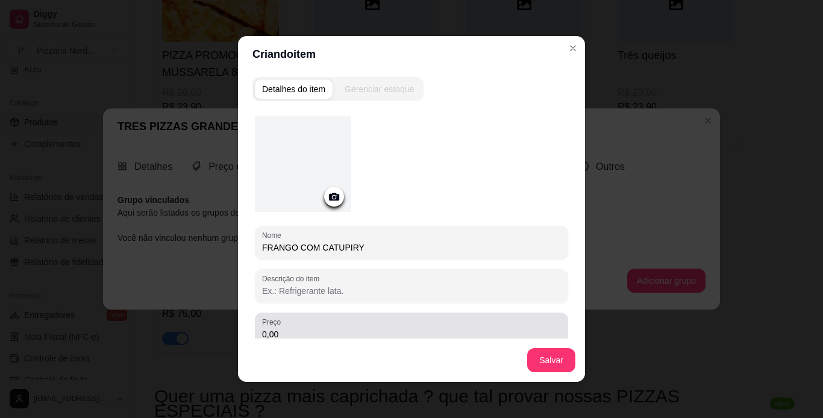
drag, startPoint x: 286, startPoint y: 360, endPoint x: 504, endPoint y: 360, distance: 218.7
click at [504, 360] on div "Salvar" at bounding box center [411, 360] width 347 height 43
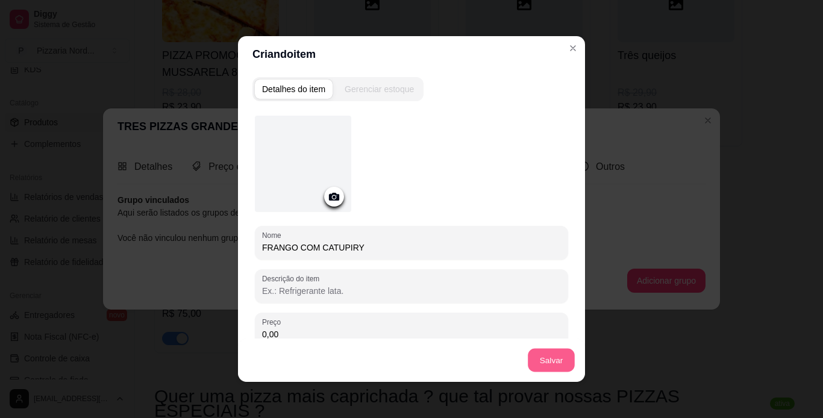
click at [541, 358] on button "Salvar" at bounding box center [551, 360] width 47 height 23
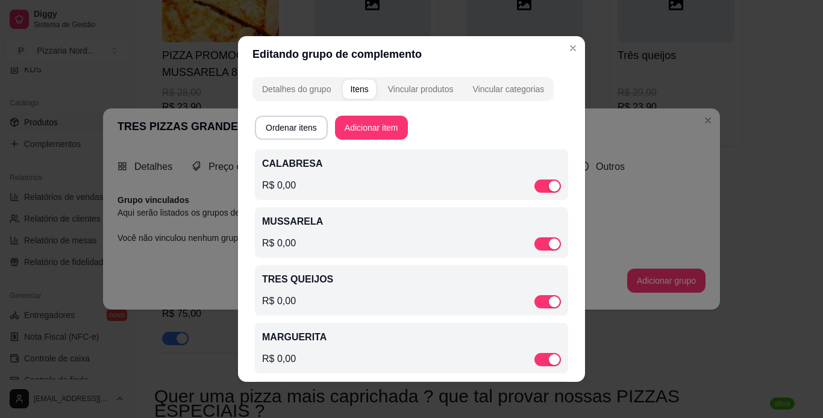
click at [378, 140] on div "Ordenar itens Adicionar item CALABRESA R$ 0,00 MUSSARELA R$ 0,00 TRES QUEIJOS R…" at bounding box center [411, 345] width 313 height 458
click at [359, 126] on button "Adicionar item" at bounding box center [371, 127] width 70 height 23
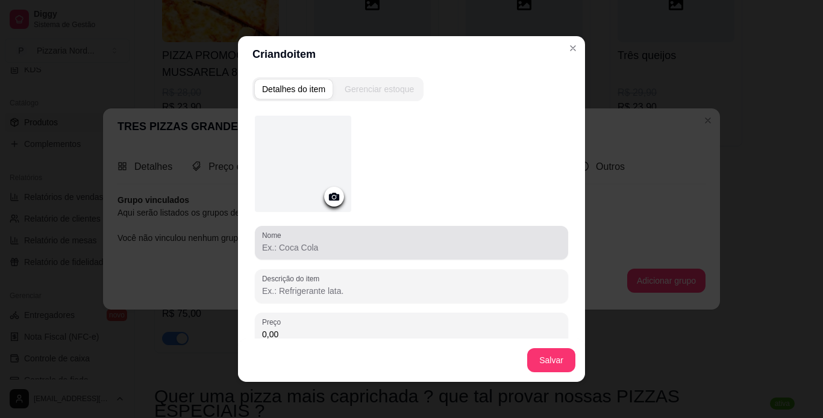
click at [335, 237] on div at bounding box center [411, 243] width 299 height 24
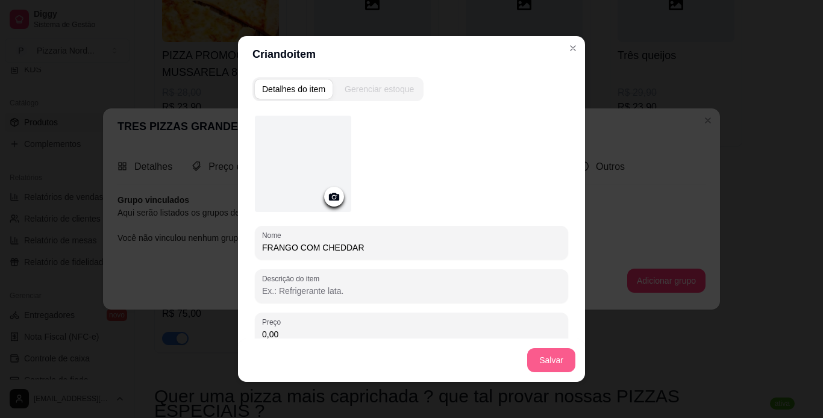
type input "FRANGO COM CHEDDAR"
click at [553, 352] on button "Salvar" at bounding box center [551, 360] width 47 height 23
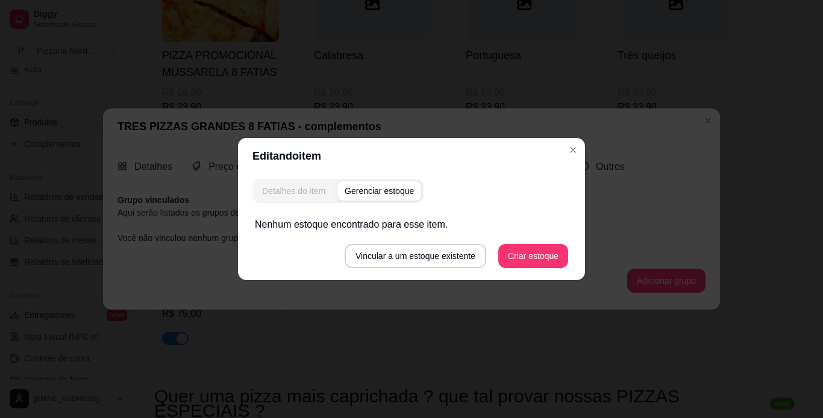
click at [301, 186] on div "Detalhes do item" at bounding box center [293, 191] width 63 height 12
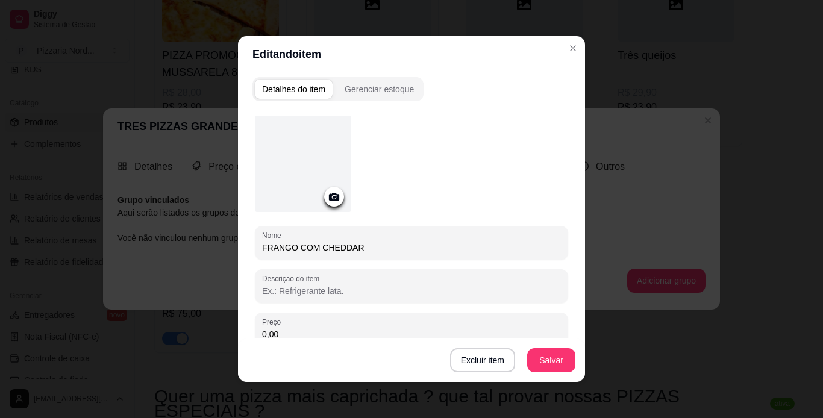
scroll to position [147, 0]
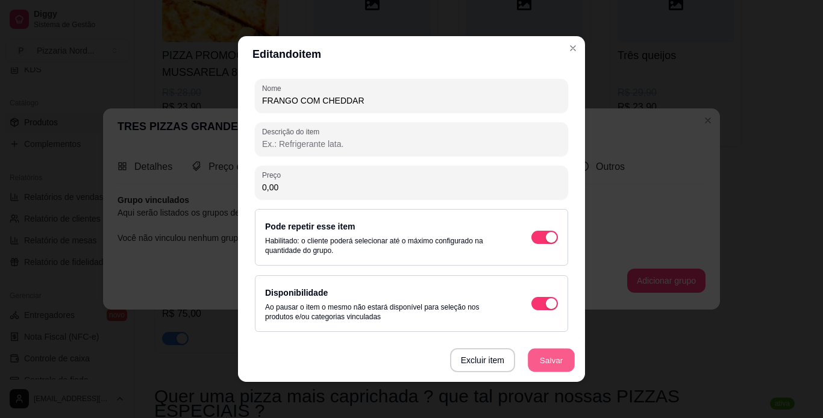
click at [547, 359] on button "Salvar" at bounding box center [551, 360] width 47 height 23
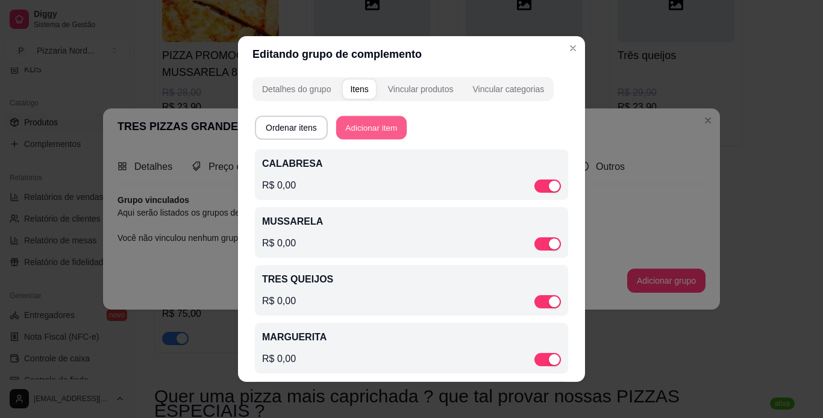
click at [369, 122] on button "Adicionar item" at bounding box center [371, 127] width 70 height 23
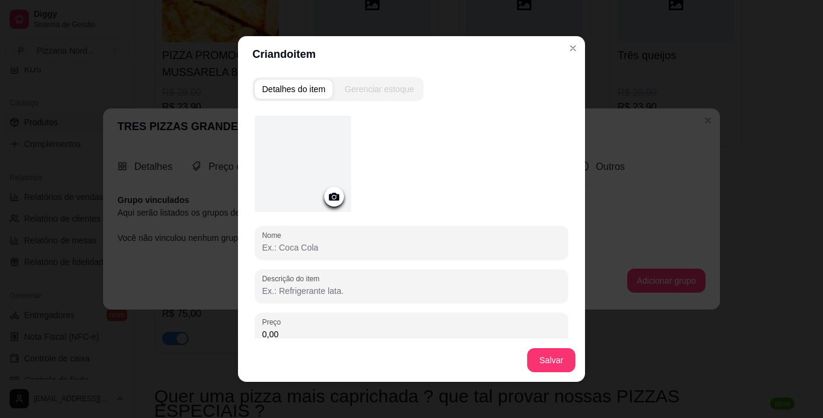
click at [305, 244] on input "Nome" at bounding box center [411, 248] width 299 height 12
type input "FRANGO COM [PERSON_NAME]"
click at [530, 354] on button "Salvar" at bounding box center [551, 360] width 47 height 23
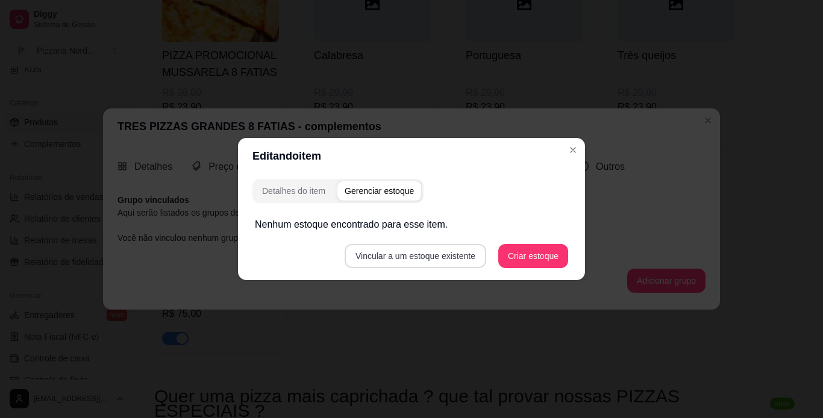
click at [422, 251] on button "Vincular a um estoque existente" at bounding box center [416, 256] width 142 height 24
click at [563, 143] on header "Editando item" at bounding box center [411, 156] width 347 height 36
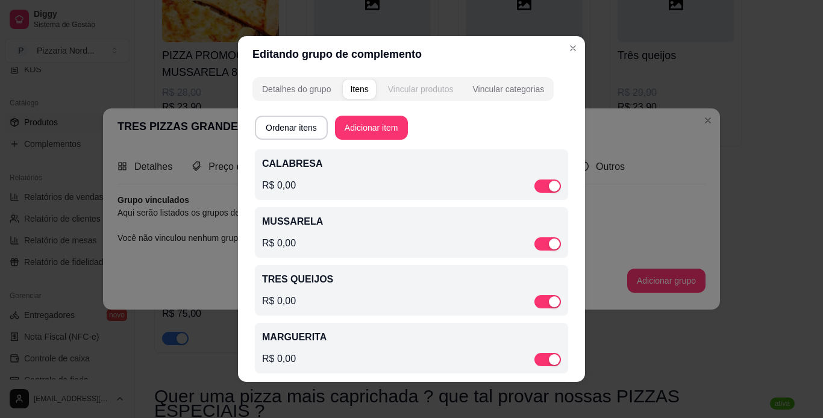
click at [430, 88] on div "Vincular produtos" at bounding box center [421, 89] width 66 height 12
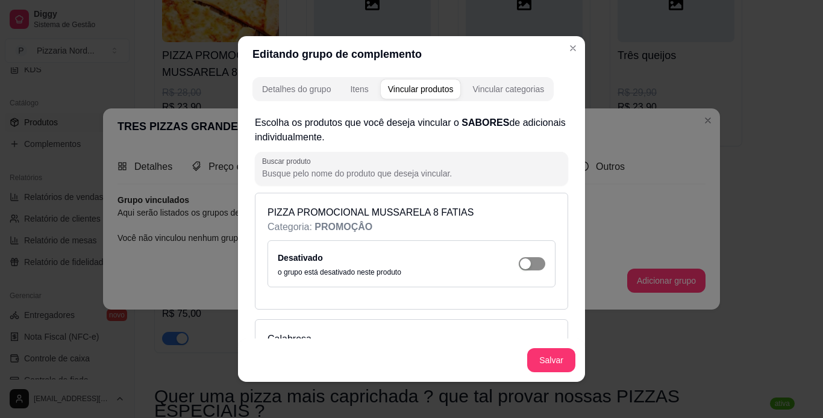
click at [526, 266] on span "button" at bounding box center [532, 263] width 27 height 13
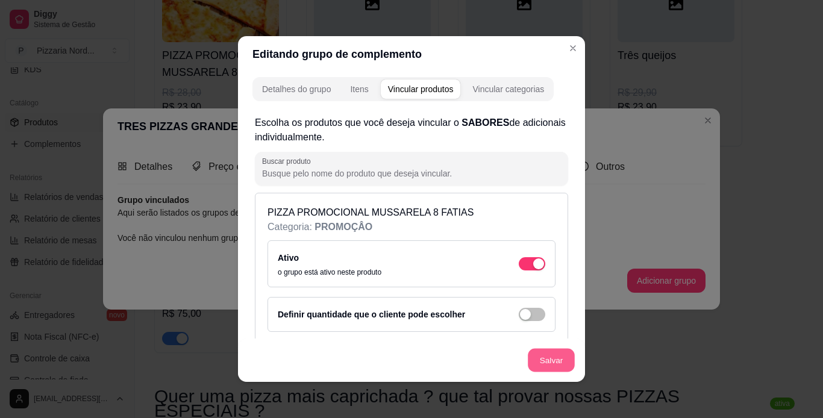
click at [560, 357] on button "Salvar" at bounding box center [551, 360] width 47 height 23
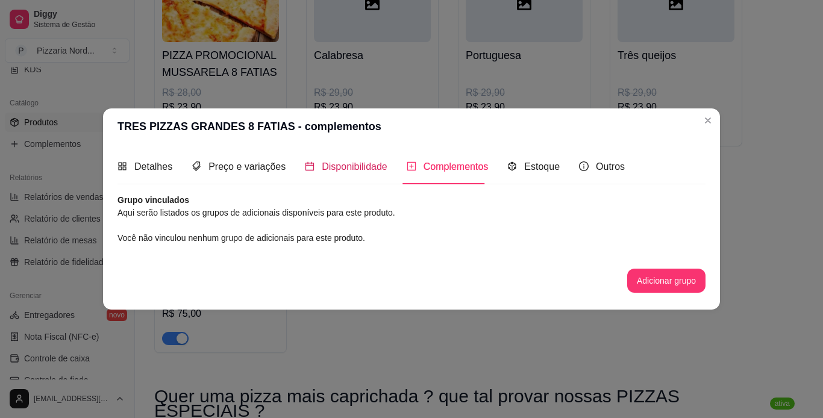
click at [325, 171] on span "Disponibilidade" at bounding box center [355, 166] width 66 height 10
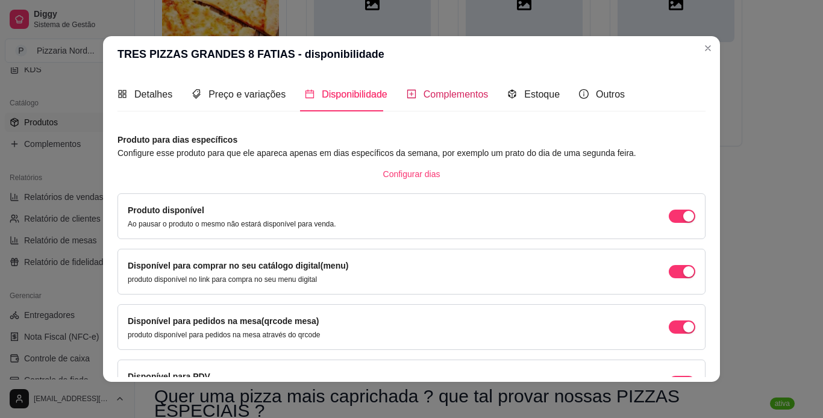
click at [449, 87] on div "Complementos" at bounding box center [448, 94] width 82 height 15
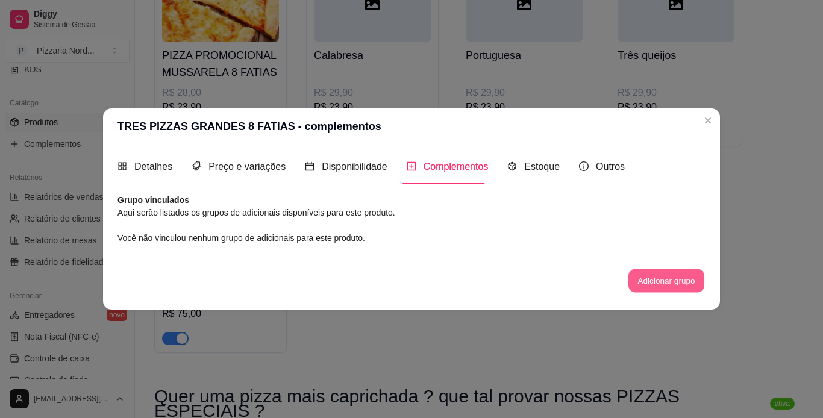
click at [663, 289] on button "Adicionar grupo" at bounding box center [666, 280] width 76 height 23
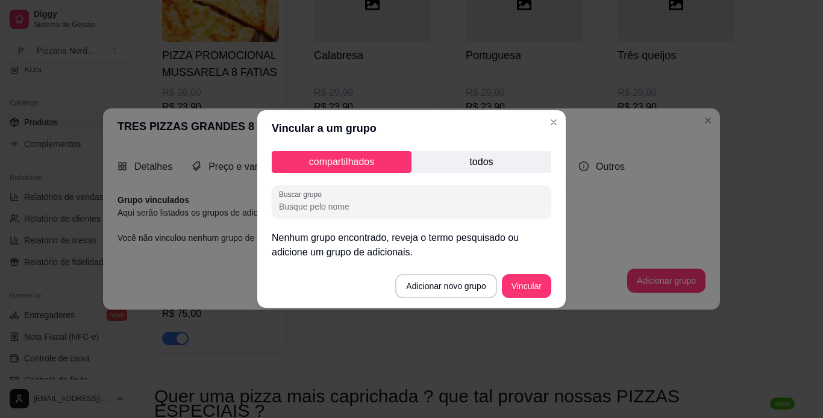
click at [440, 205] on input "Buscar grupo" at bounding box center [411, 207] width 265 height 12
type input "SABORES"
click at [490, 163] on p "todos" at bounding box center [482, 162] width 140 height 22
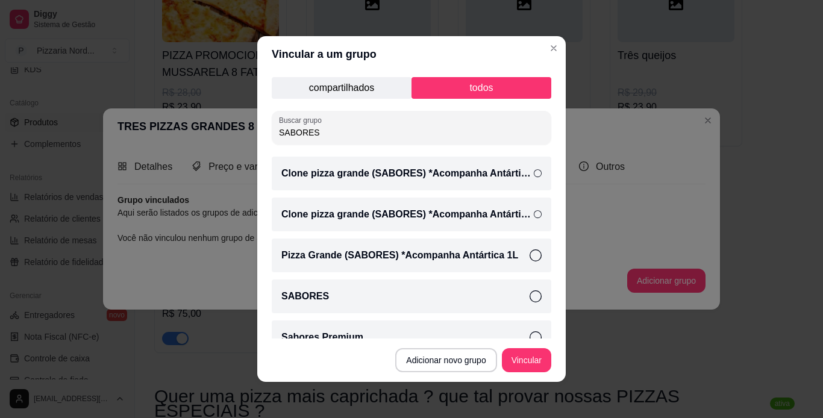
click at [530, 295] on icon at bounding box center [536, 296] width 12 height 12
click at [524, 360] on button "Vincular" at bounding box center [527, 360] width 48 height 23
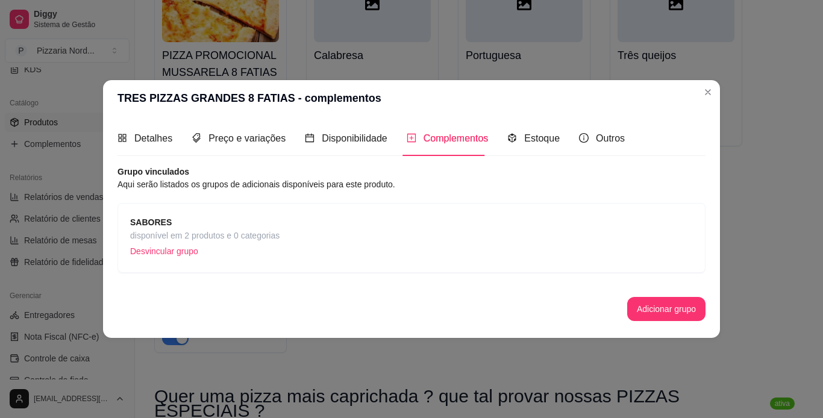
click at [336, 241] on div "SABORES disponível em 2 produtos e 0 categorias Desvincular grupo" at bounding box center [411, 238] width 563 height 45
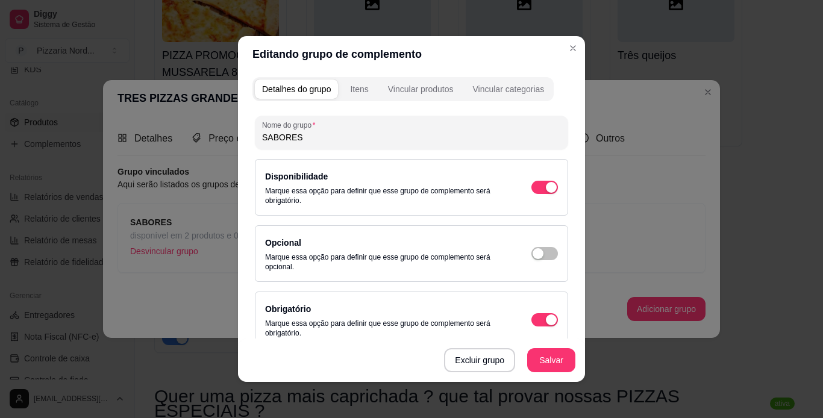
click at [561, 56] on header "Editando grupo de complemento" at bounding box center [411, 54] width 347 height 36
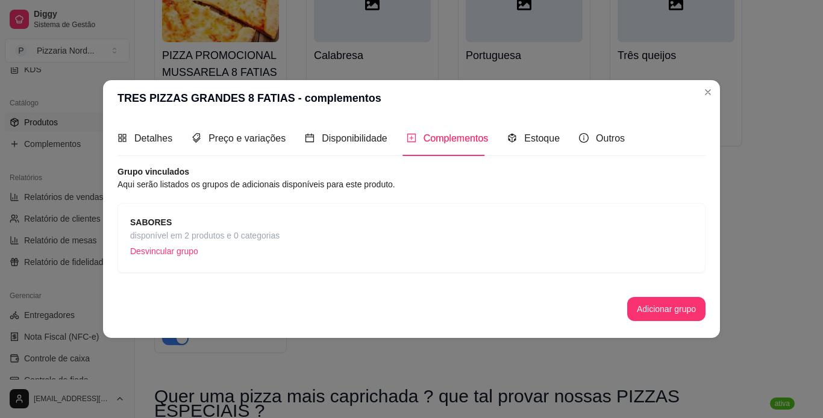
click at [154, 224] on strong "SABORES" at bounding box center [151, 223] width 42 height 10
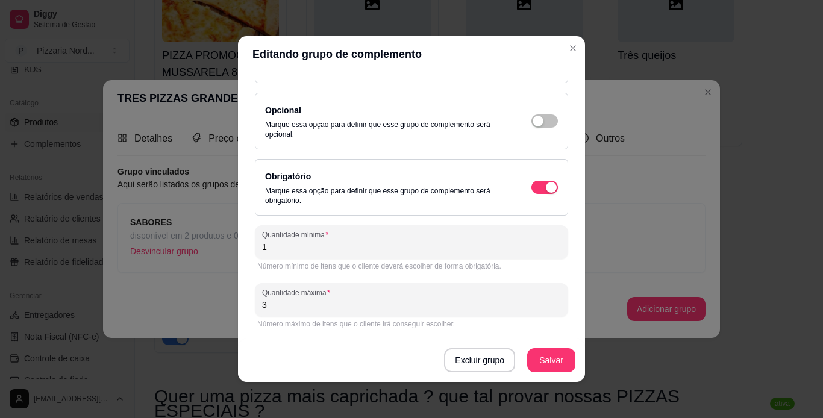
scroll to position [0, 0]
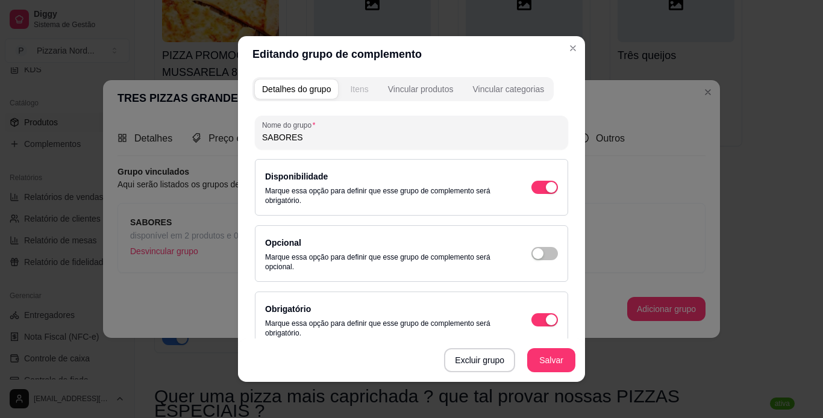
click at [360, 93] on div "Itens" at bounding box center [359, 89] width 18 height 12
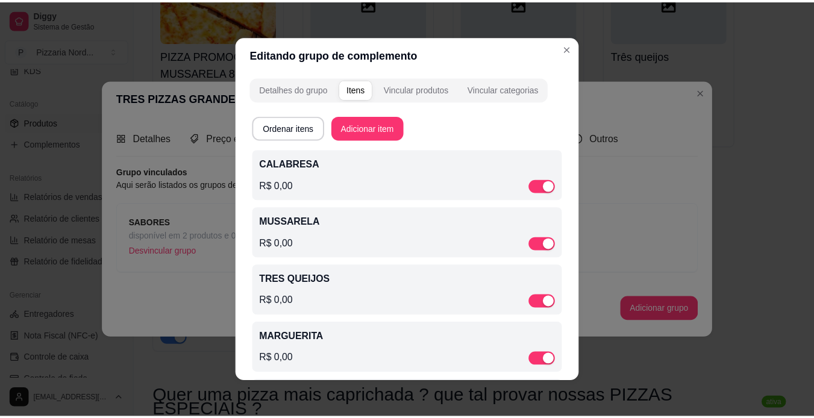
scroll to position [271, 0]
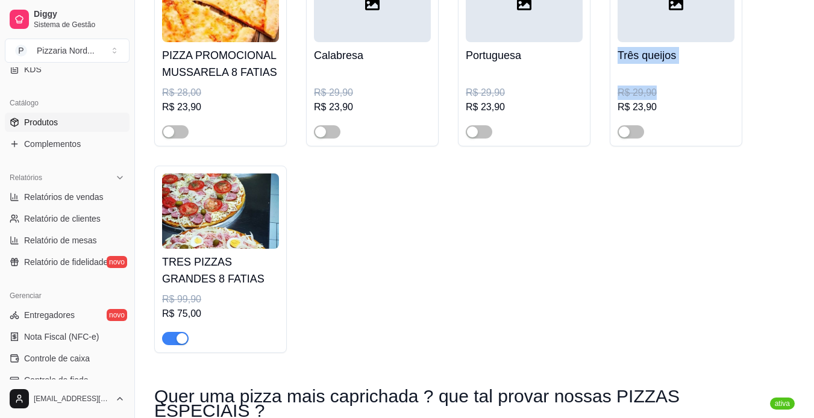
drag, startPoint x: 705, startPoint y: 96, endPoint x: 530, endPoint y: 290, distance: 261.1
click at [530, 290] on div "PIZZA PROMOCIONAL MUSSARELA 8 FATIAS R$ 28,00 R$ 23,90 Calabresa R$ 29,90 R$ 23…" at bounding box center [474, 156] width 640 height 394
click at [534, 327] on div "PIZZA PROMOCIONAL MUSSARELA 8 FATIAS R$ 28,00 R$ 23,90 Calabresa R$ 29,90 R$ 23…" at bounding box center [474, 156] width 640 height 394
click at [122, 142] on div "Catálogo Produtos Complementos" at bounding box center [67, 124] width 134 height 70
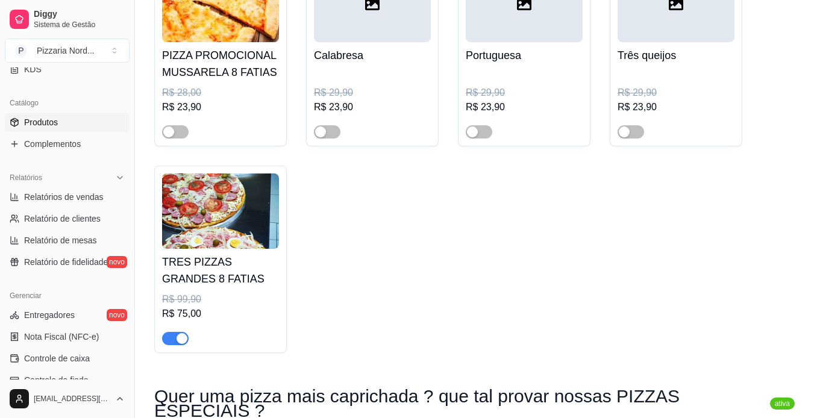
scroll to position [0, 0]
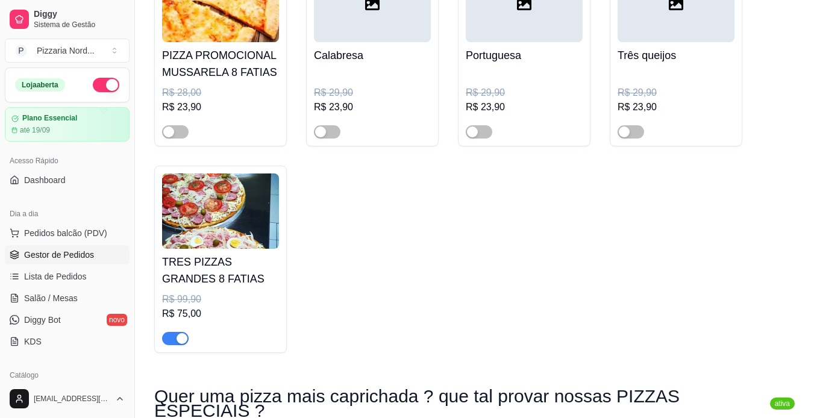
click at [89, 252] on span "Gestor de Pedidos" at bounding box center [59, 255] width 70 height 12
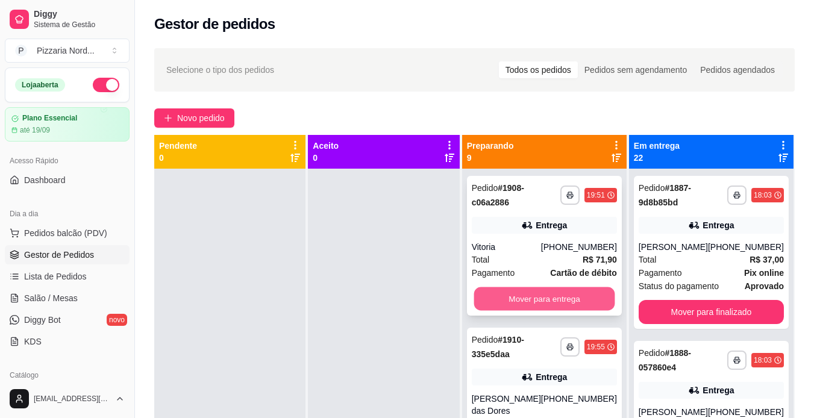
click at [528, 303] on button "Mover para entrega" at bounding box center [544, 298] width 141 height 23
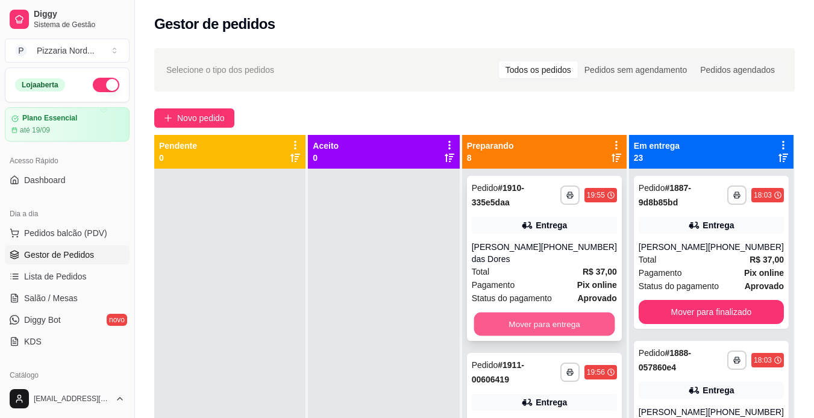
click at [552, 315] on button "Mover para entrega" at bounding box center [544, 324] width 141 height 23
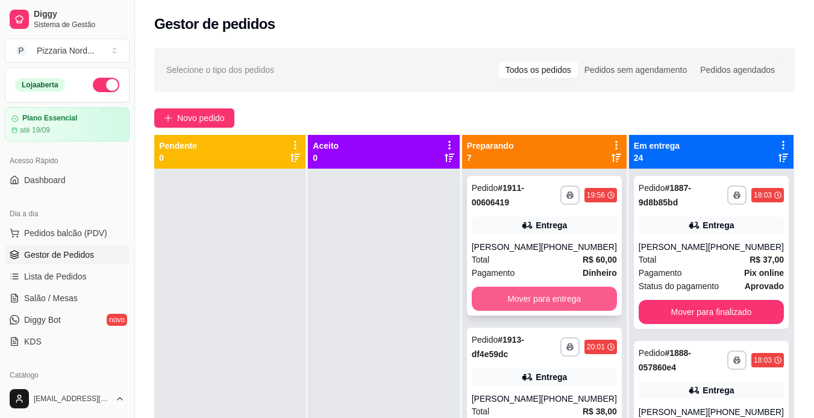
click at [545, 303] on button "Mover para entrega" at bounding box center [544, 299] width 145 height 24
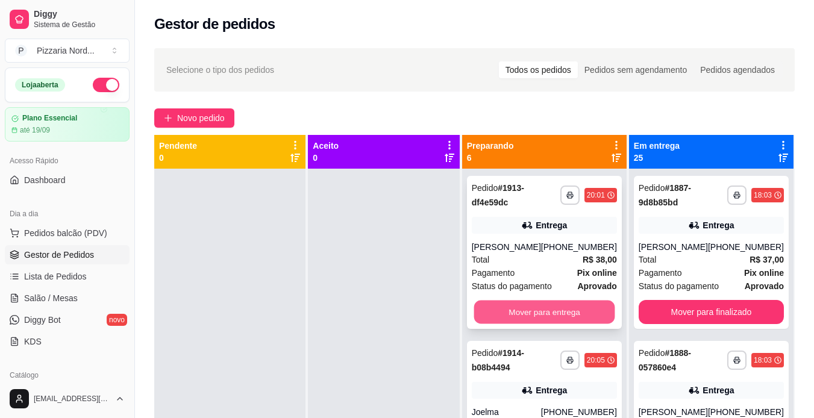
click at [531, 319] on button "Mover para entrega" at bounding box center [544, 312] width 141 height 23
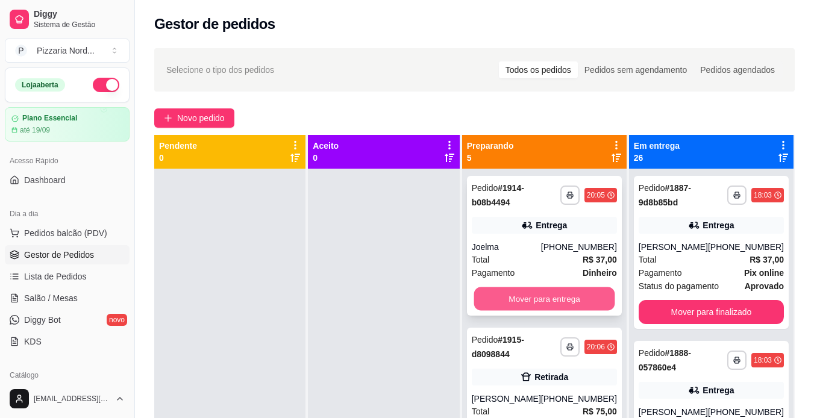
click at [560, 298] on button "Mover para entrega" at bounding box center [544, 298] width 141 height 23
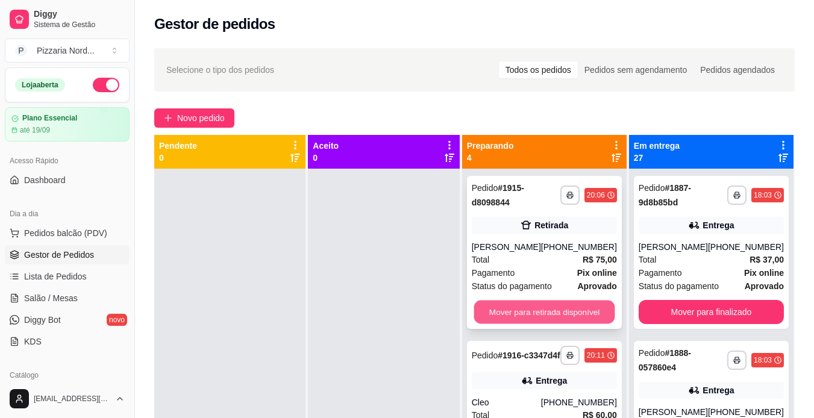
click at [544, 307] on button "Mover para retirada disponível" at bounding box center [544, 312] width 141 height 23
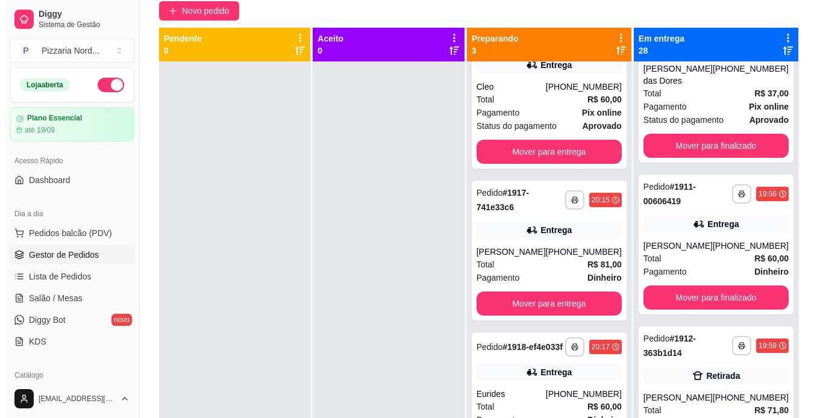
scroll to position [3546, 0]
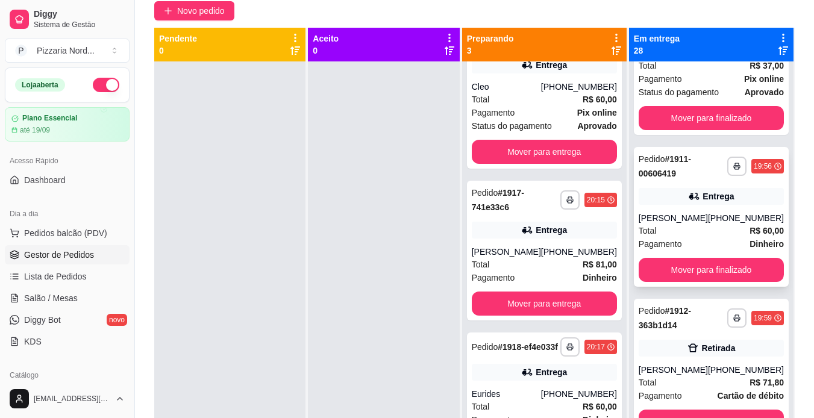
click at [725, 224] on div "[PHONE_NUMBER]" at bounding box center [746, 218] width 76 height 12
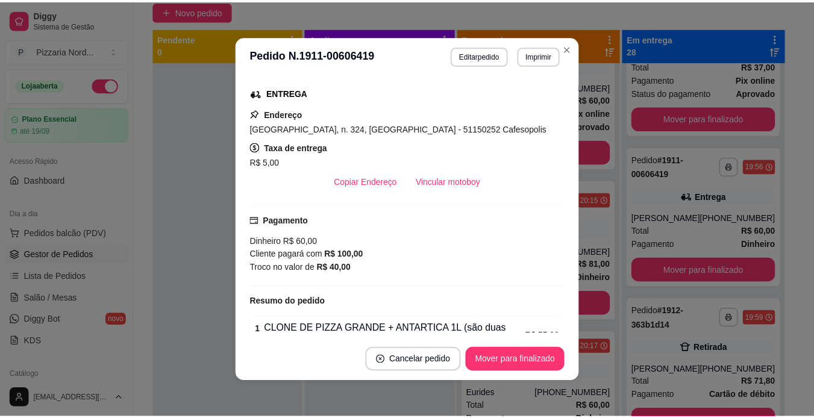
scroll to position [187, 0]
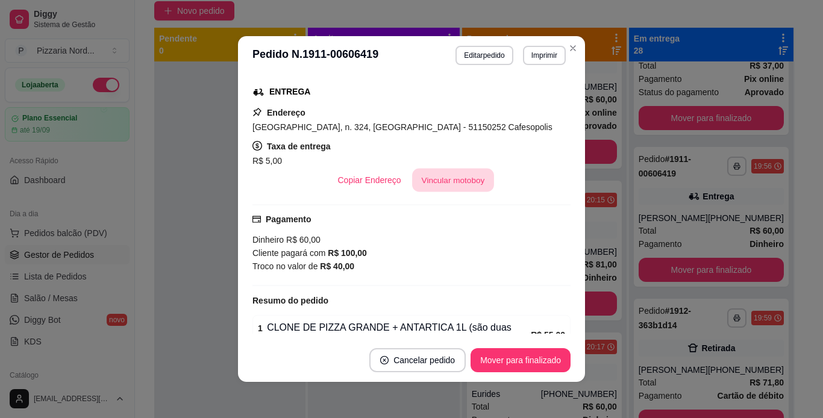
click at [427, 186] on button "Vincular motoboy" at bounding box center [453, 180] width 82 height 23
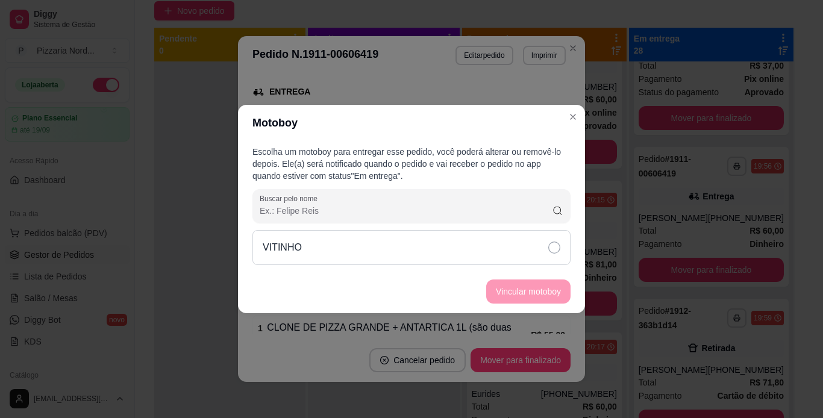
click at [462, 255] on div "VITINHO" at bounding box center [411, 247] width 318 height 35
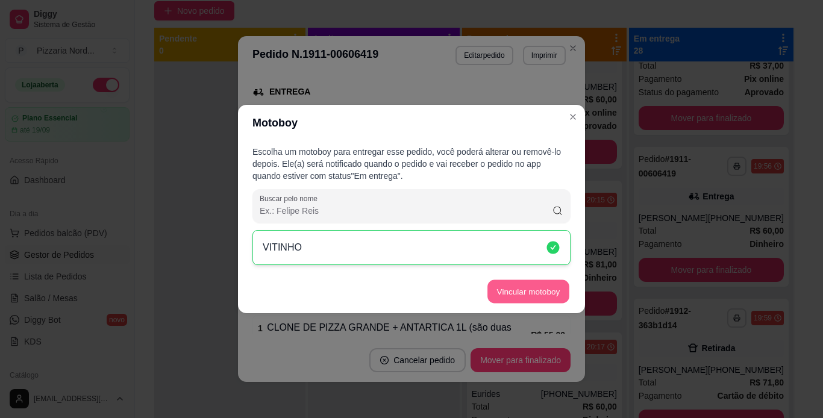
click at [548, 286] on button "Vincular motoboy" at bounding box center [528, 291] width 82 height 23
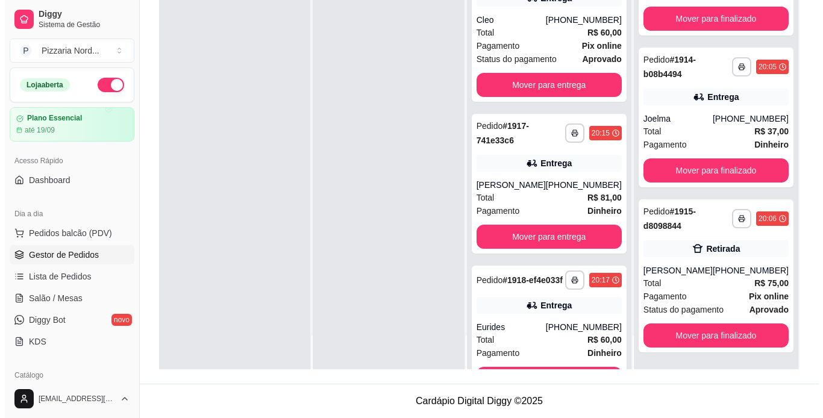
scroll to position [3430, 0]
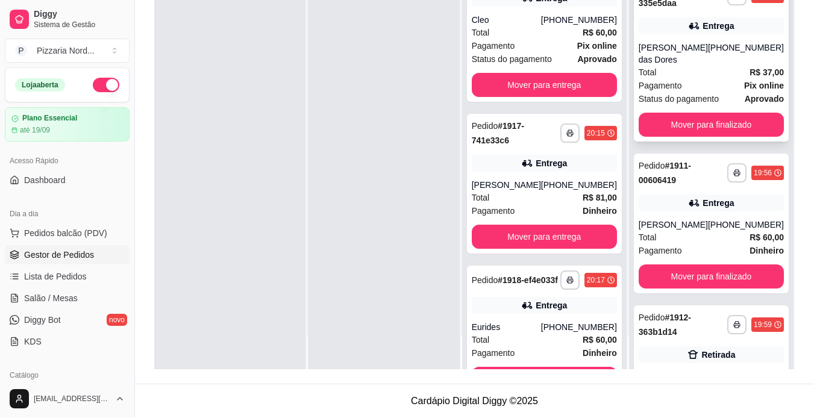
click at [724, 66] on div "[PHONE_NUMBER]" at bounding box center [746, 54] width 76 height 24
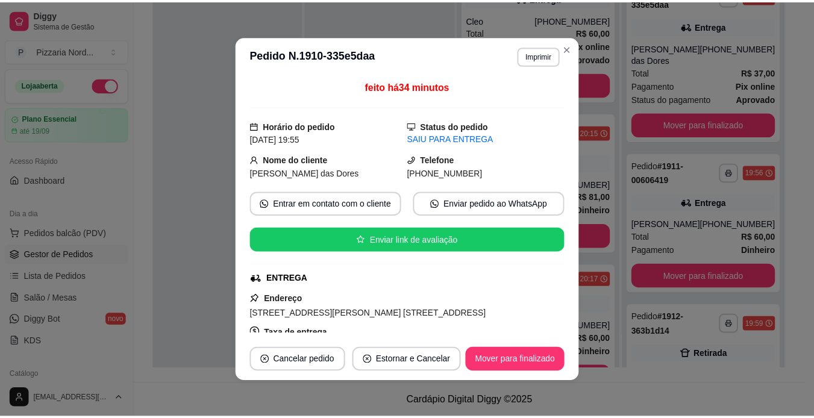
scroll to position [70, 0]
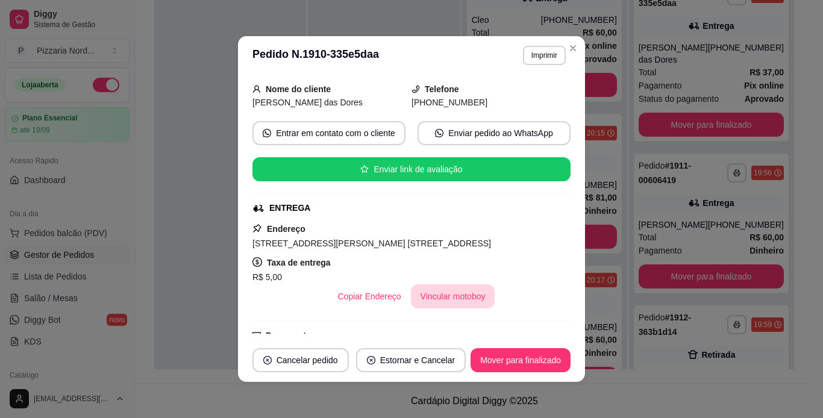
click at [445, 307] on button "Vincular motoboy" at bounding box center [453, 296] width 84 height 24
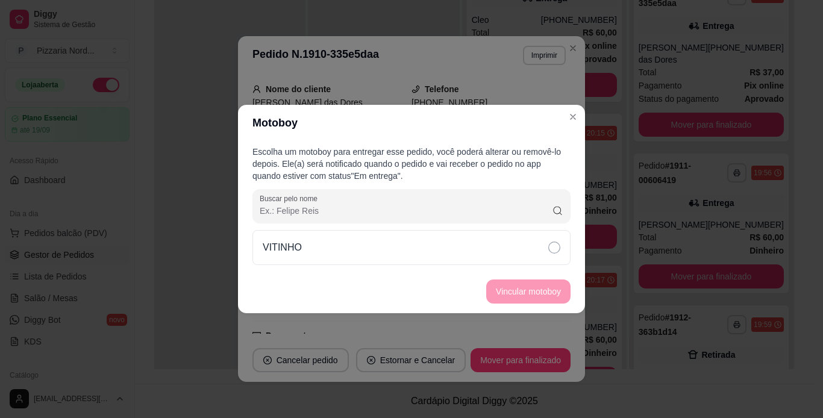
click at [428, 265] on div "Escolha um motoboy para entregar esse pedido, você poderá alterar ou removê-lo …" at bounding box center [411, 205] width 347 height 129
click at [433, 248] on div "VITINHO" at bounding box center [411, 247] width 318 height 35
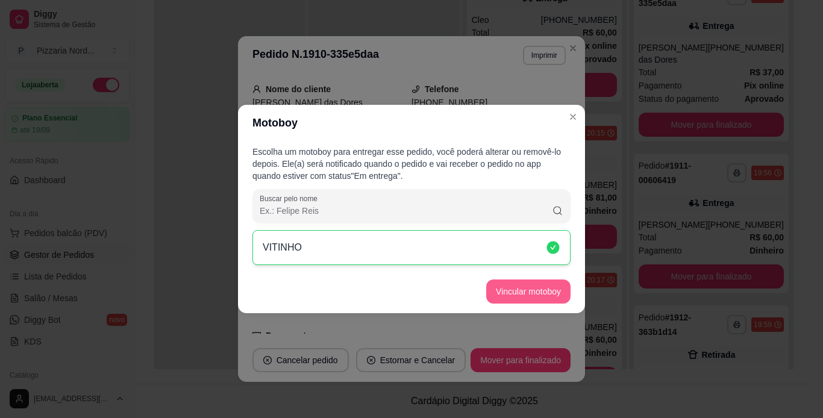
click at [501, 286] on button "Vincular motoboy" at bounding box center [528, 292] width 84 height 24
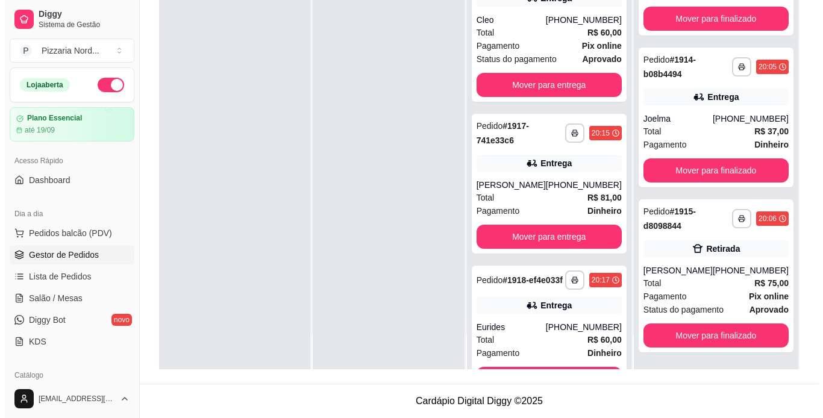
scroll to position [3869, 0]
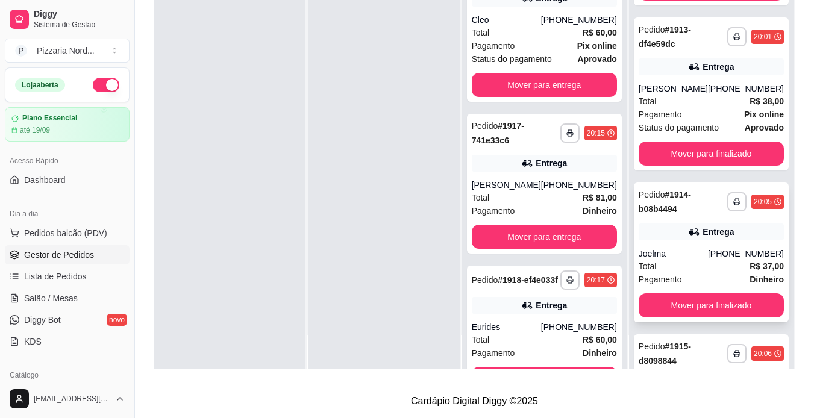
click at [692, 322] on div "**********" at bounding box center [711, 253] width 155 height 140
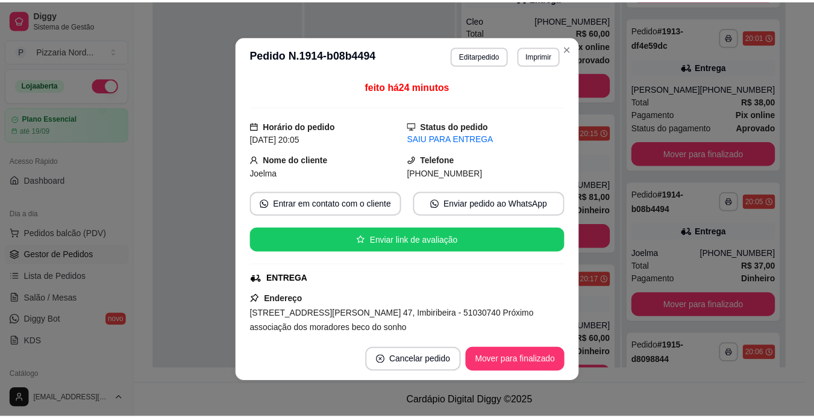
scroll to position [72, 0]
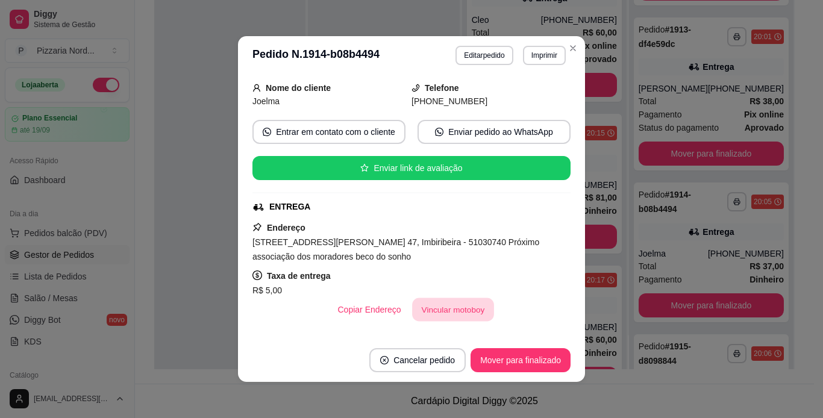
click at [437, 305] on button "Vincular motoboy" at bounding box center [453, 309] width 82 height 23
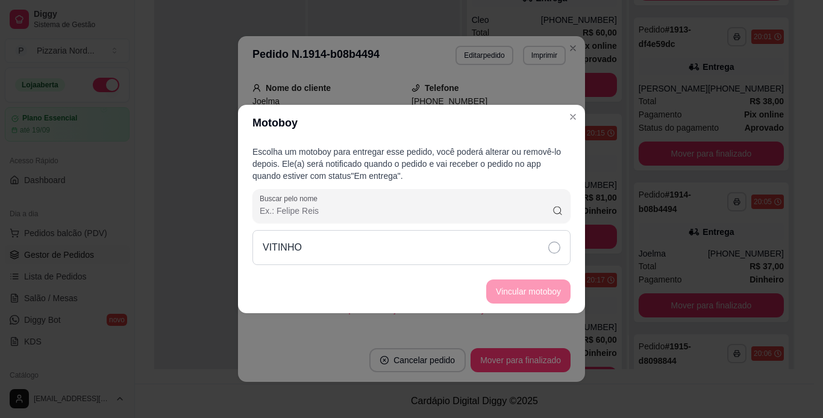
click at [501, 237] on div "VITINHO" at bounding box center [411, 247] width 318 height 35
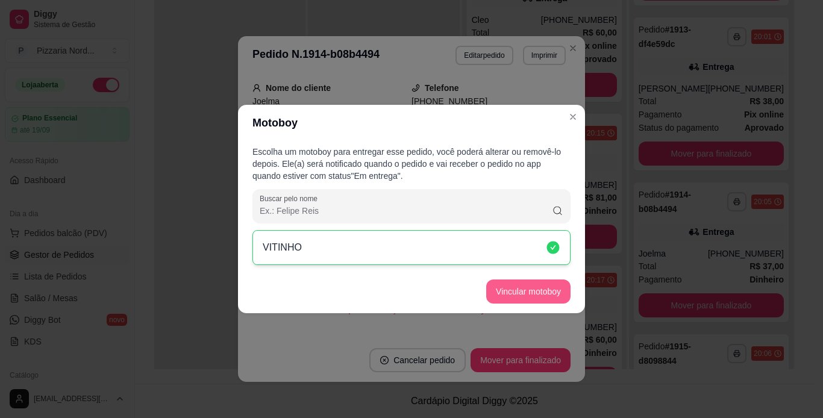
click at [546, 289] on button "Vincular motoboy" at bounding box center [528, 292] width 84 height 24
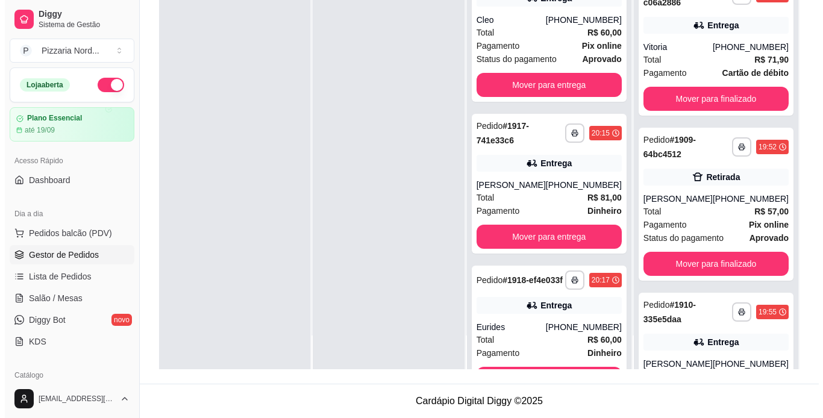
scroll to position [3100, 0]
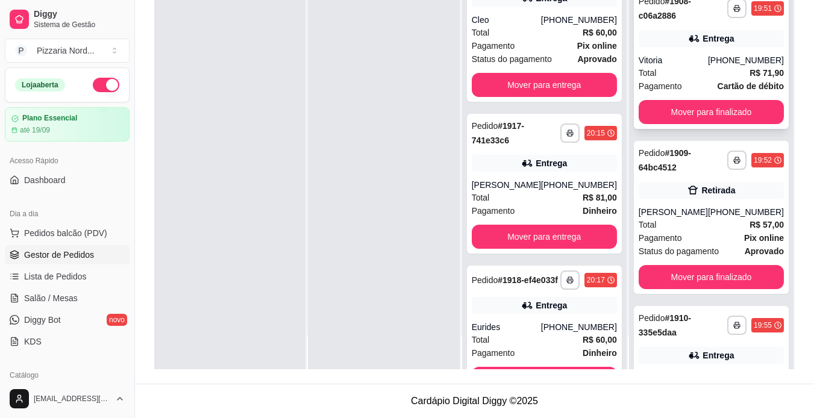
click at [695, 129] on div "**********" at bounding box center [711, 59] width 155 height 140
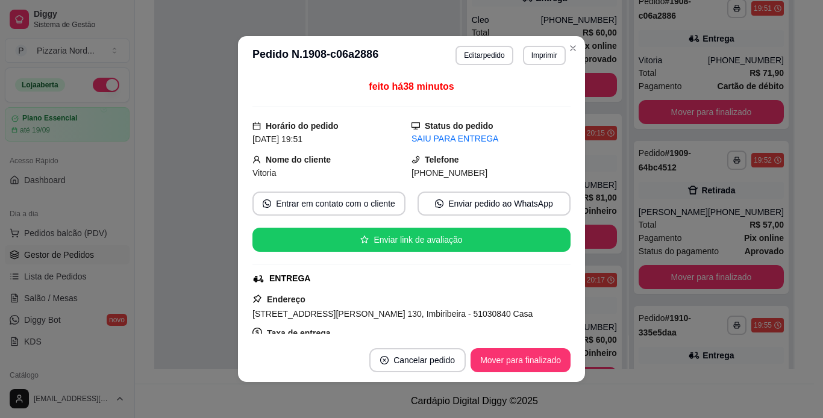
click at [554, 136] on div "SAIU PARA ENTREGA" at bounding box center [491, 139] width 159 height 13
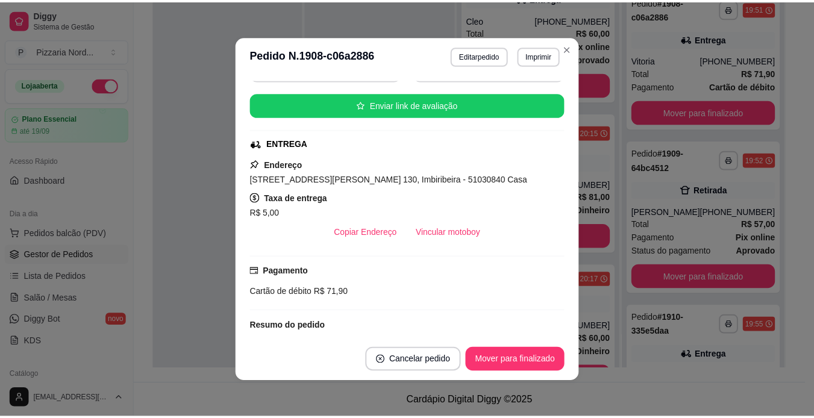
scroll to position [178, 0]
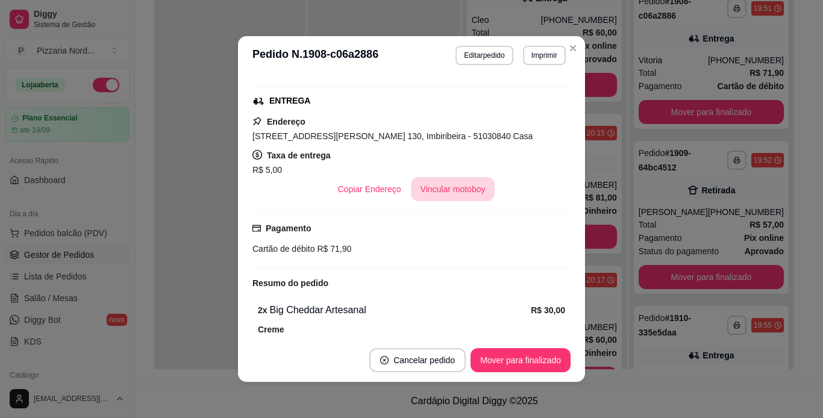
click at [463, 184] on button "Vincular motoboy" at bounding box center [453, 189] width 84 height 24
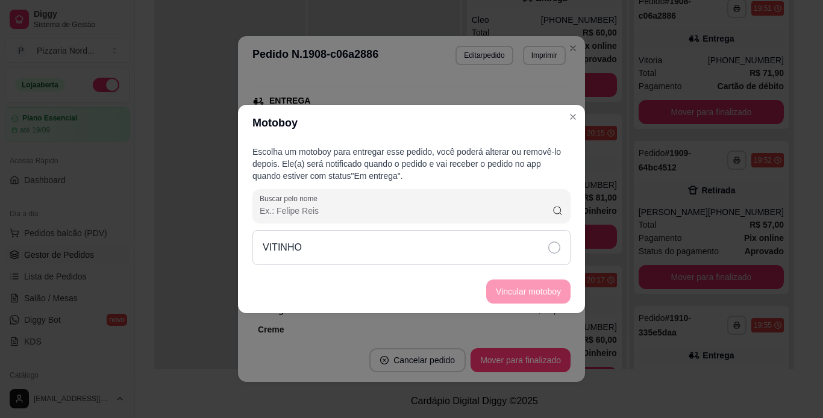
click at [521, 260] on div "VITINHO" at bounding box center [411, 247] width 318 height 35
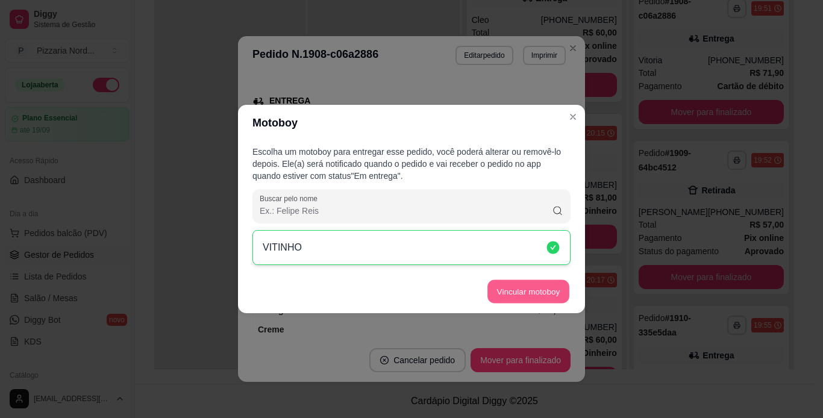
click at [525, 290] on button "Vincular motoboy" at bounding box center [528, 291] width 82 height 23
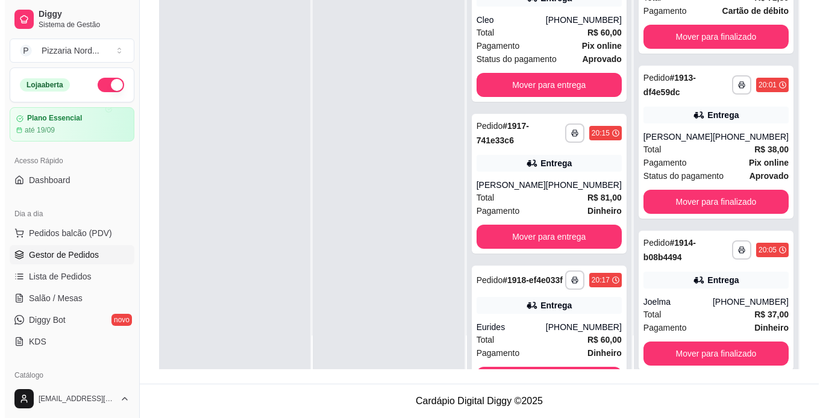
scroll to position [3828, 0]
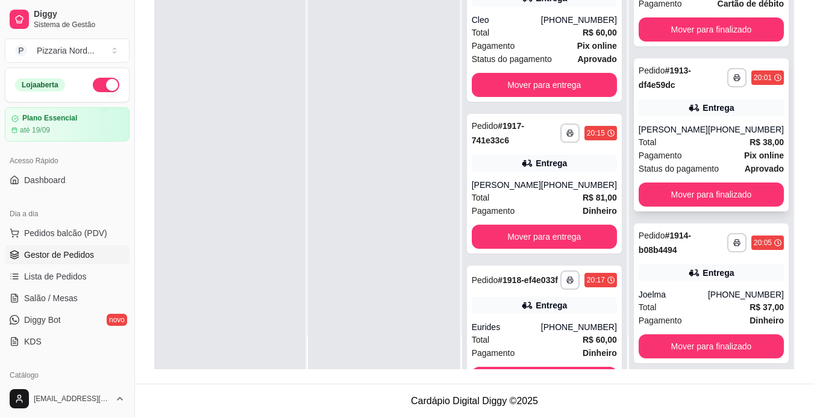
click at [744, 160] on strong "Pix online" at bounding box center [764, 156] width 40 height 10
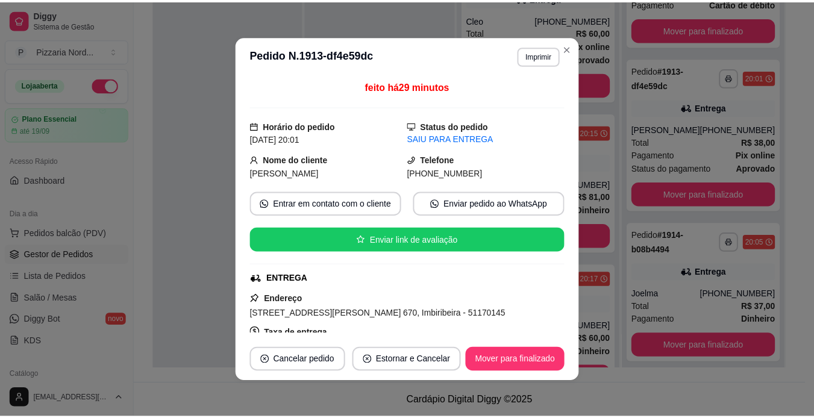
scroll to position [55, 0]
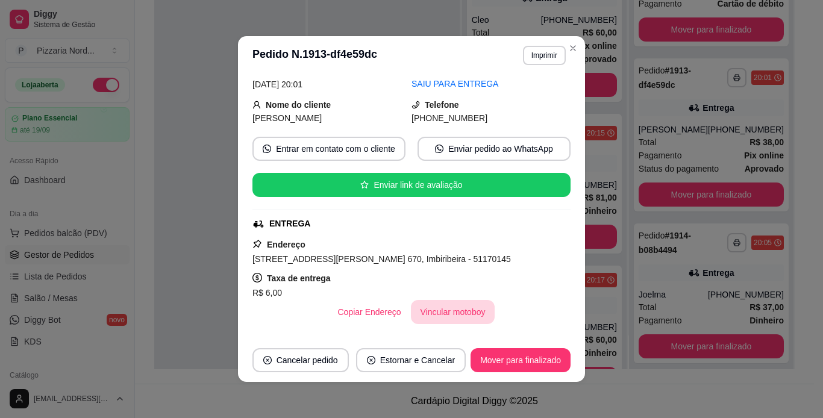
click at [446, 313] on button "Vincular motoboy" at bounding box center [453, 312] width 84 height 24
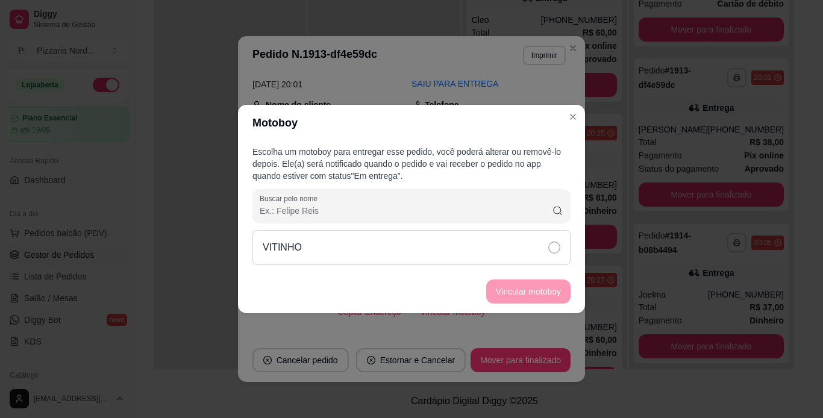
click at [483, 231] on div "VITINHO" at bounding box center [411, 247] width 318 height 35
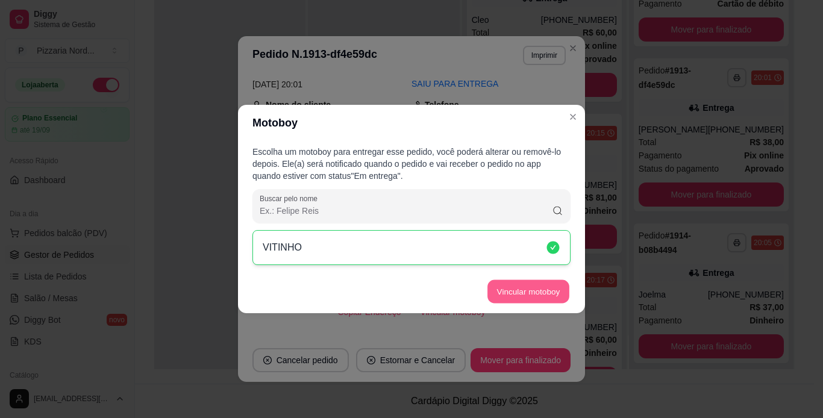
click at [515, 297] on button "Vincular motoboy" at bounding box center [528, 291] width 82 height 23
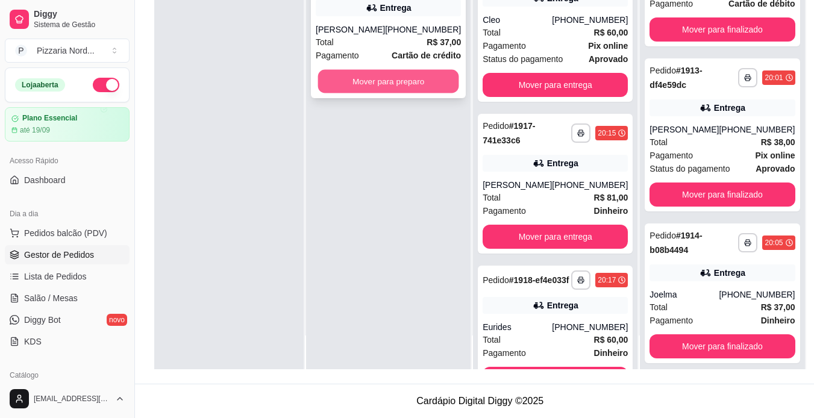
click at [424, 93] on button "Mover para preparo" at bounding box center [388, 81] width 141 height 23
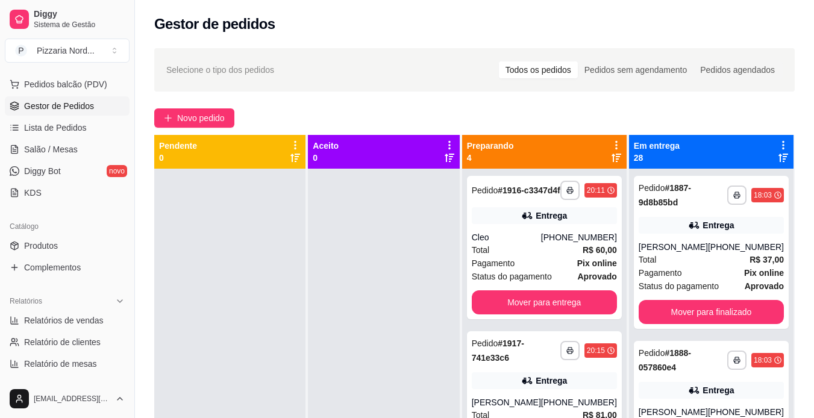
scroll to position [150, 0]
click at [47, 247] on span "Produtos" at bounding box center [41, 245] width 34 height 12
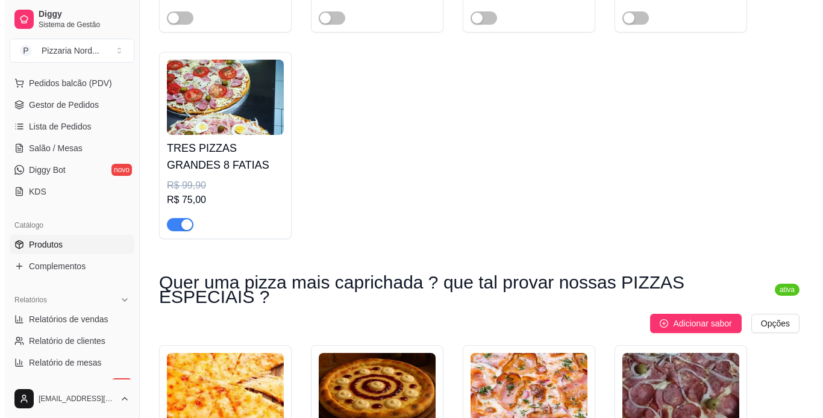
scroll to position [338, 0]
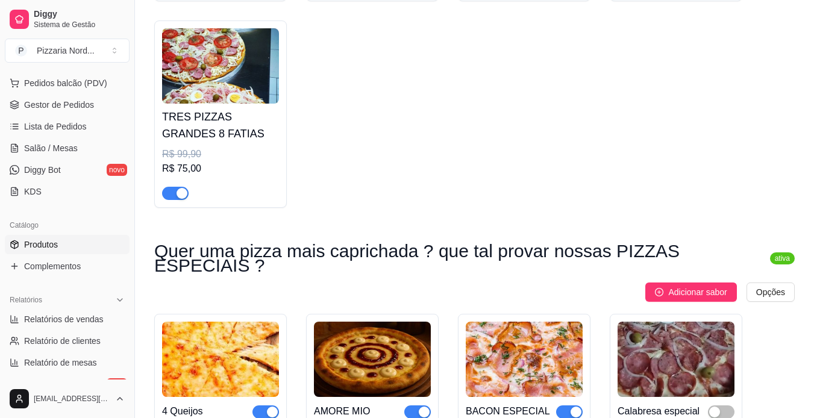
click at [261, 151] on div "R$ 99,90" at bounding box center [220, 154] width 117 height 14
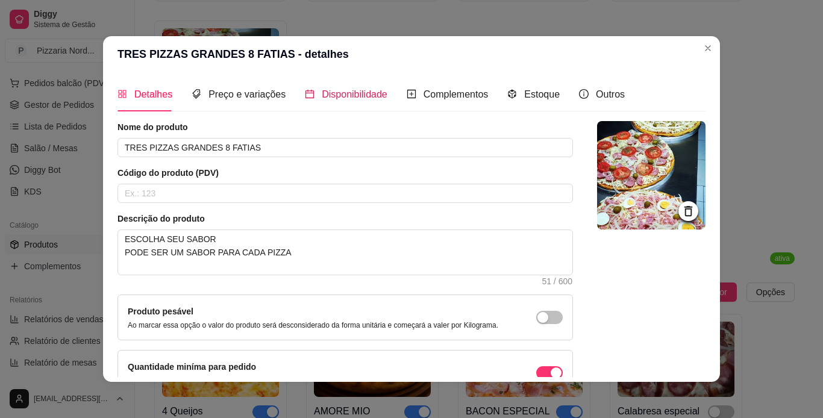
click at [351, 91] on span "Disponibilidade" at bounding box center [355, 94] width 66 height 10
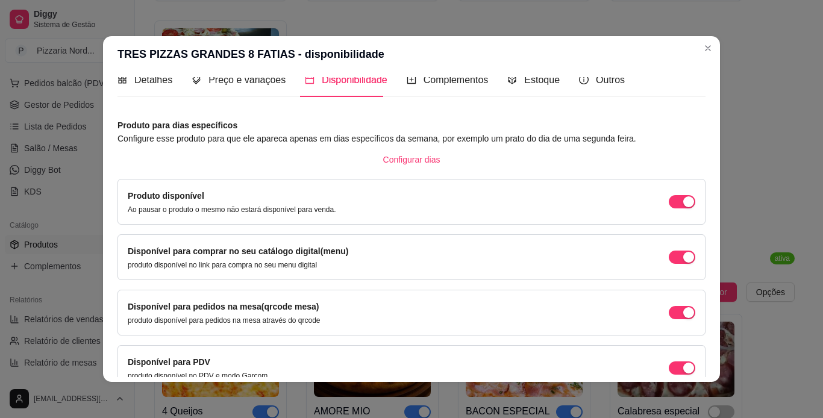
scroll to position [0, 0]
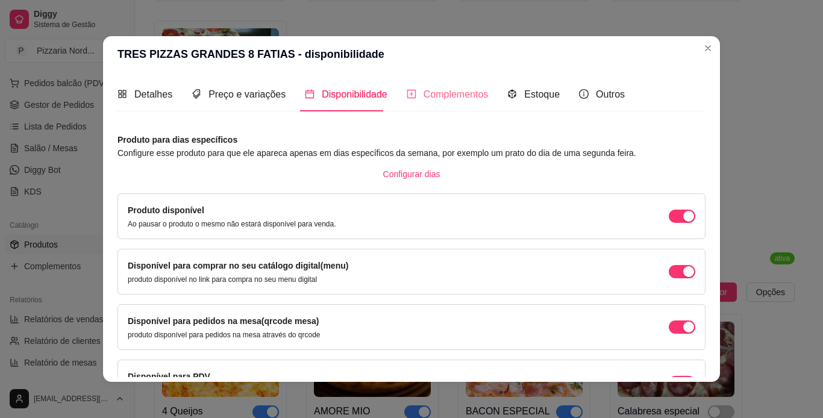
click at [451, 105] on div "Complementos" at bounding box center [448, 94] width 82 height 34
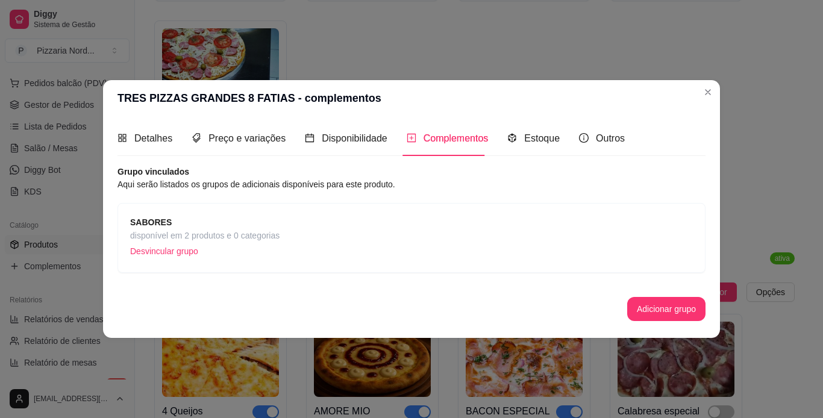
click at [292, 233] on div "SABORES disponível em 2 produtos e 0 categorias Desvincular grupo" at bounding box center [411, 238] width 563 height 45
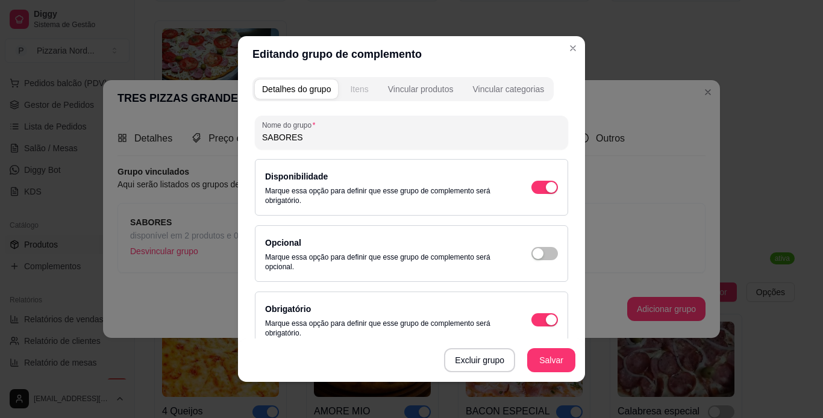
click at [356, 90] on div "Itens" at bounding box center [359, 89] width 18 height 12
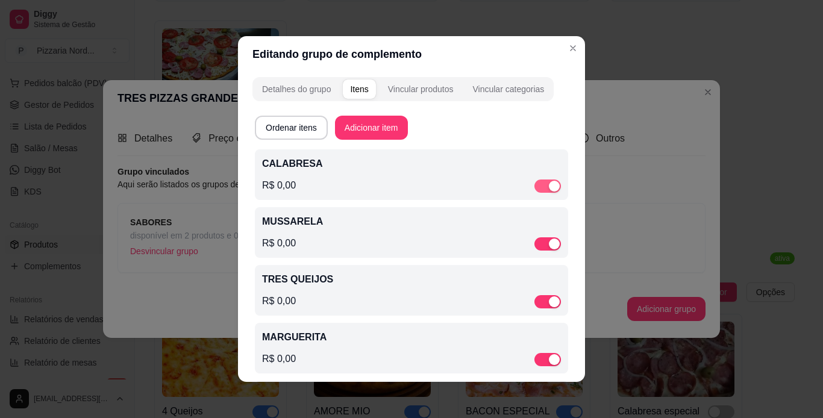
click at [534, 189] on span "button" at bounding box center [547, 186] width 27 height 13
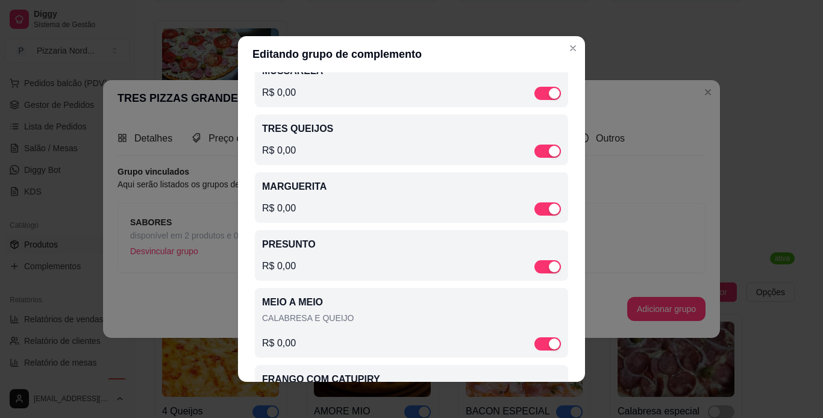
scroll to position [214, 0]
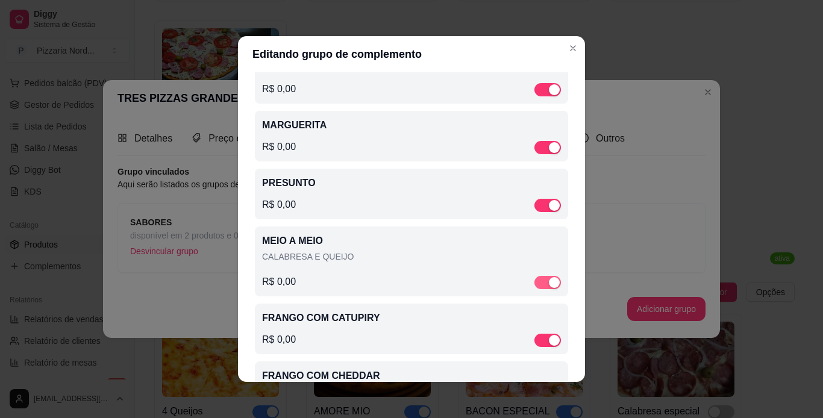
click at [534, 285] on button "button" at bounding box center [547, 282] width 27 height 13
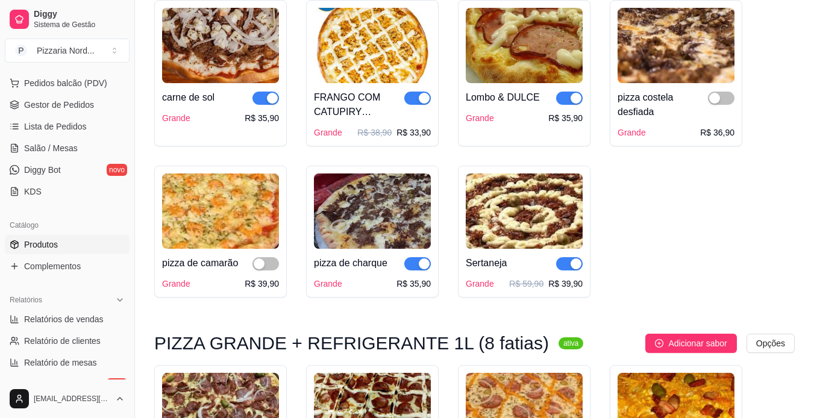
scroll to position [813, 0]
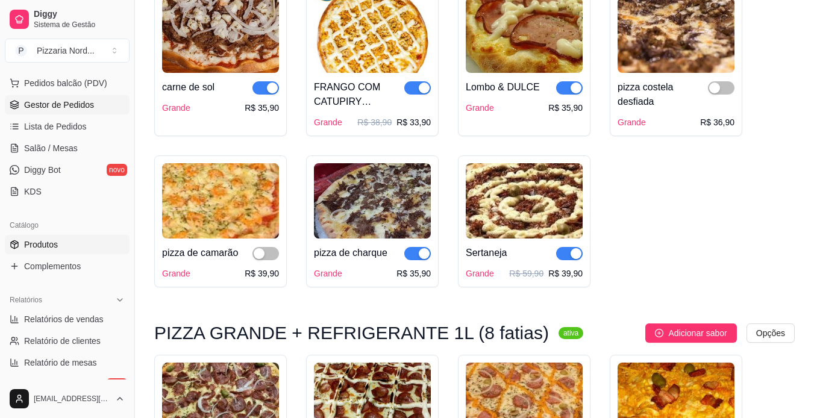
click at [55, 102] on span "Gestor de Pedidos" at bounding box center [59, 105] width 70 height 12
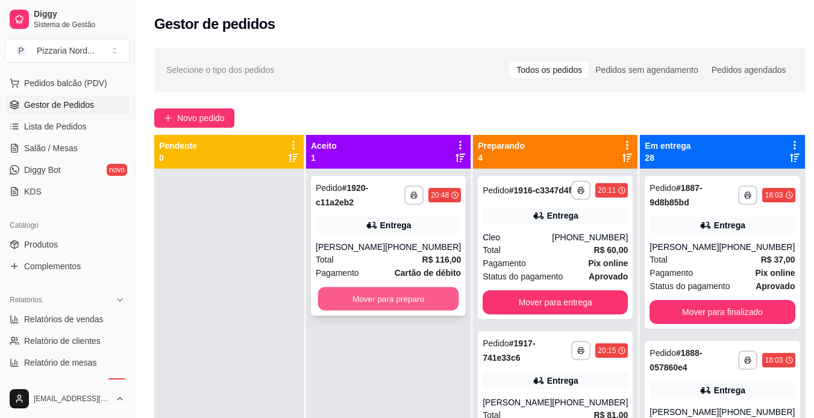
click at [409, 299] on button "Mover para preparo" at bounding box center [388, 298] width 141 height 23
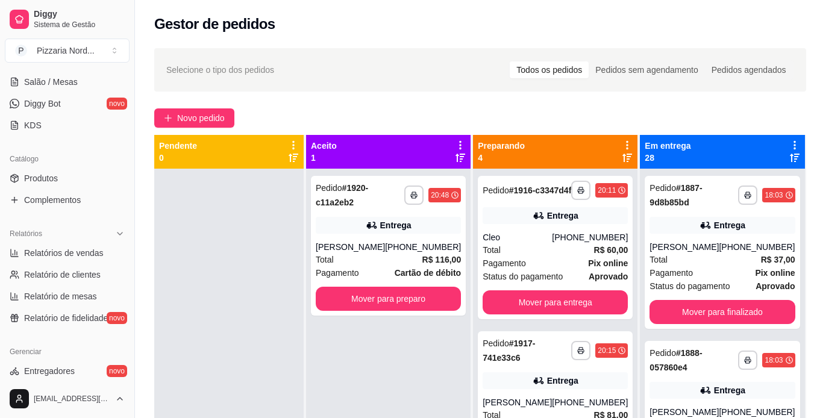
scroll to position [182, 0]
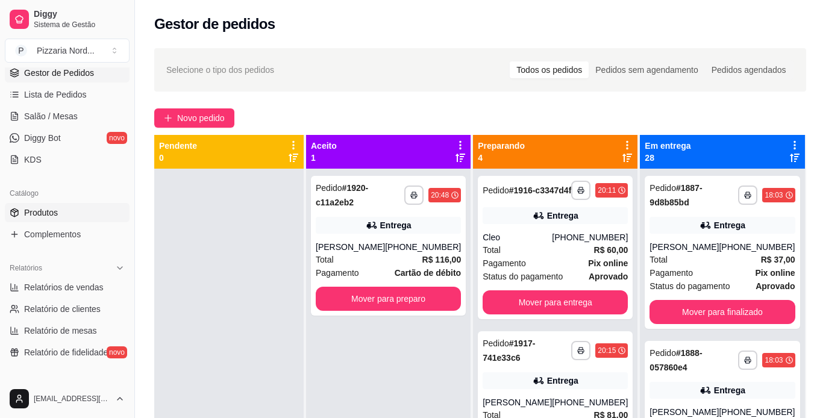
click at [40, 216] on span "Produtos" at bounding box center [41, 213] width 34 height 12
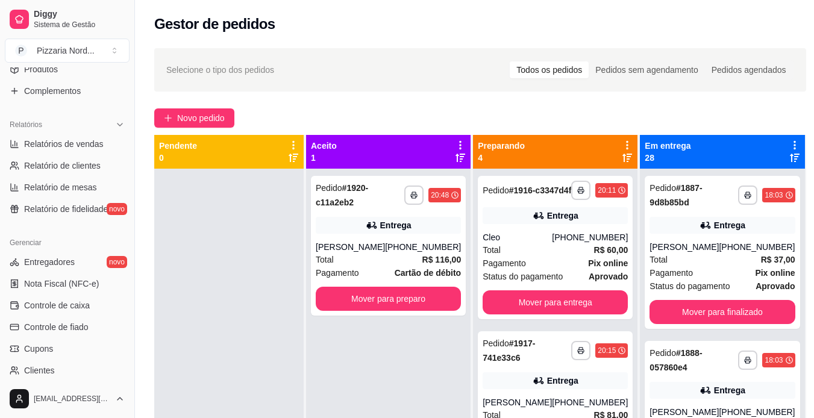
scroll to position [220, 0]
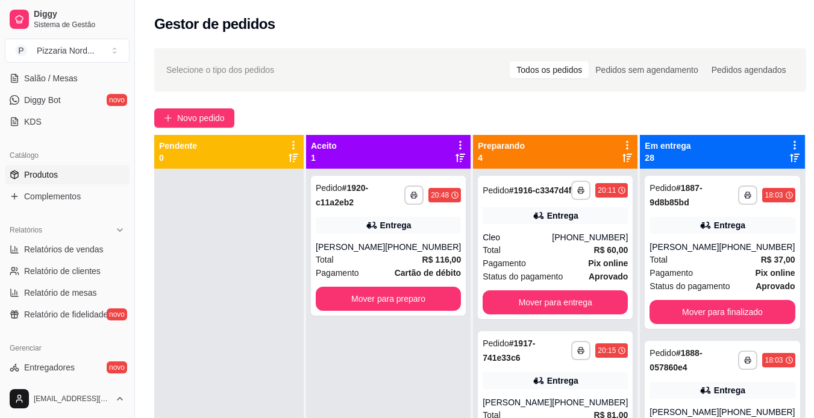
click at [69, 179] on link "Produtos" at bounding box center [67, 174] width 125 height 19
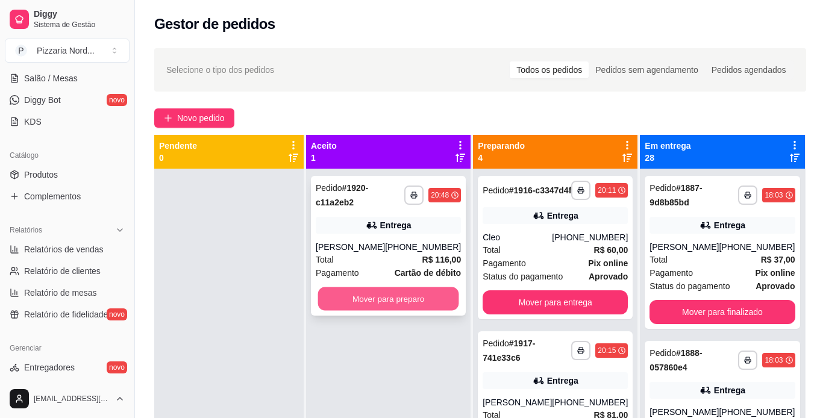
click at [366, 307] on button "Mover para preparo" at bounding box center [388, 298] width 141 height 23
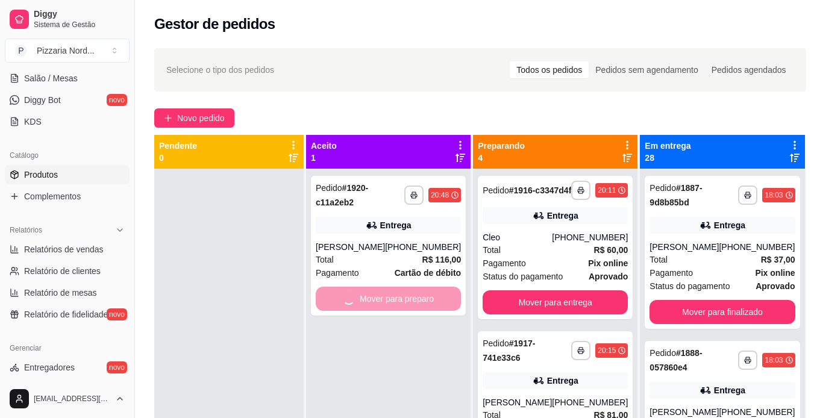
click at [45, 177] on span "Produtos" at bounding box center [41, 175] width 34 height 12
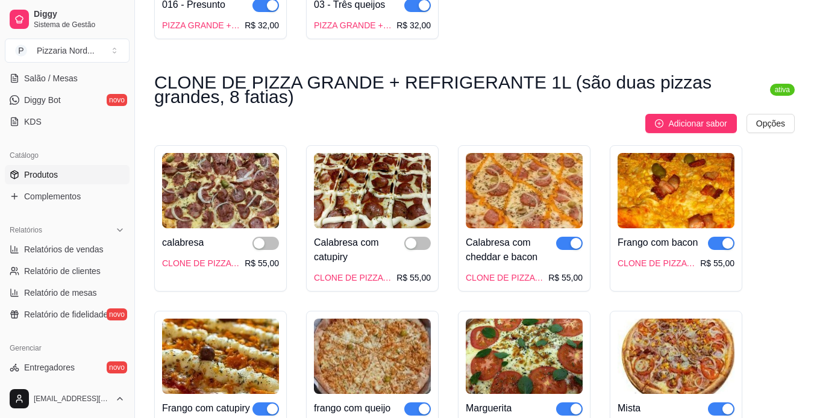
scroll to position [1828, 0]
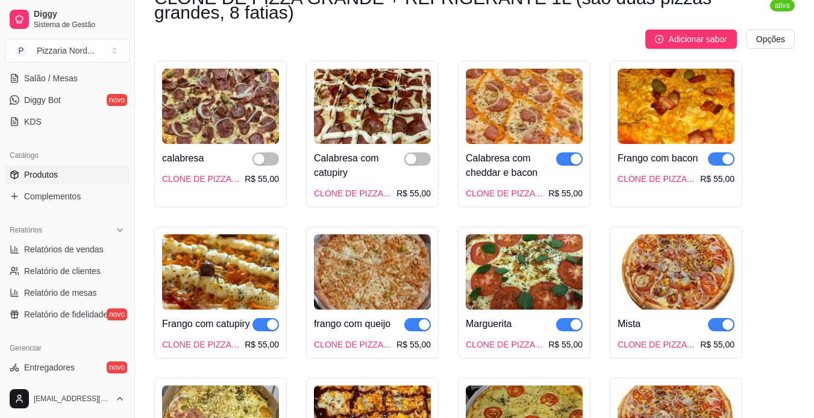
click at [571, 154] on div "button" at bounding box center [576, 159] width 11 height 11
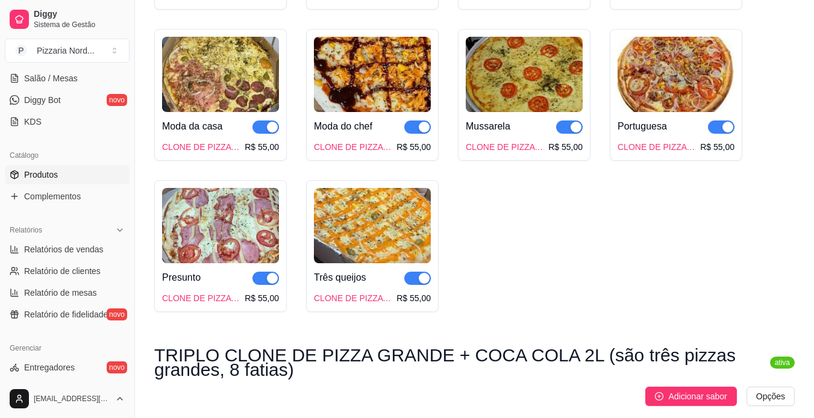
scroll to position [0, 0]
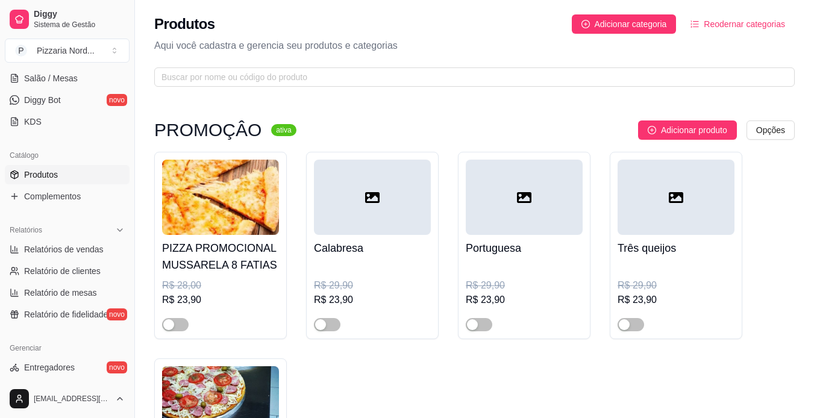
drag, startPoint x: 130, startPoint y: 199, endPoint x: 126, endPoint y: 204, distance: 6.9
click at [126, 204] on div "Diggy Sistema de Gestão P Pizzaria Nord ... Loja aberta Plano Essencial até 19/…" at bounding box center [67, 209] width 134 height 418
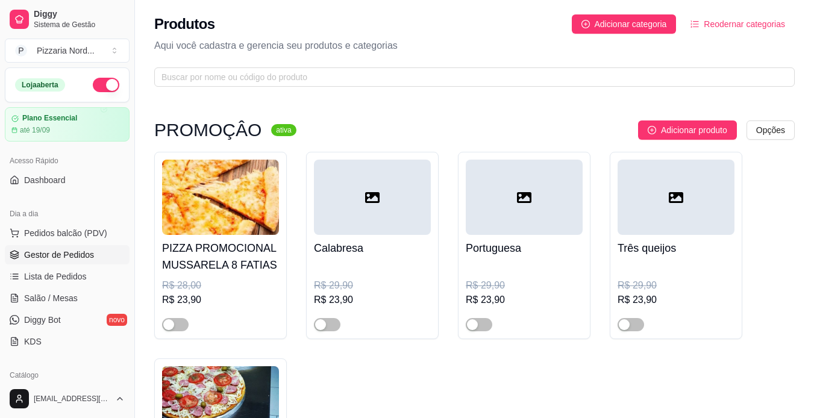
click at [59, 251] on span "Gestor de Pedidos" at bounding box center [59, 255] width 70 height 12
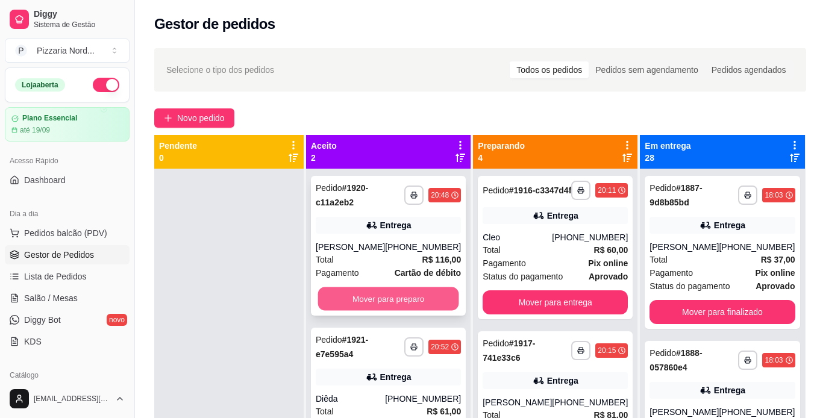
click at [373, 308] on button "Mover para preparo" at bounding box center [388, 298] width 141 height 23
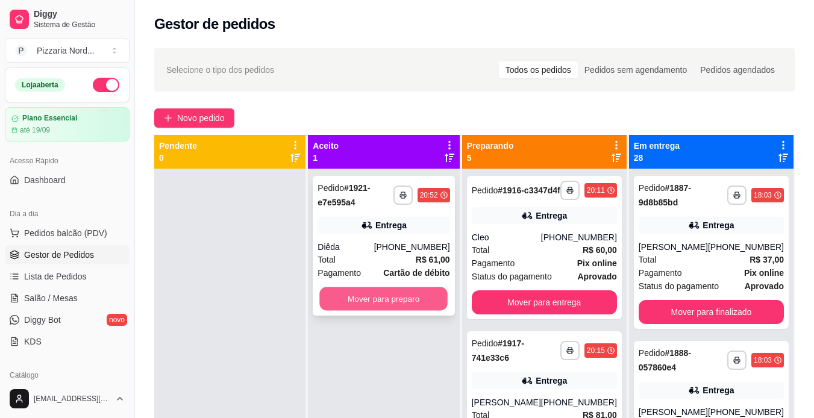
click at [353, 298] on button "Mover para preparo" at bounding box center [384, 298] width 128 height 23
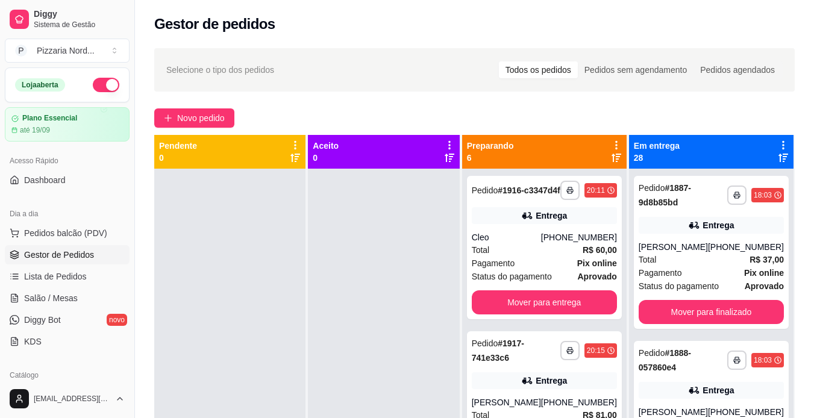
click at [363, 277] on div at bounding box center [383, 378] width 151 height 418
click at [363, 273] on div at bounding box center [383, 378] width 151 height 418
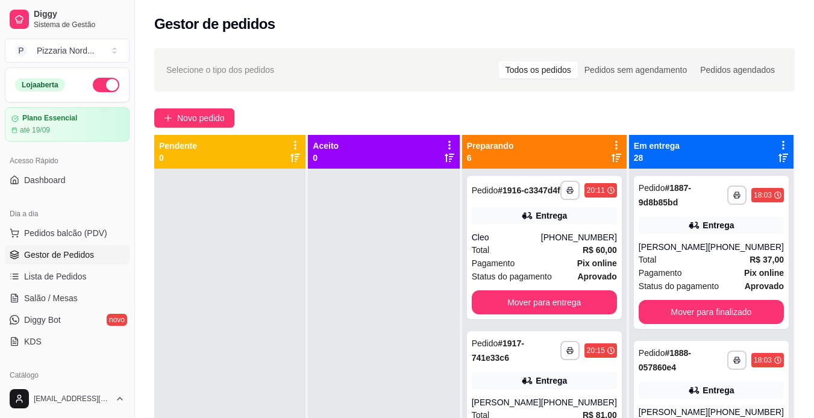
click at [367, 268] on div at bounding box center [383, 378] width 151 height 418
click at [527, 311] on button "Mover para entrega" at bounding box center [544, 302] width 141 height 23
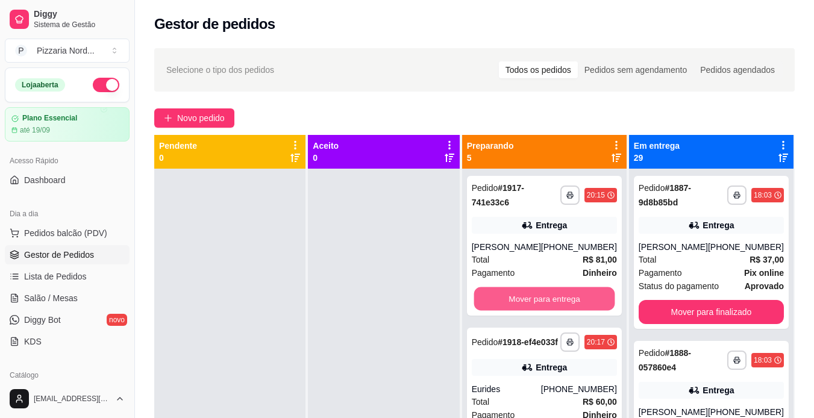
click at [527, 311] on button "Mover para entrega" at bounding box center [544, 298] width 141 height 23
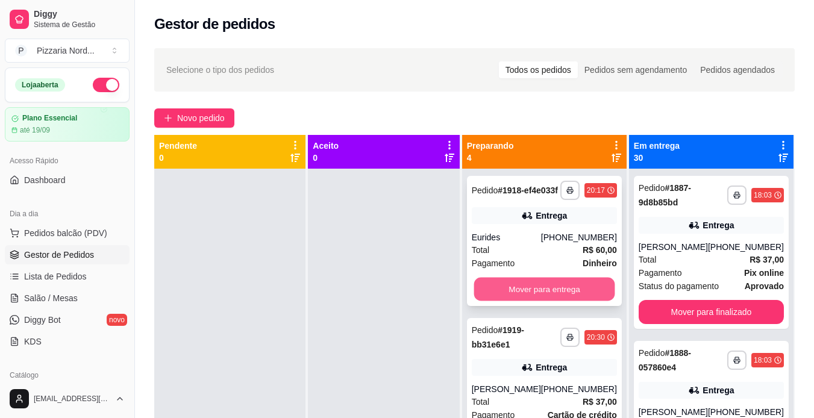
click at [511, 295] on button "Mover para entrega" at bounding box center [544, 289] width 141 height 23
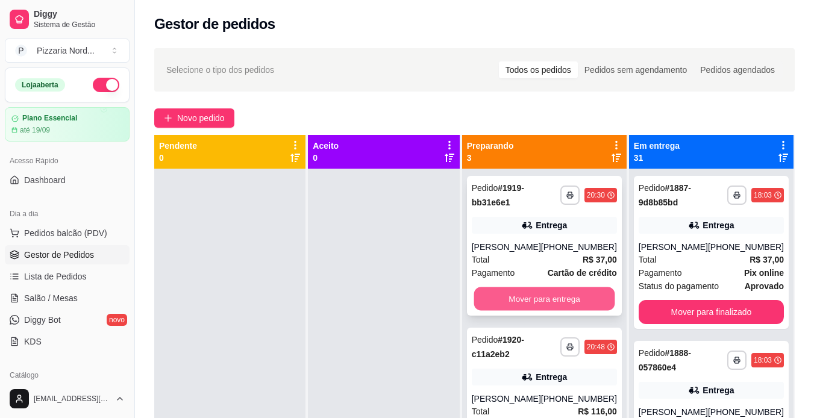
click at [517, 311] on button "Mover para entrega" at bounding box center [544, 298] width 141 height 23
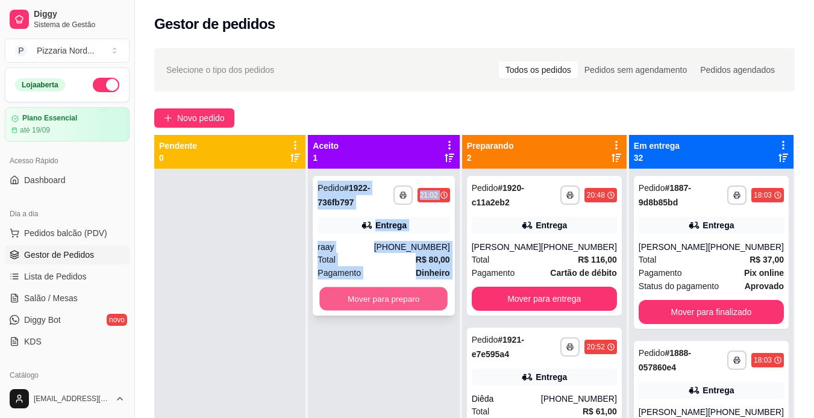
click at [406, 289] on button "Mover para preparo" at bounding box center [384, 298] width 128 height 23
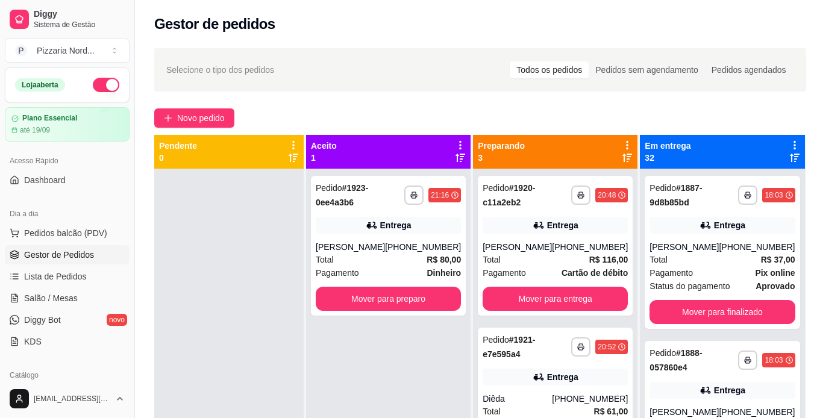
click at [230, 245] on div at bounding box center [228, 378] width 149 height 418
click at [93, 83] on button "button" at bounding box center [106, 85] width 27 height 14
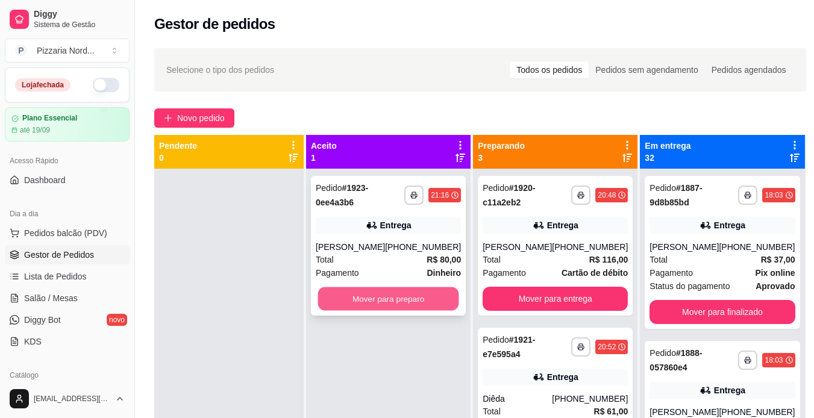
click at [359, 295] on button "Mover para preparo" at bounding box center [388, 298] width 141 height 23
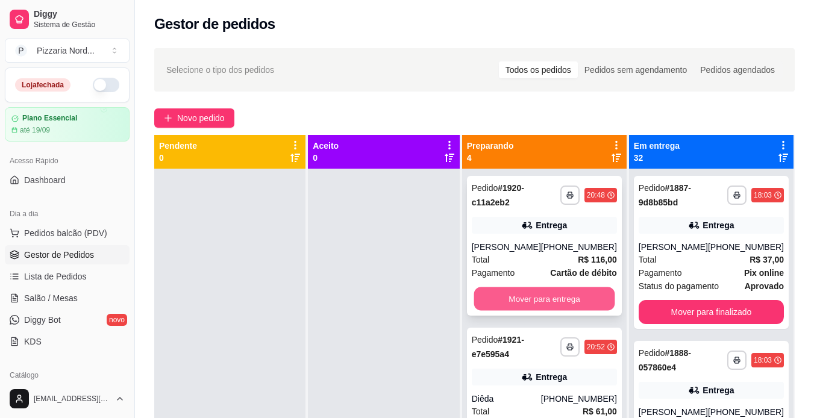
click at [528, 311] on button "Mover para entrega" at bounding box center [544, 298] width 141 height 23
click at [566, 311] on button "Mover para entrega" at bounding box center [544, 298] width 141 height 23
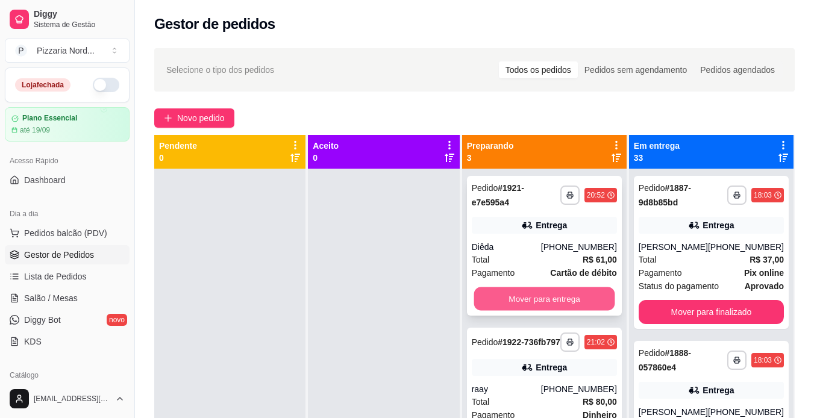
click at [522, 308] on button "Mover para entrega" at bounding box center [544, 298] width 141 height 23
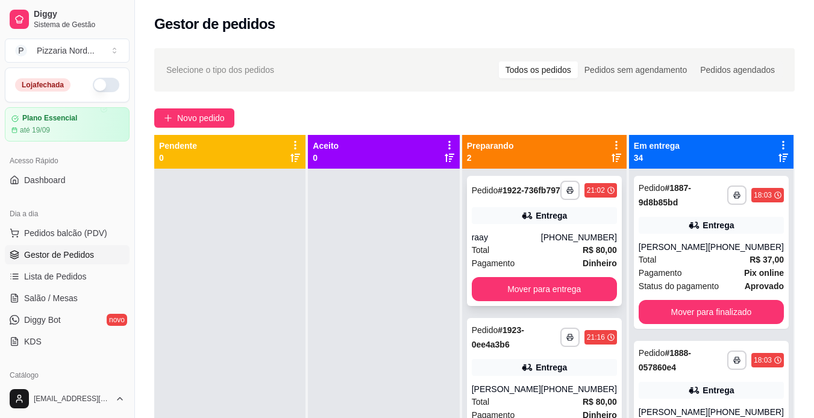
click at [563, 257] on div "Total R$ 80,00" at bounding box center [544, 249] width 145 height 13
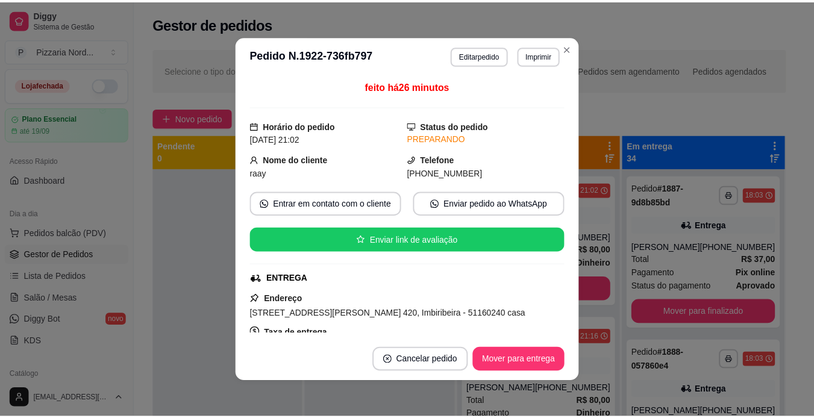
scroll to position [222, 0]
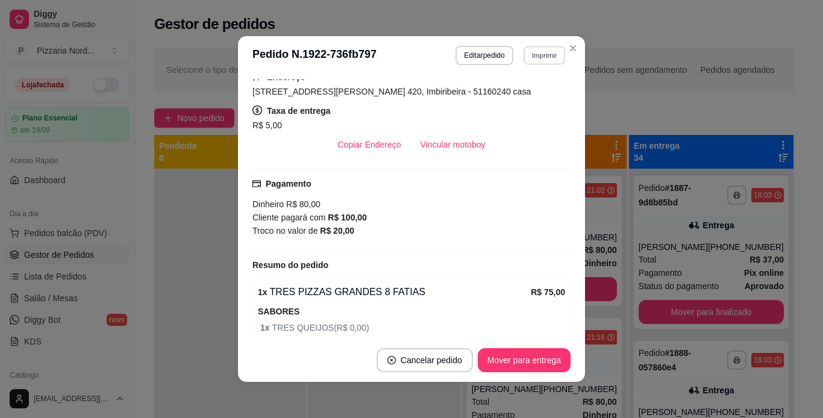
click at [541, 61] on button "Imprimir" at bounding box center [545, 55] width 42 height 19
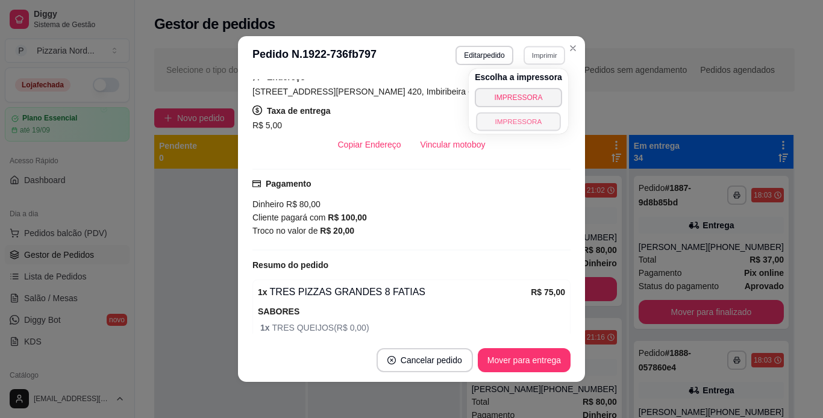
click at [525, 117] on button "IMPRESSORA" at bounding box center [518, 121] width 84 height 19
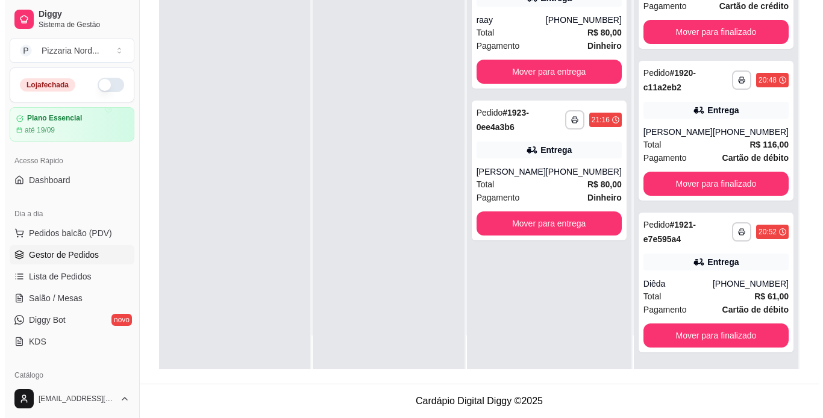
scroll to position [5076, 0]
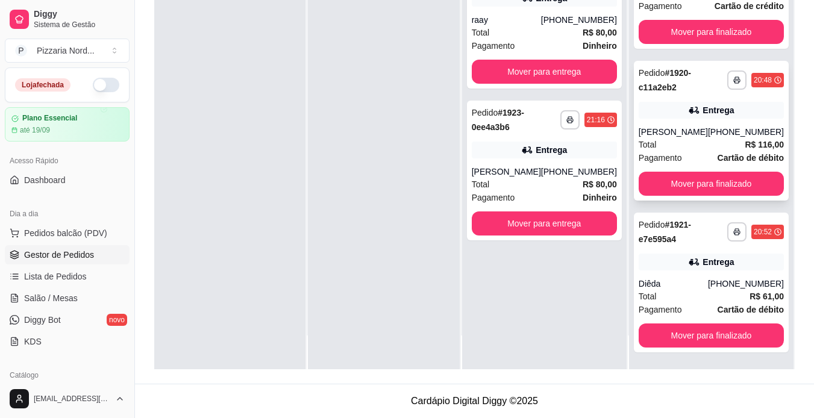
click at [716, 137] on div "[PHONE_NUMBER]" at bounding box center [746, 132] width 76 height 12
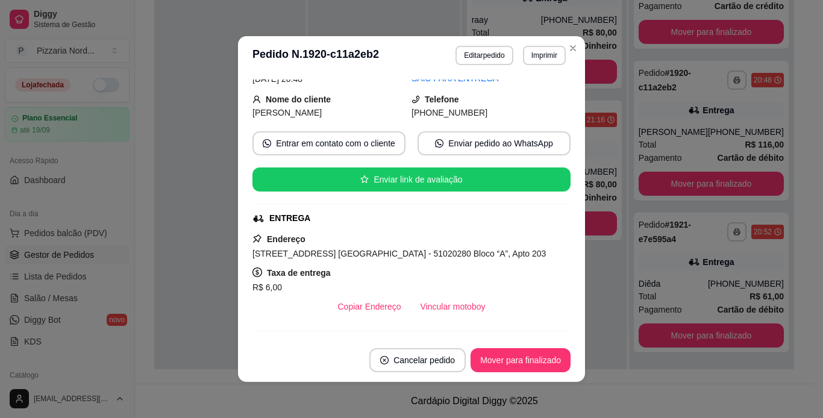
scroll to position [61, 0]
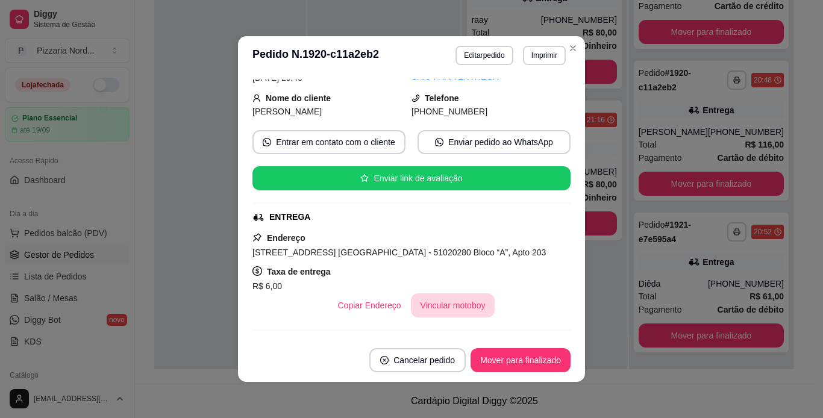
click at [433, 310] on button "Vincular motoboy" at bounding box center [453, 305] width 84 height 24
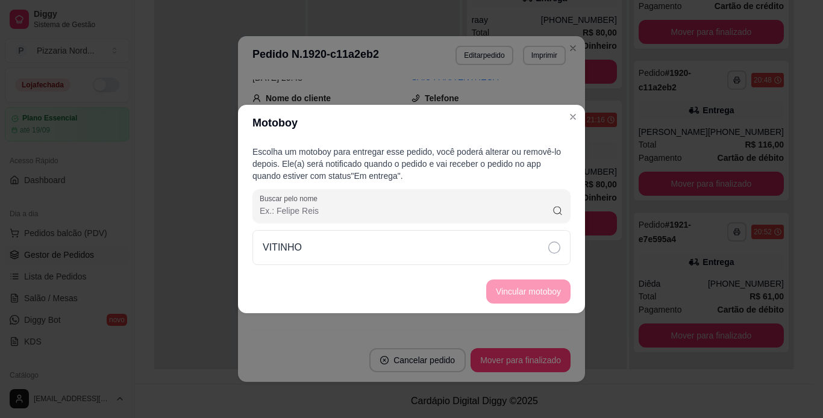
click at [442, 243] on div "VITINHO" at bounding box center [411, 247] width 318 height 35
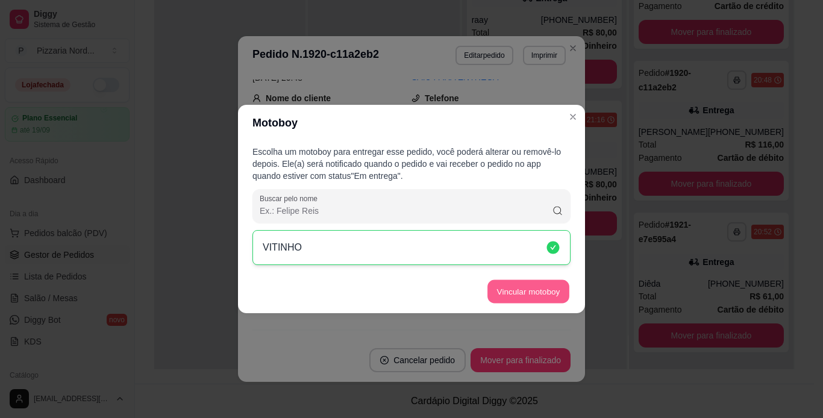
click at [546, 267] on section "Motoboy Escolha um motoboy para entregar esse pedido, você poderá alterar ou re…" at bounding box center [411, 209] width 347 height 208
click at [532, 283] on button "Vincular motoboy" at bounding box center [528, 291] width 82 height 23
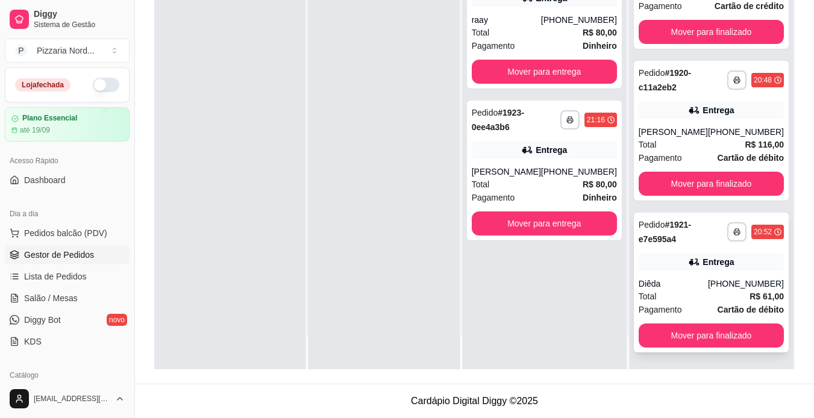
click at [716, 282] on div "[PHONE_NUMBER]" at bounding box center [746, 284] width 76 height 12
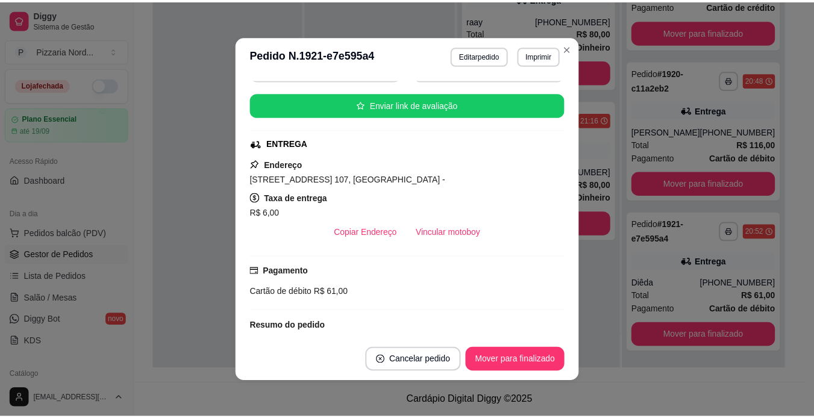
scroll to position [138, 0]
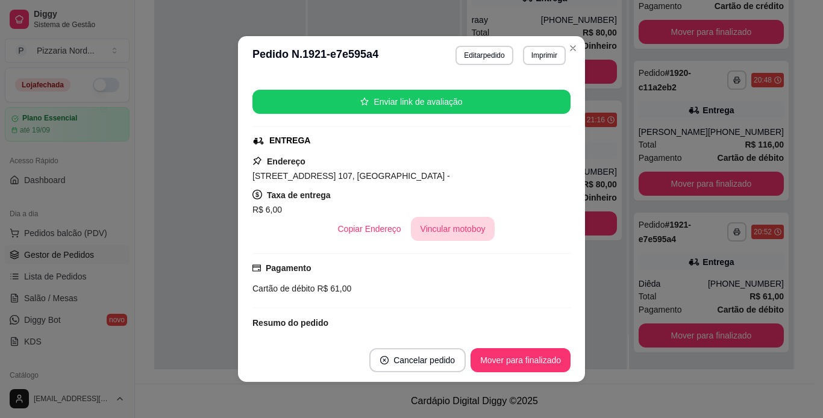
click at [446, 225] on button "Vincular motoboy" at bounding box center [453, 229] width 84 height 24
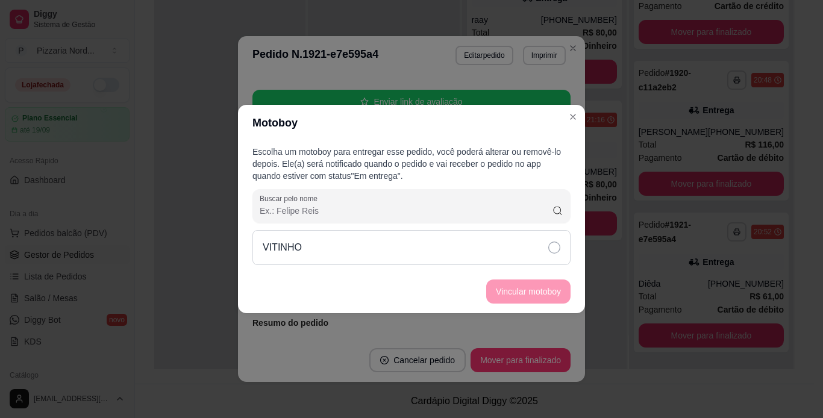
click at [354, 260] on div "VITINHO" at bounding box center [411, 247] width 318 height 35
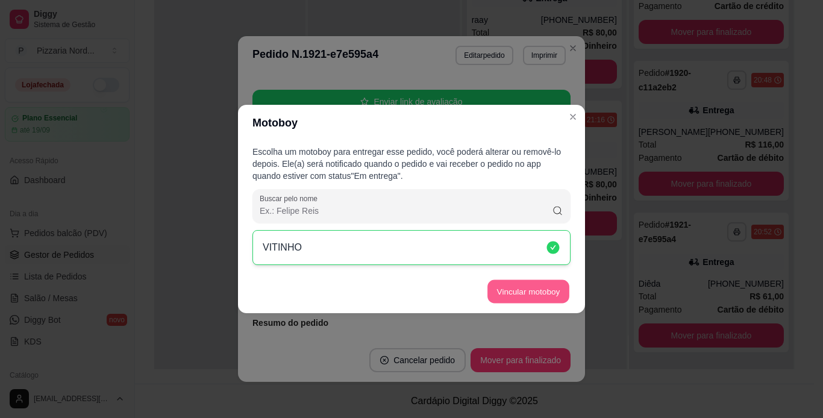
click at [499, 289] on button "Vincular motoboy" at bounding box center [528, 291] width 82 height 23
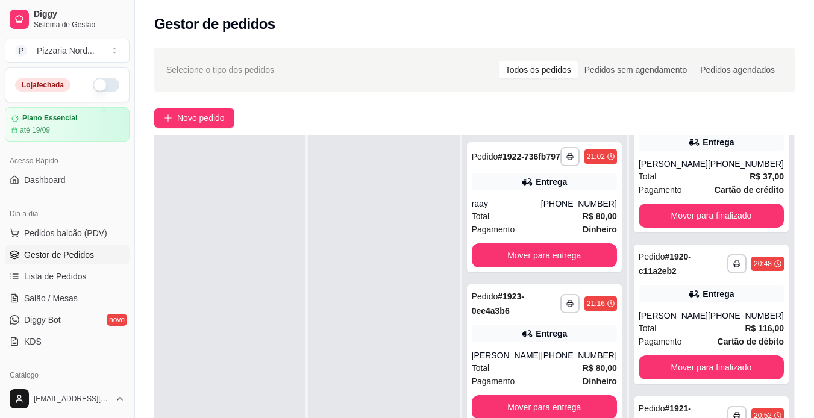
scroll to position [0, 0]
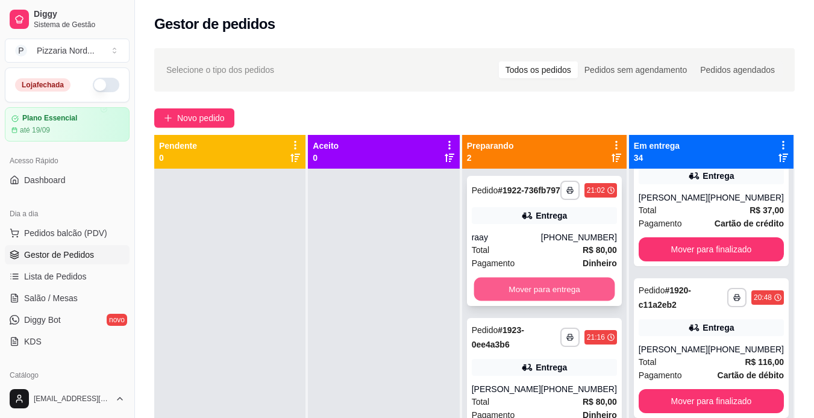
click at [571, 293] on button "Mover para entrega" at bounding box center [544, 289] width 141 height 23
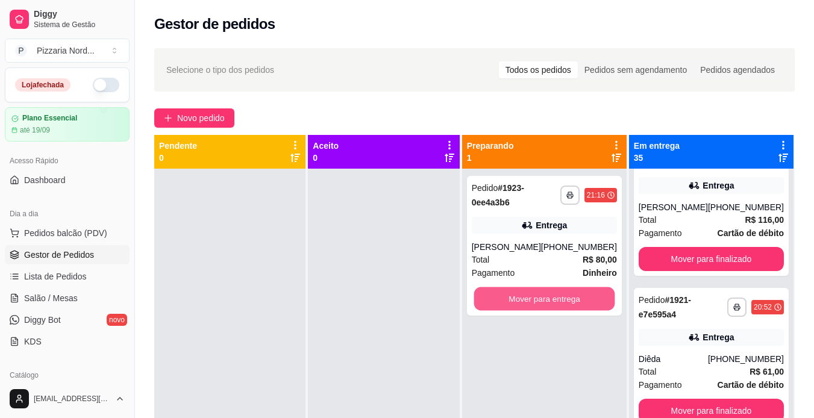
click at [571, 293] on button "Mover para entrega" at bounding box center [544, 298] width 141 height 23
